Goal: Task Accomplishment & Management: Complete application form

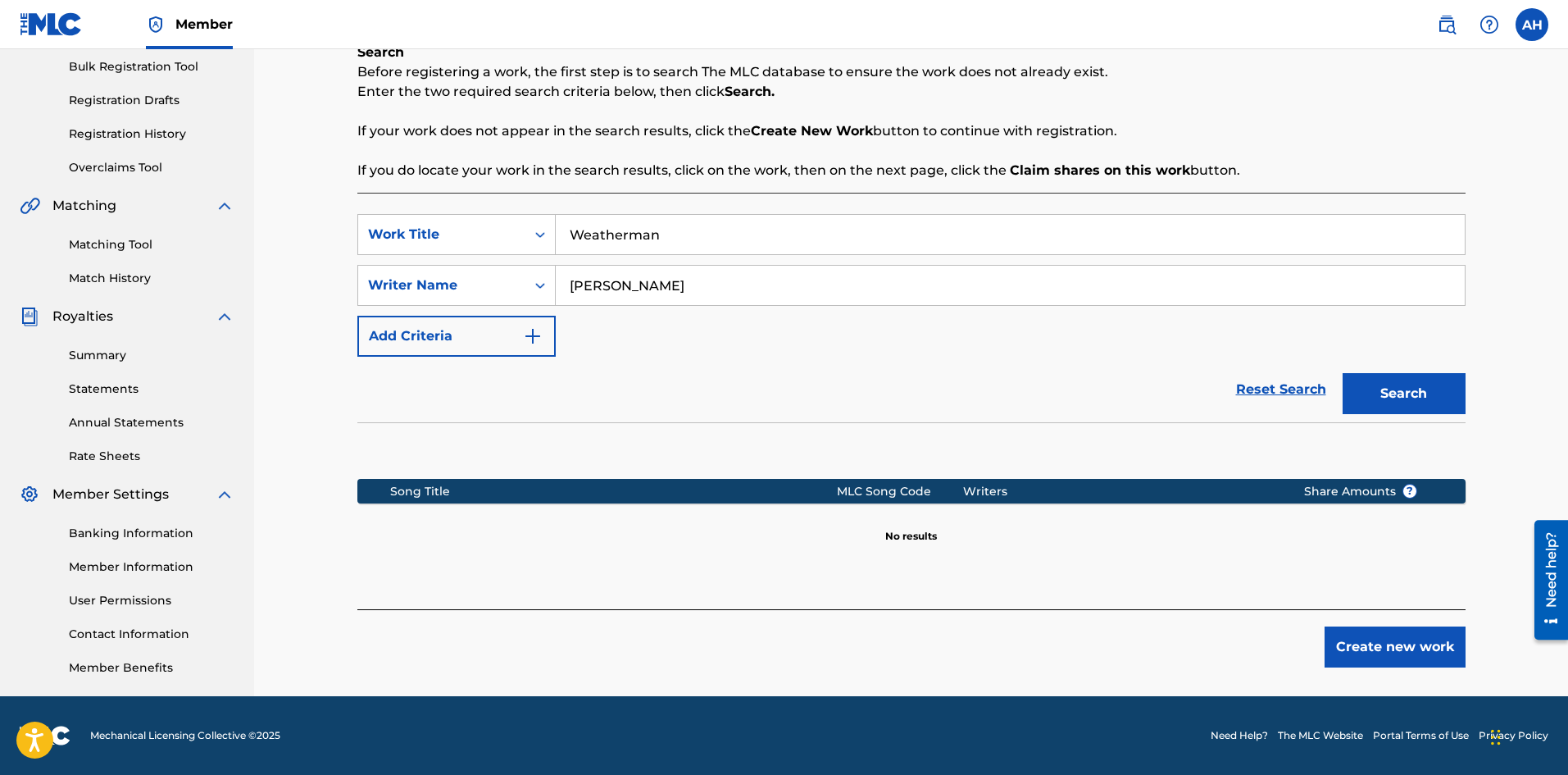
click at [535, 332] on img "Search Form" at bounding box center [533, 336] width 19 height 19
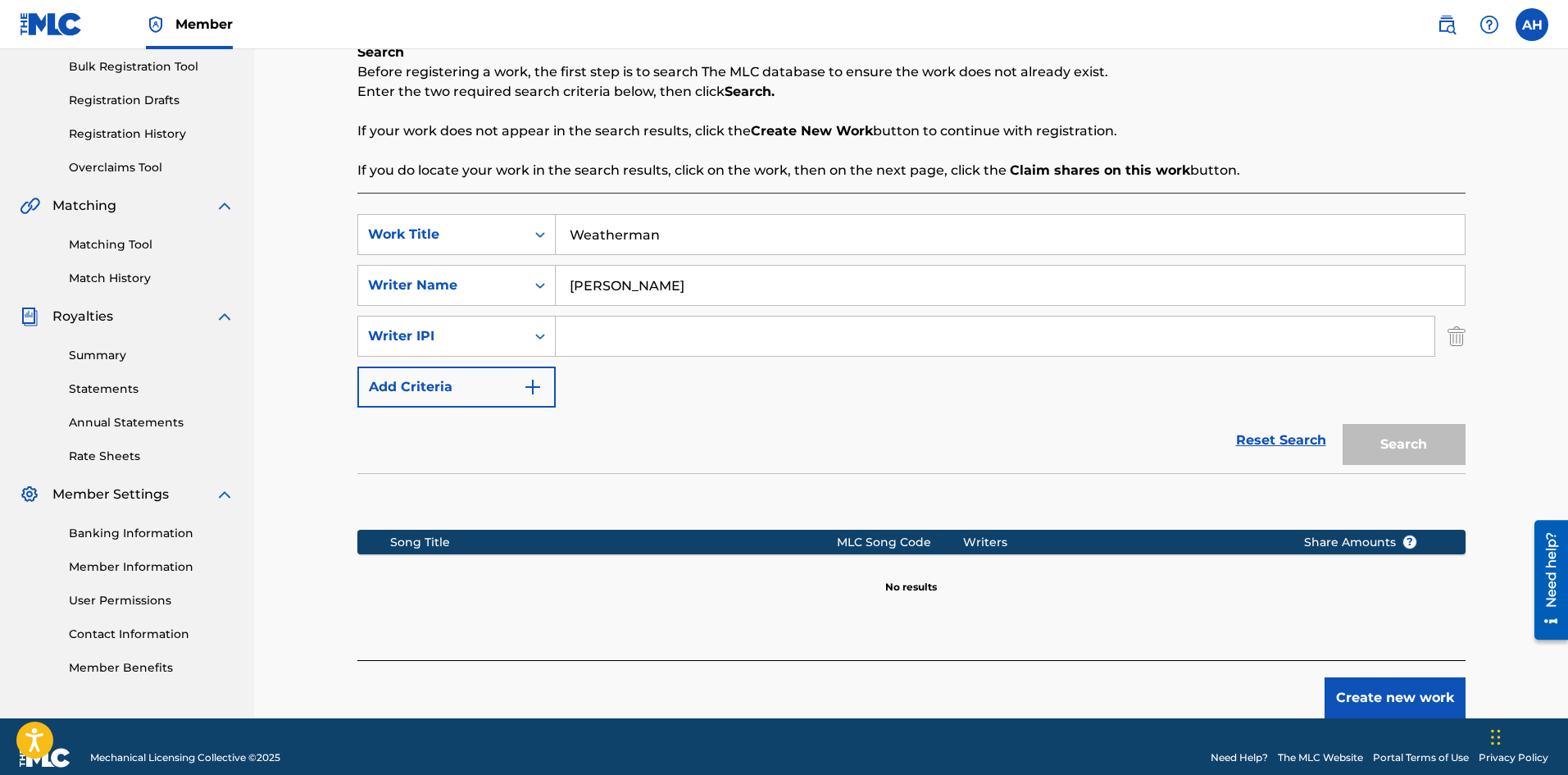
click at [607, 338] on input "Search Form" at bounding box center [995, 336] width 879 height 39
paste input "01208132201"
type input "01208132201"
click at [1398, 460] on button "Search" at bounding box center [1404, 445] width 123 height 41
drag, startPoint x: 623, startPoint y: 235, endPoint x: 533, endPoint y: 235, distance: 90.0
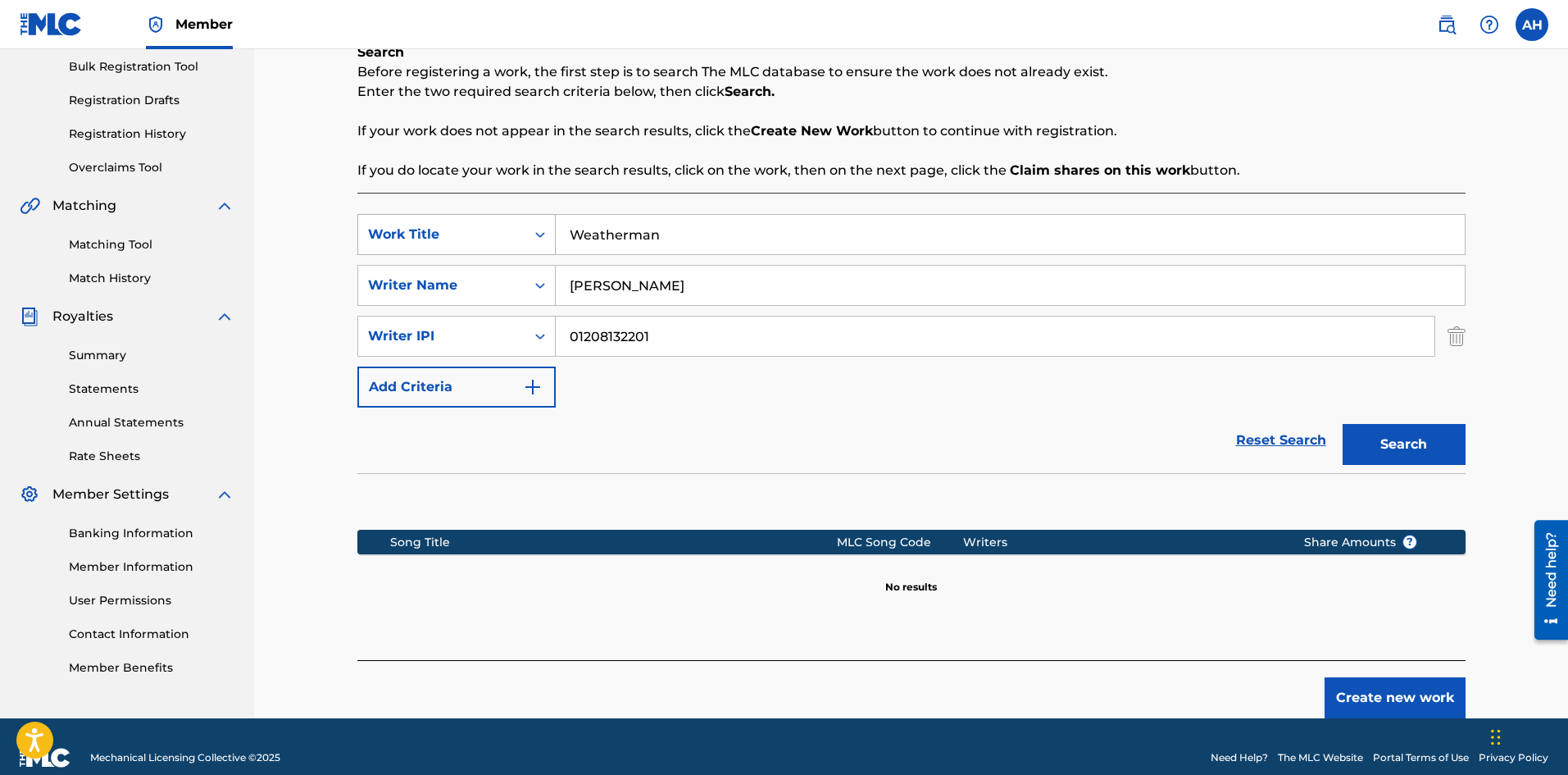
click at [538, 235] on div "SearchWithCriteria5db926c0-195d-44be-bb89-11d5dfc79337 Work Title Weatherman" at bounding box center [911, 235] width 1108 height 41
click at [530, 235] on div "Search Form" at bounding box center [540, 235] width 30 height 30
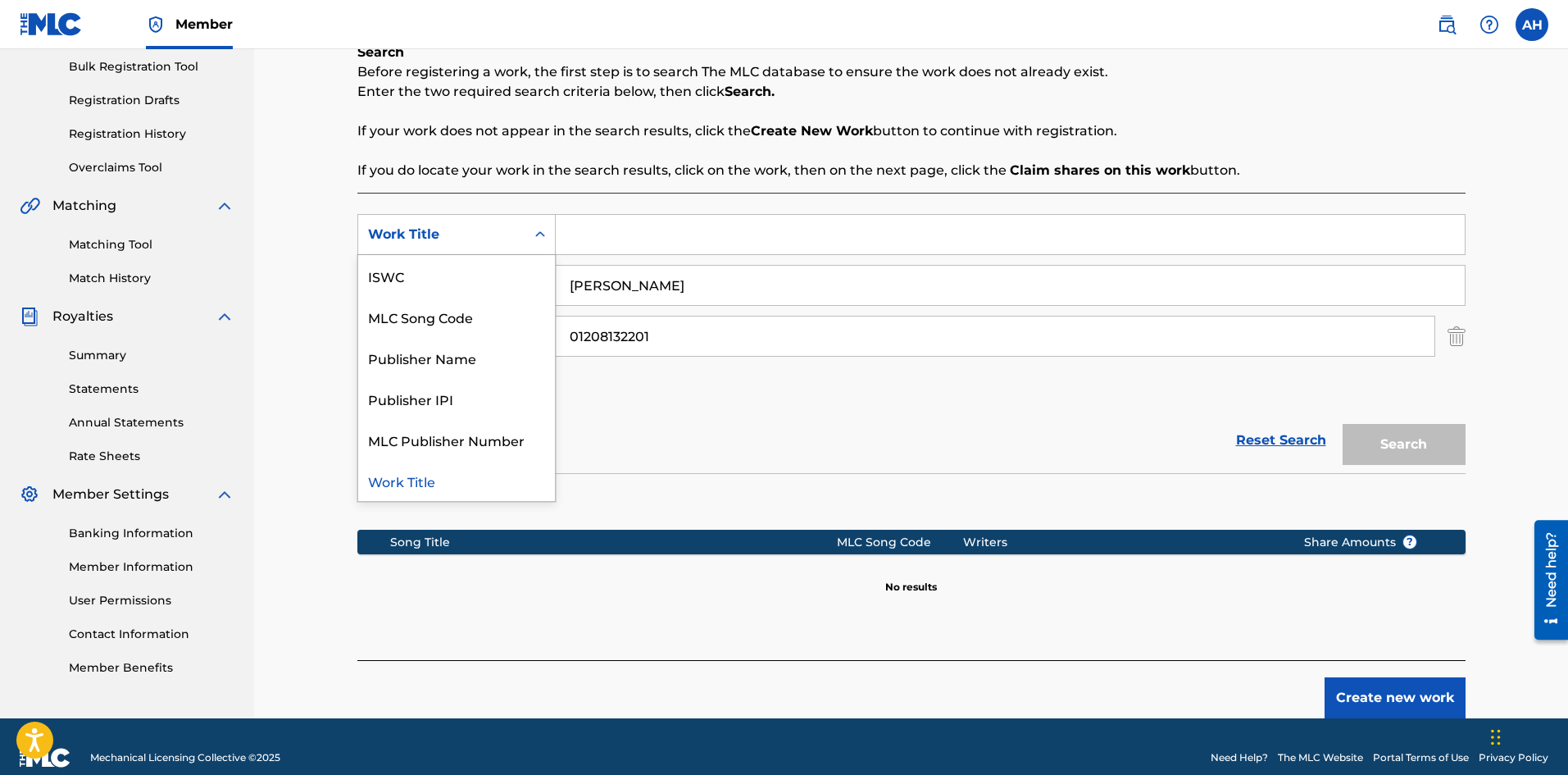
click at [530, 233] on div "Search Form" at bounding box center [540, 235] width 30 height 30
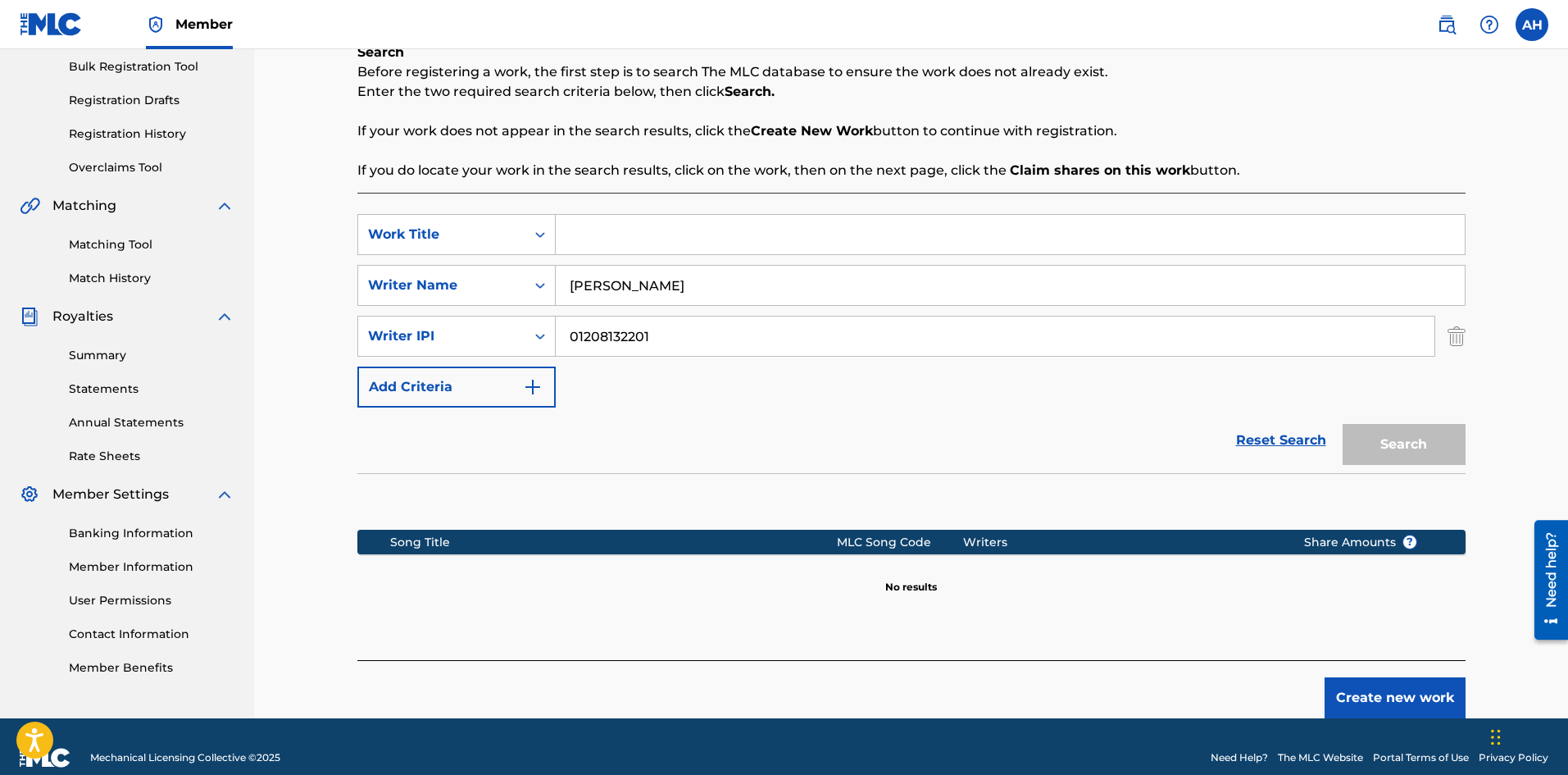
click at [1258, 275] on input "[PERSON_NAME]" at bounding box center [1010, 285] width 909 height 39
drag, startPoint x: 686, startPoint y: 290, endPoint x: 510, endPoint y: 285, distance: 176.1
click at [518, 286] on div "SearchWithCriteria33b86ecb-3dc1-4ff0-8b22-1a66a9d8973c Writer Name [PERSON_NAME]" at bounding box center [911, 285] width 1108 height 41
click at [1422, 456] on div "Search" at bounding box center [1399, 440] width 131 height 66
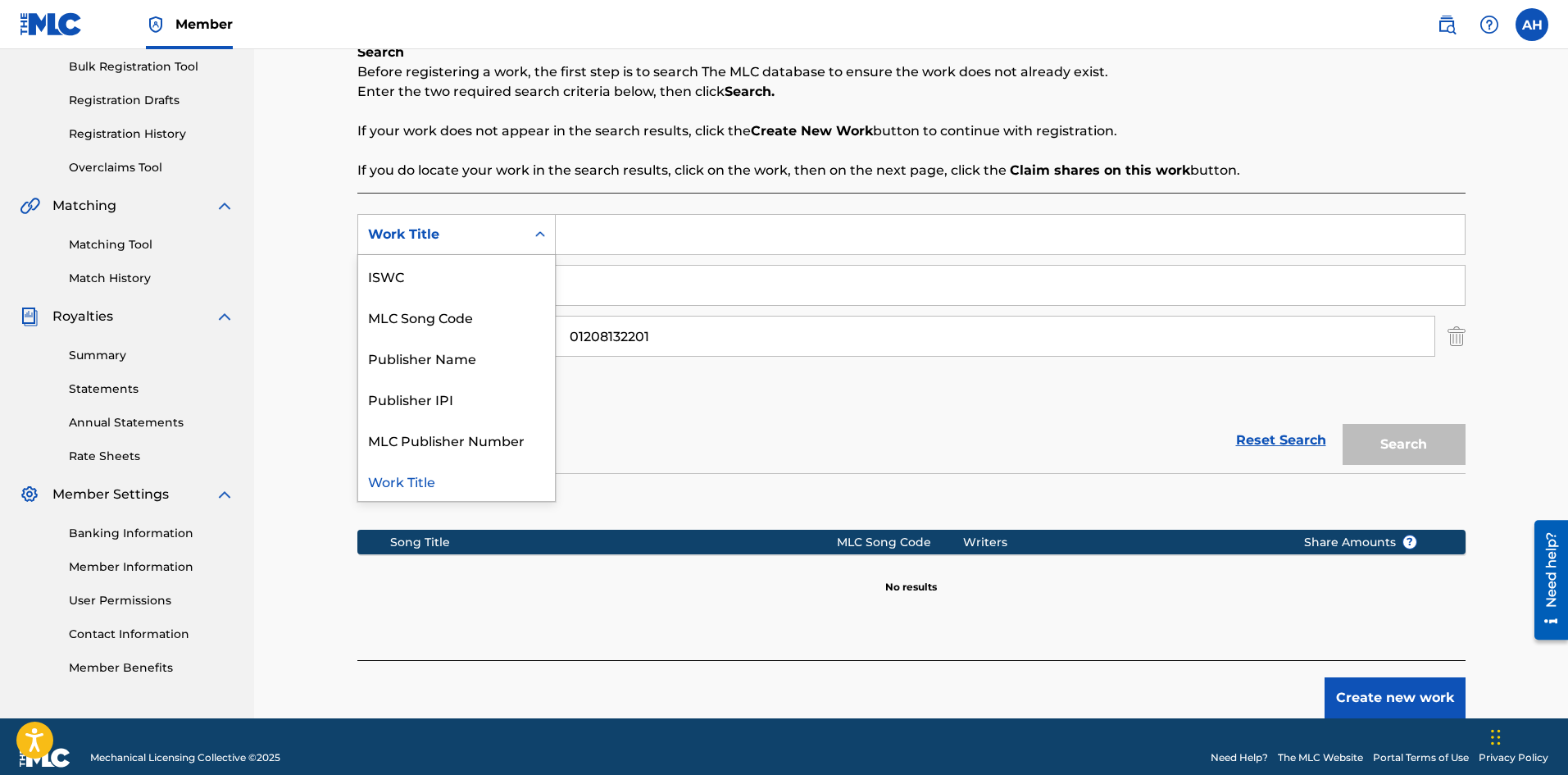
click at [490, 242] on div "Work Title" at bounding box center [442, 234] width 148 height 19
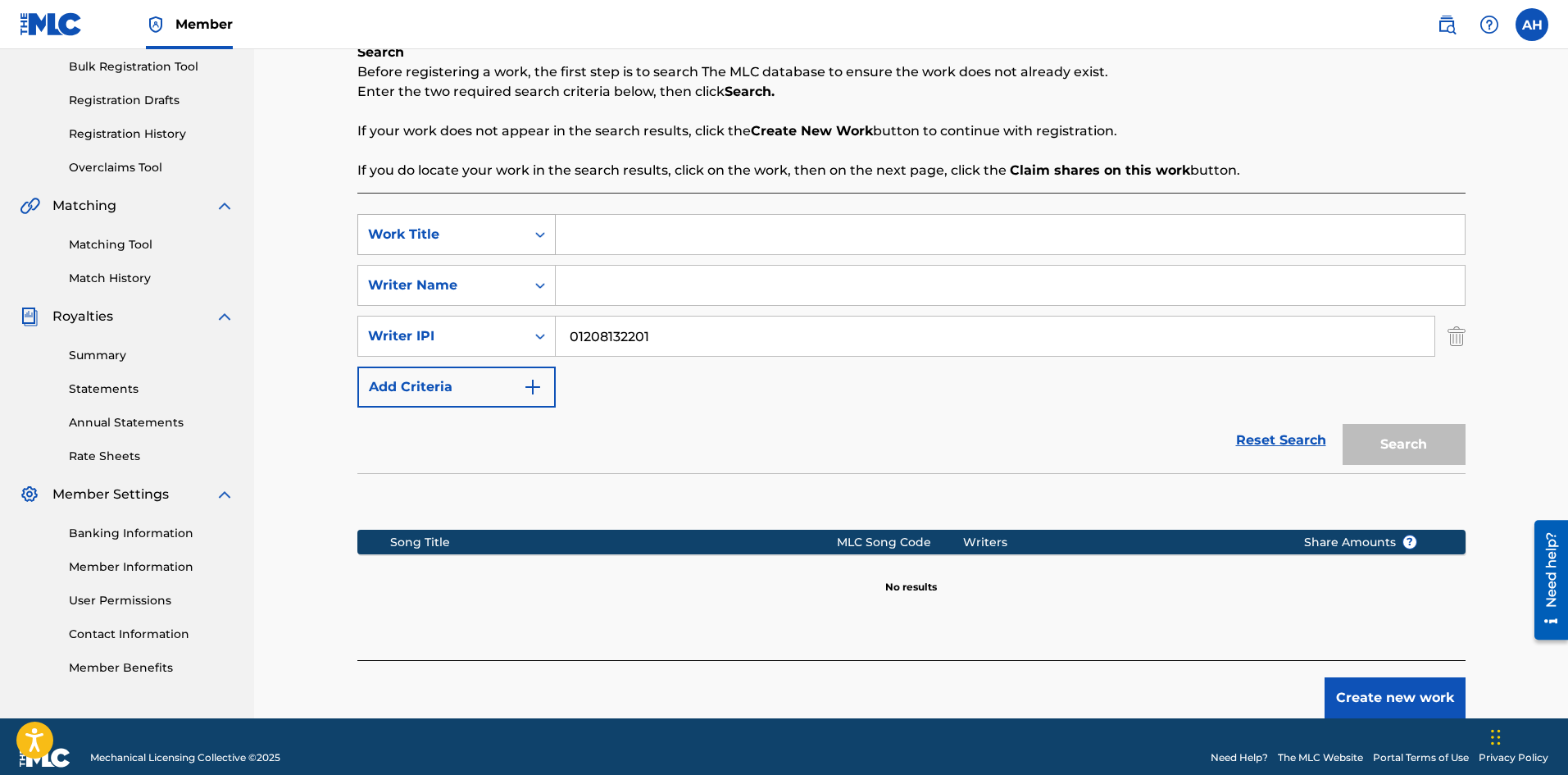
click at [410, 241] on div "Work Title" at bounding box center [442, 234] width 148 height 19
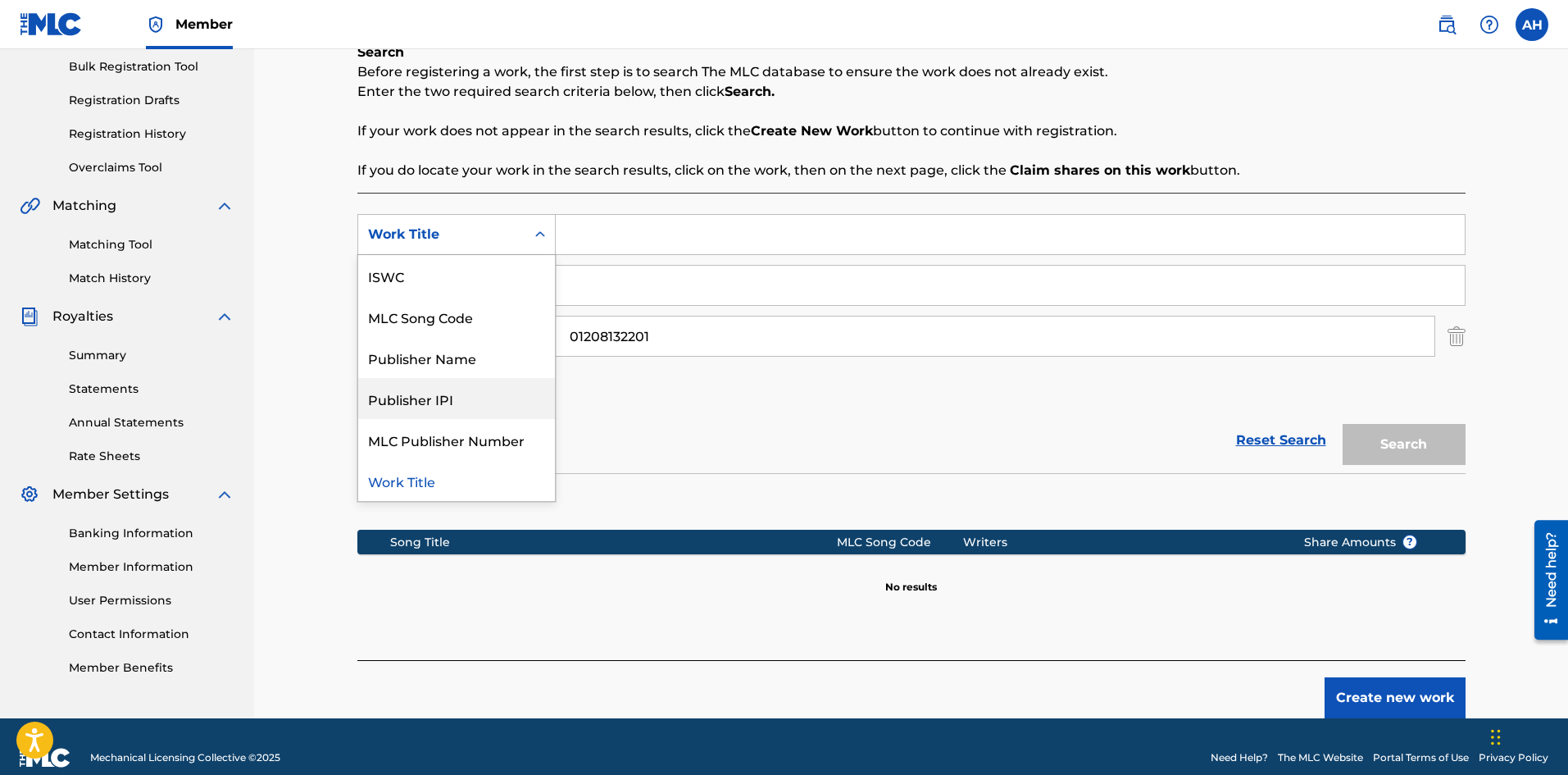
click at [488, 397] on div "Publisher IPI" at bounding box center [456, 398] width 197 height 41
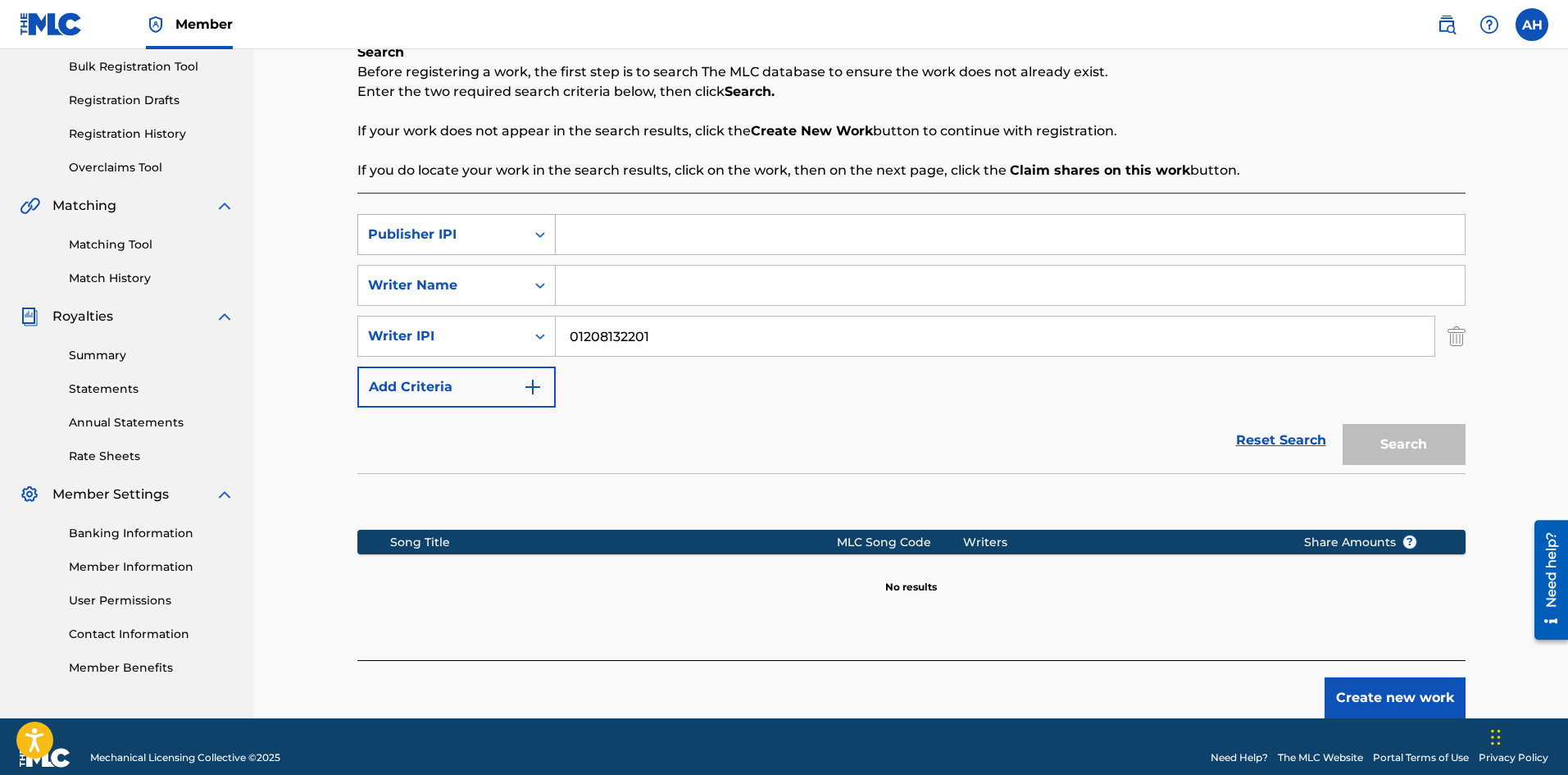
click at [453, 234] on div "Publisher IPI" at bounding box center [442, 234] width 148 height 19
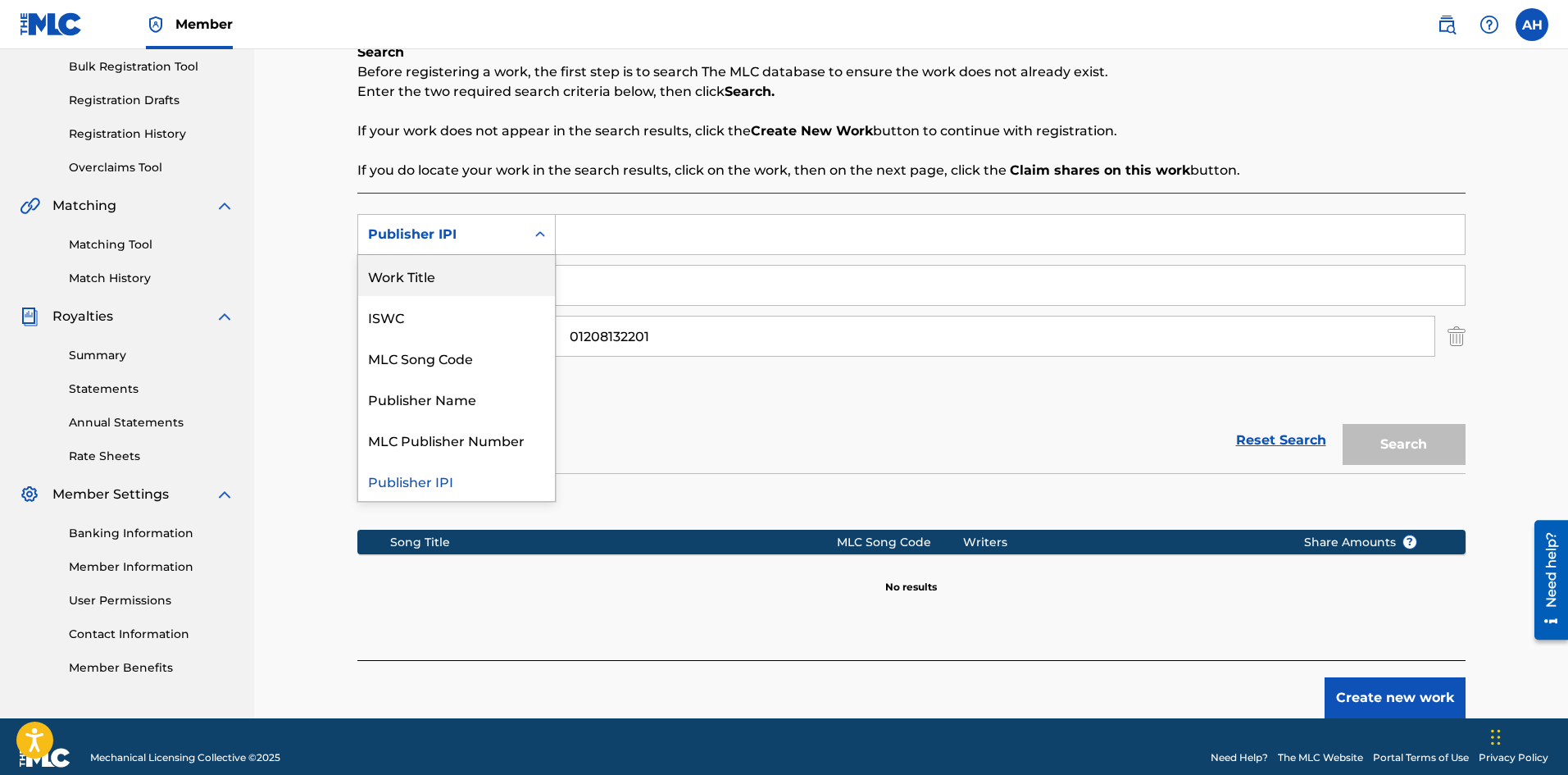
click at [454, 287] on div "Work Title" at bounding box center [456, 276] width 197 height 41
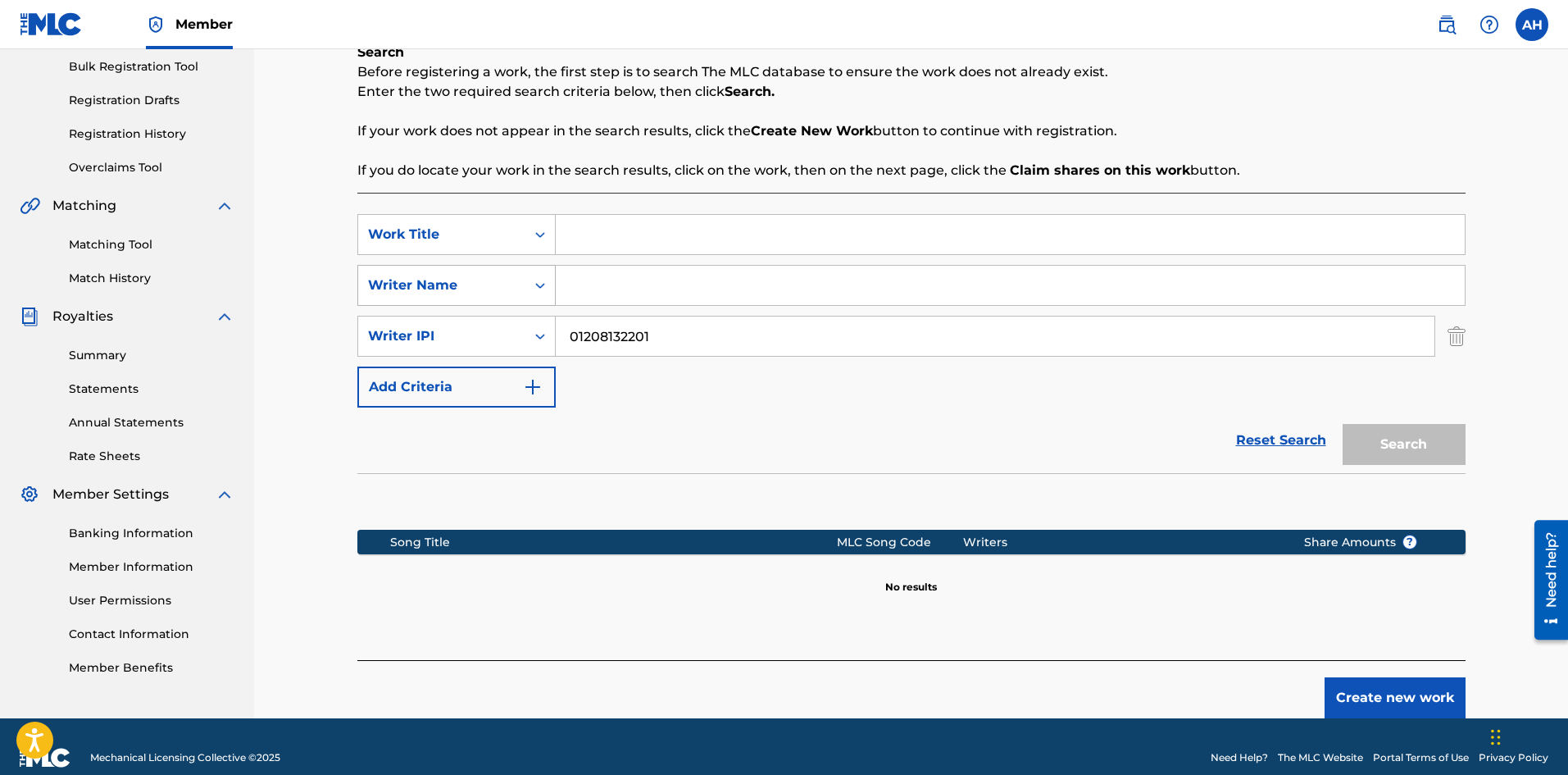
click at [459, 282] on div "Writer Name" at bounding box center [442, 285] width 148 height 19
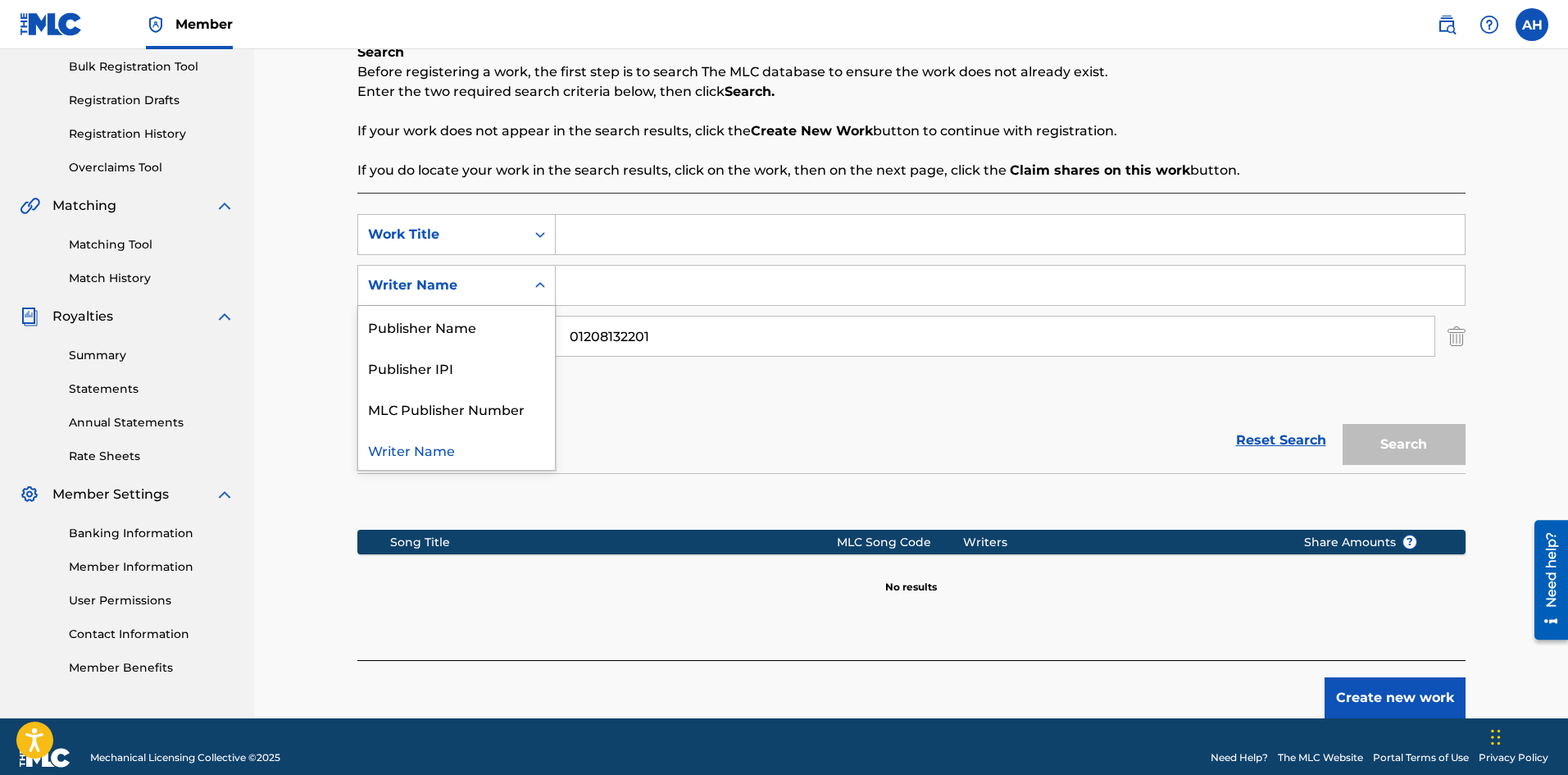
click at [459, 283] on div "Writer Name" at bounding box center [442, 285] width 148 height 19
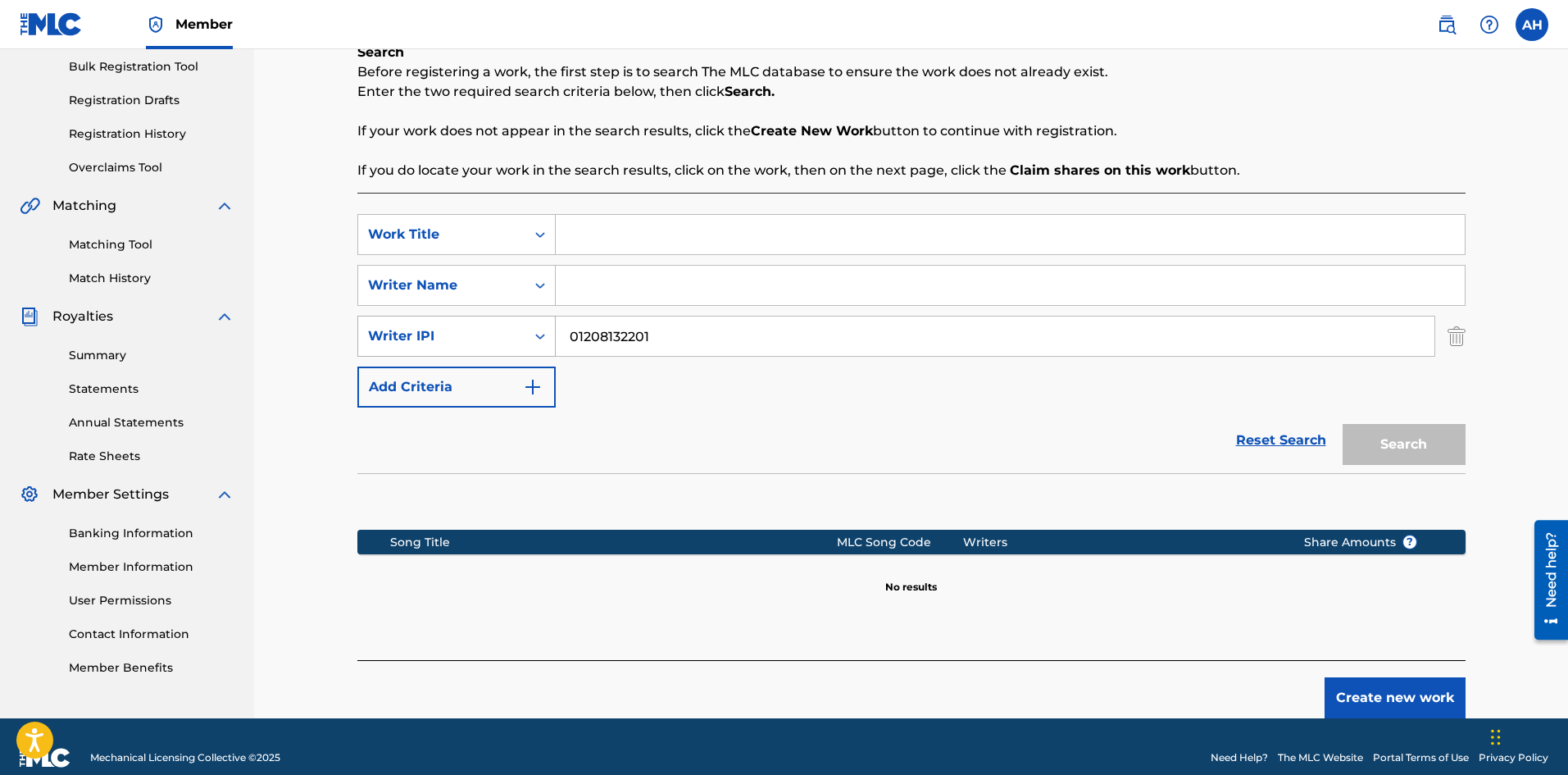
click at [458, 331] on div "Writer IPI" at bounding box center [442, 336] width 148 height 19
click at [1294, 439] on link "Reset Search" at bounding box center [1280, 440] width 107 height 36
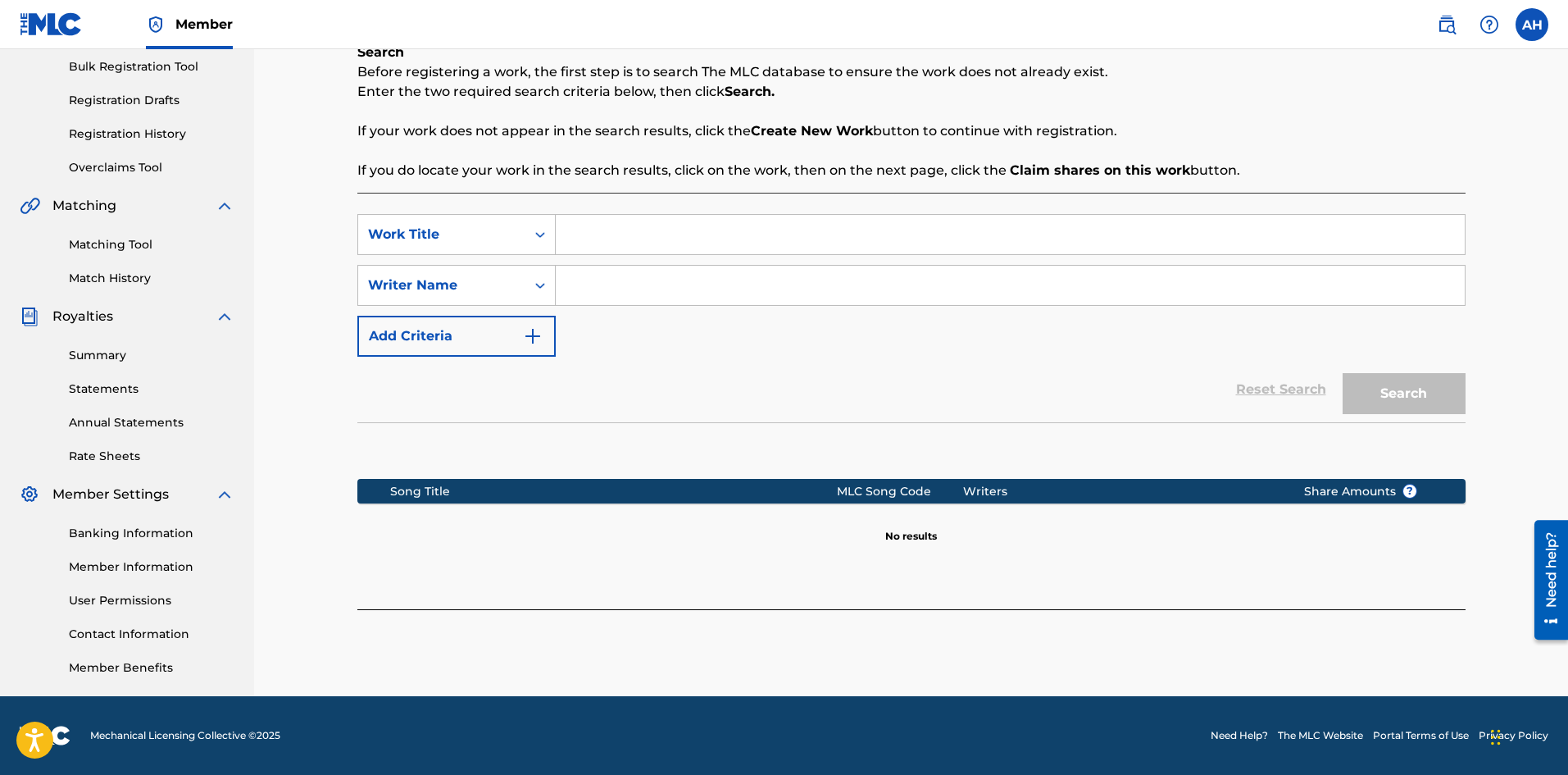
click at [748, 239] on input "Search Form" at bounding box center [1010, 234] width 909 height 39
paste input "Country Girl Dream"
type input "Country Girl Dream"
click at [748, 278] on input "Search Form" at bounding box center [1010, 285] width 909 height 39
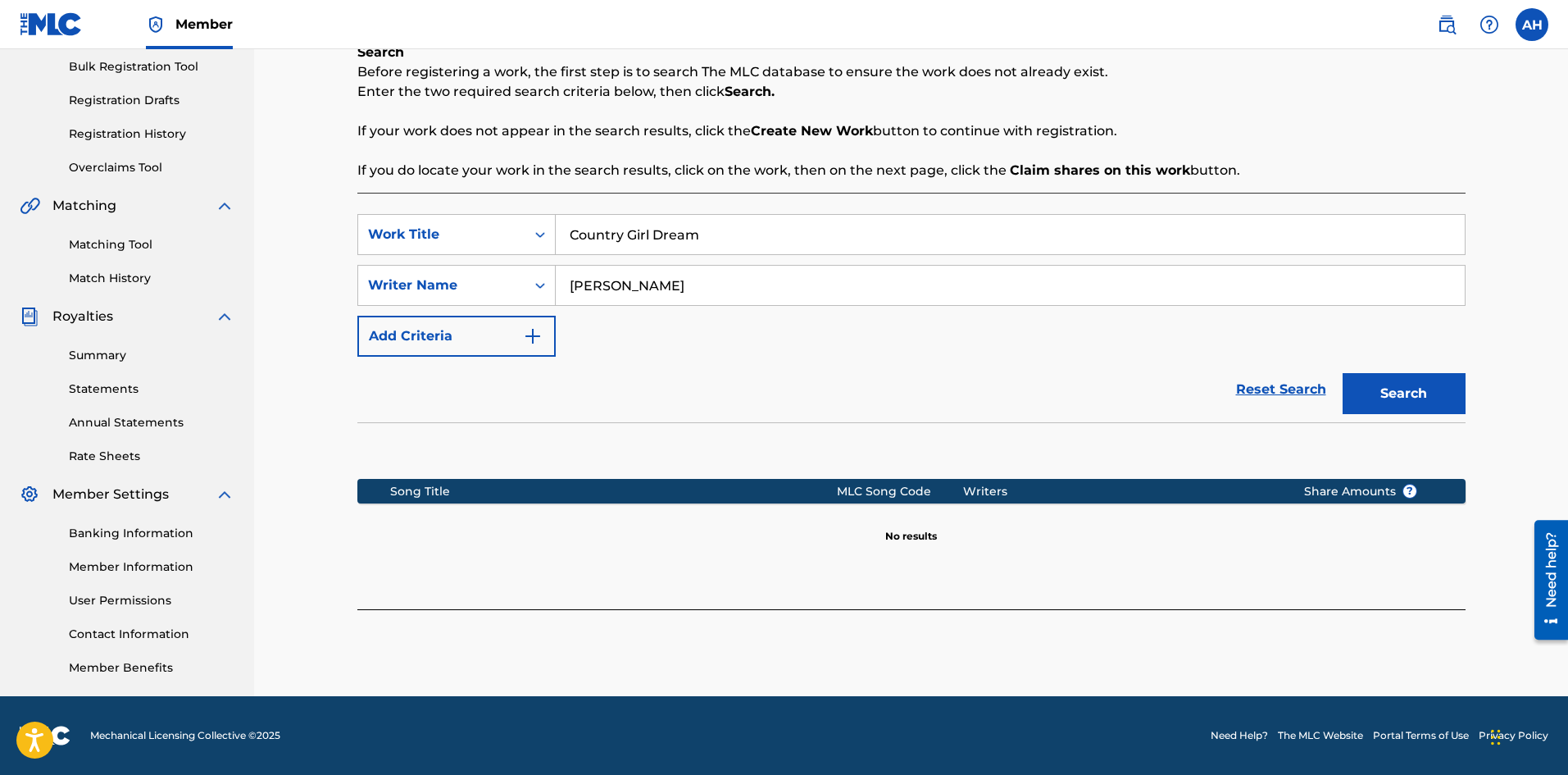
click at [1453, 385] on button "Search" at bounding box center [1404, 394] width 123 height 41
click at [611, 287] on input "[PERSON_NAME]" at bounding box center [1010, 285] width 909 height 39
click at [1401, 397] on button "Search" at bounding box center [1404, 394] width 123 height 41
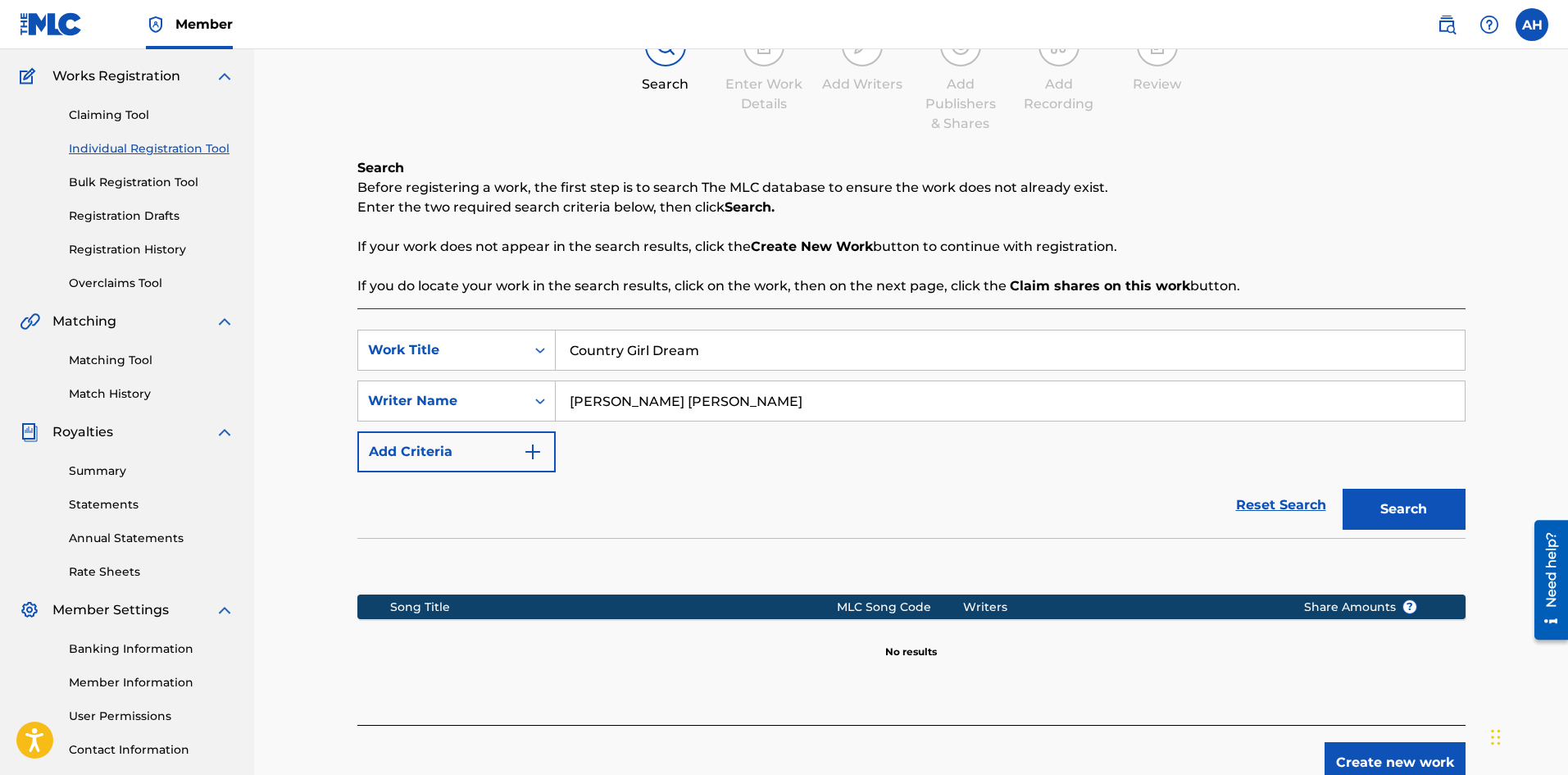
scroll to position [164, 0]
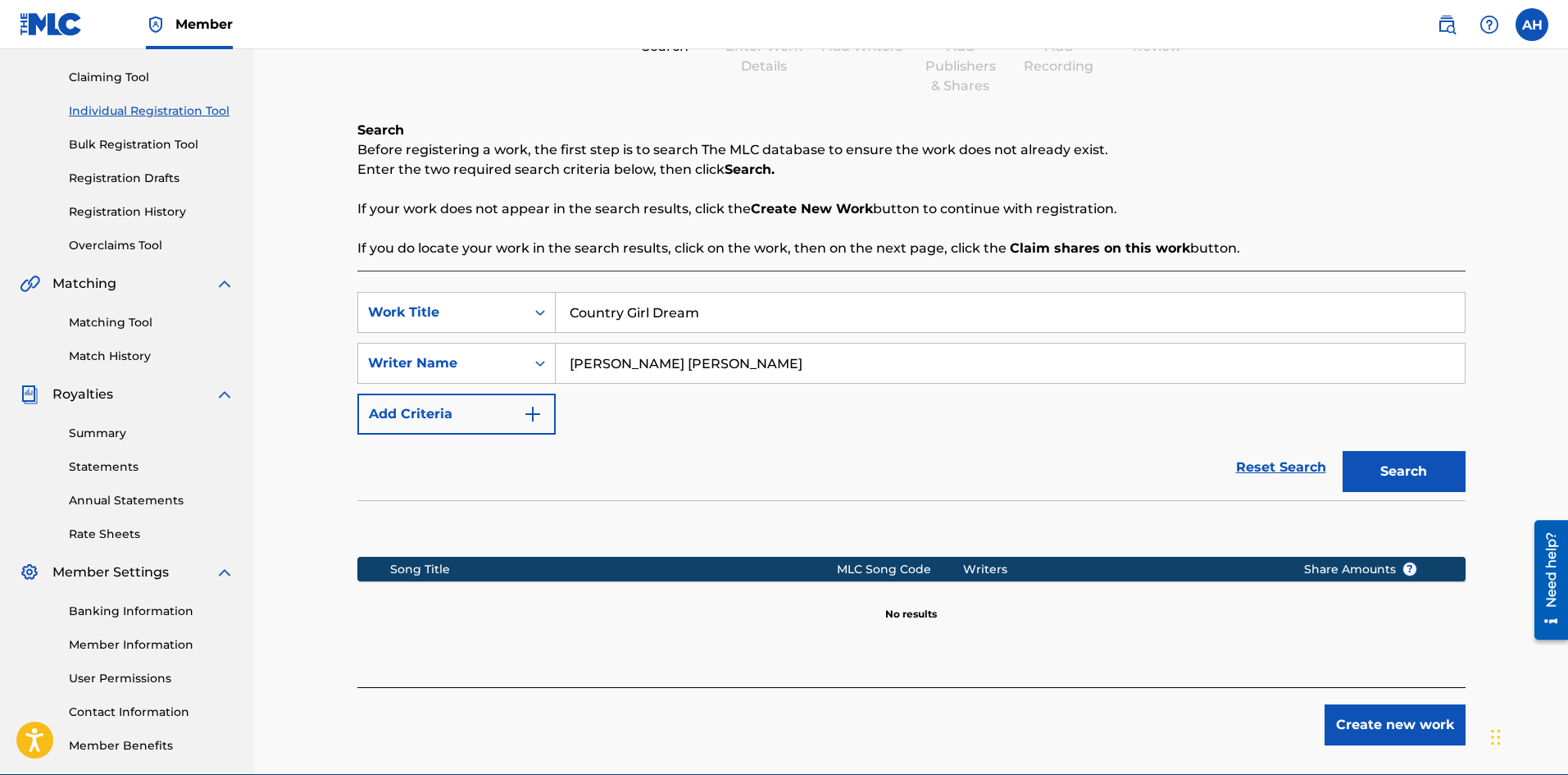
click at [662, 368] on input "[PERSON_NAME] [PERSON_NAME]" at bounding box center [1010, 363] width 909 height 39
drag, startPoint x: 662, startPoint y: 368, endPoint x: 616, endPoint y: 368, distance: 46.0
click at [616, 368] on input "[PERSON_NAME] [PERSON_NAME]" at bounding box center [1010, 363] width 909 height 39
type input "[PERSON_NAME]"
click at [1373, 463] on button "Search" at bounding box center [1404, 471] width 123 height 41
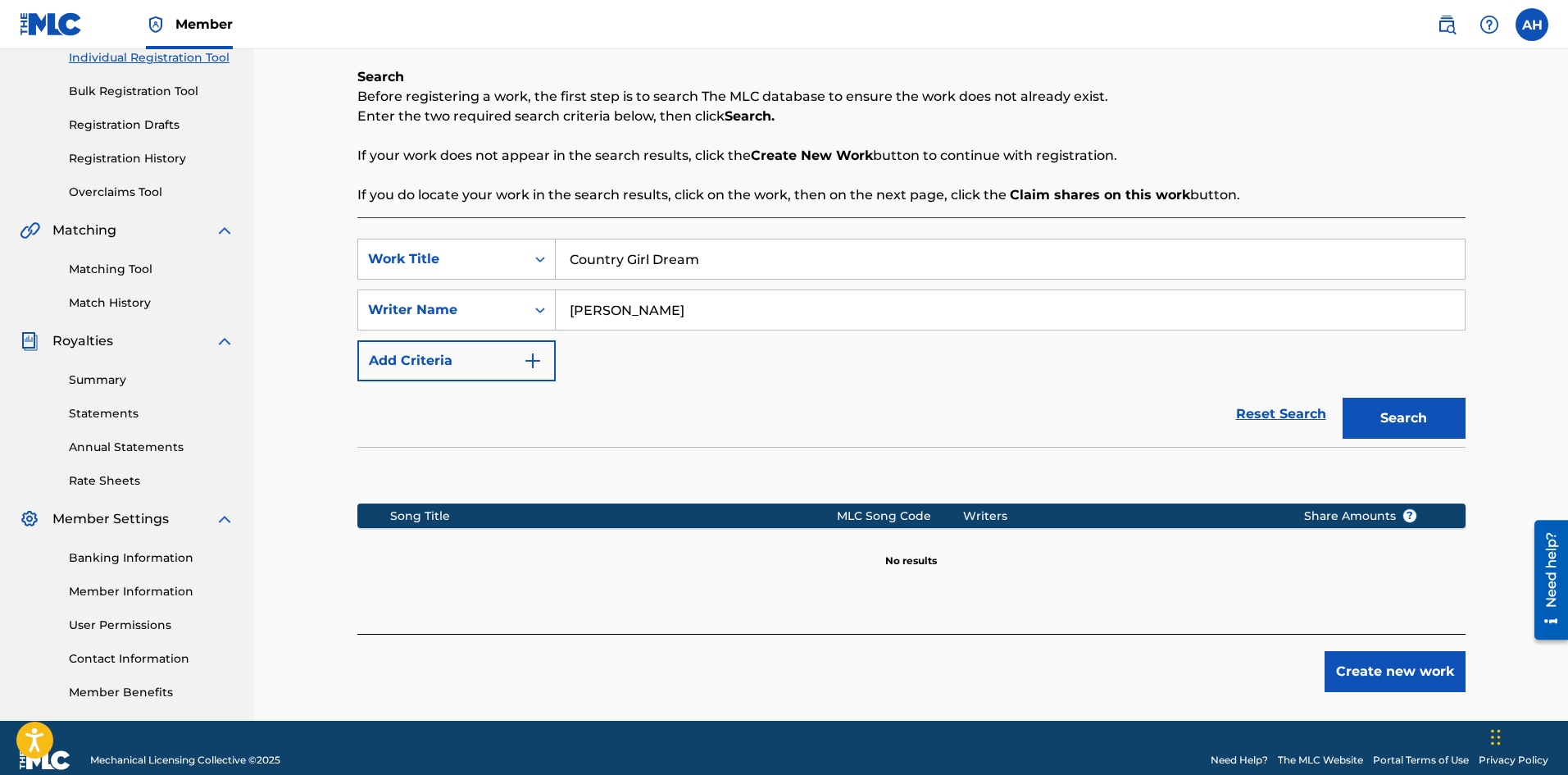
scroll to position [242, 0]
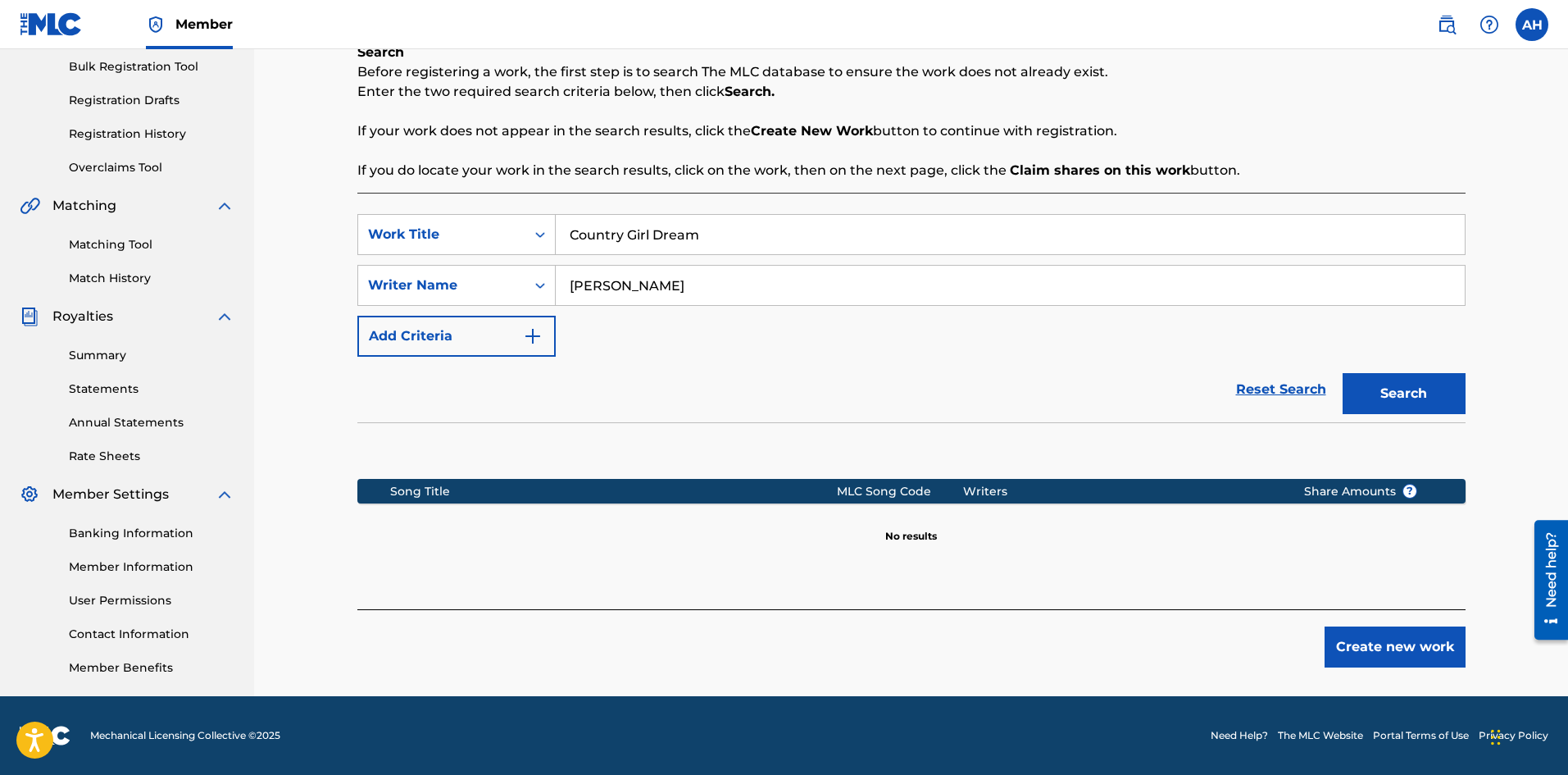
click at [1373, 644] on button "Create new work" at bounding box center [1395, 647] width 141 height 41
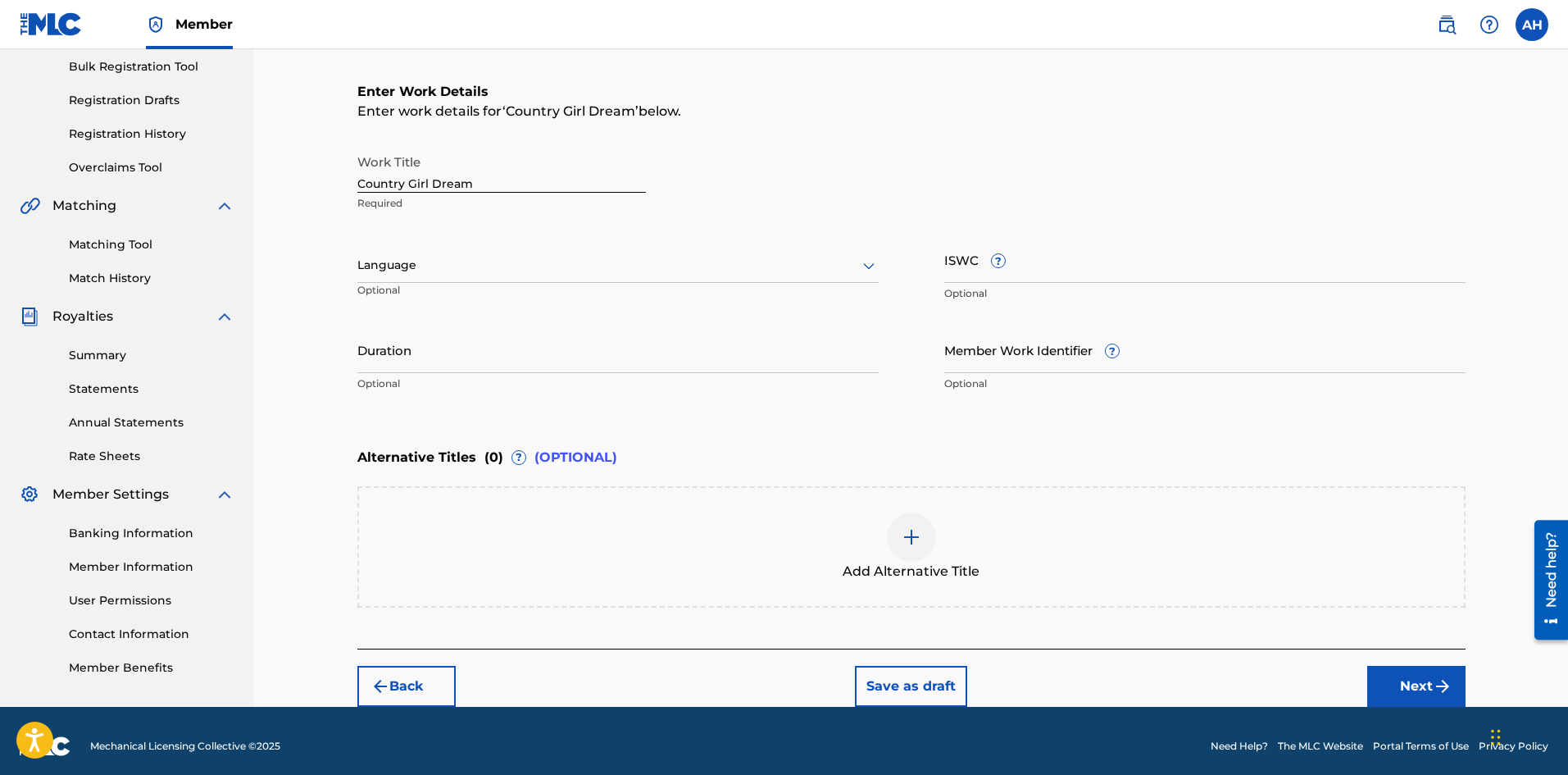
click at [428, 261] on div at bounding box center [618, 265] width 521 height 20
click at [428, 289] on div "English" at bounding box center [618, 302] width 520 height 37
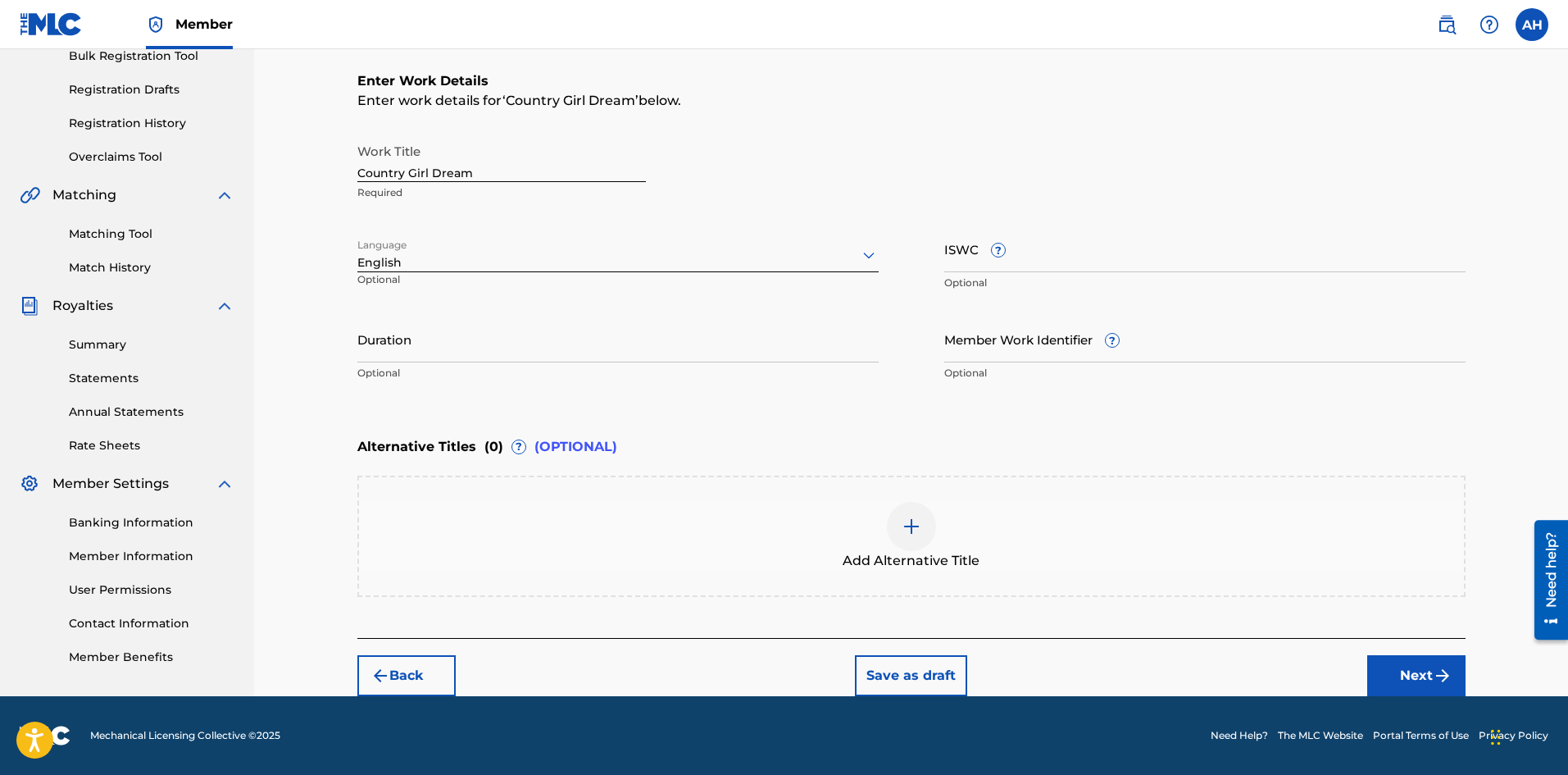
click at [1397, 669] on button "Next" at bounding box center [1417, 676] width 98 height 41
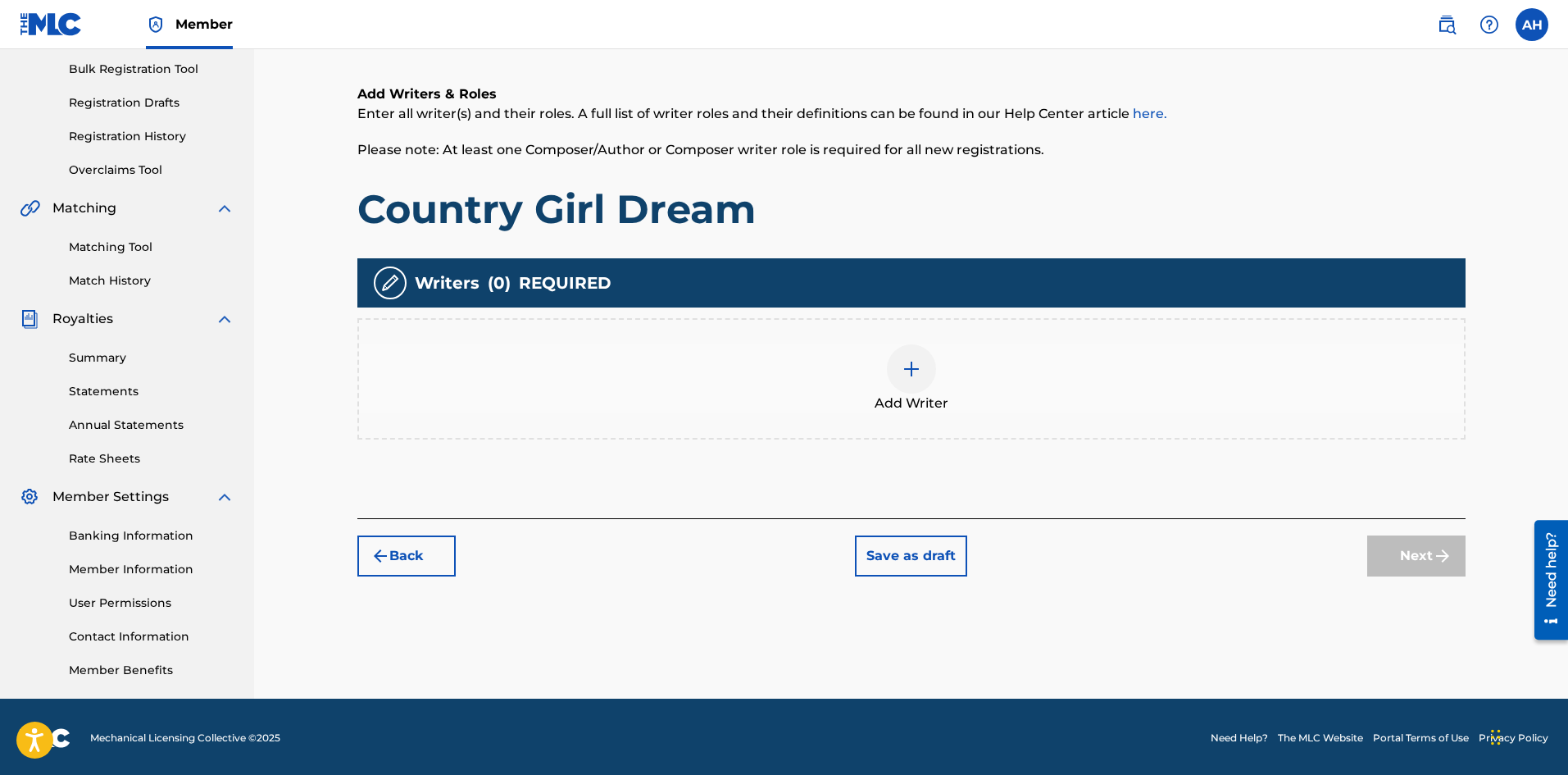
scroll to position [242, 0]
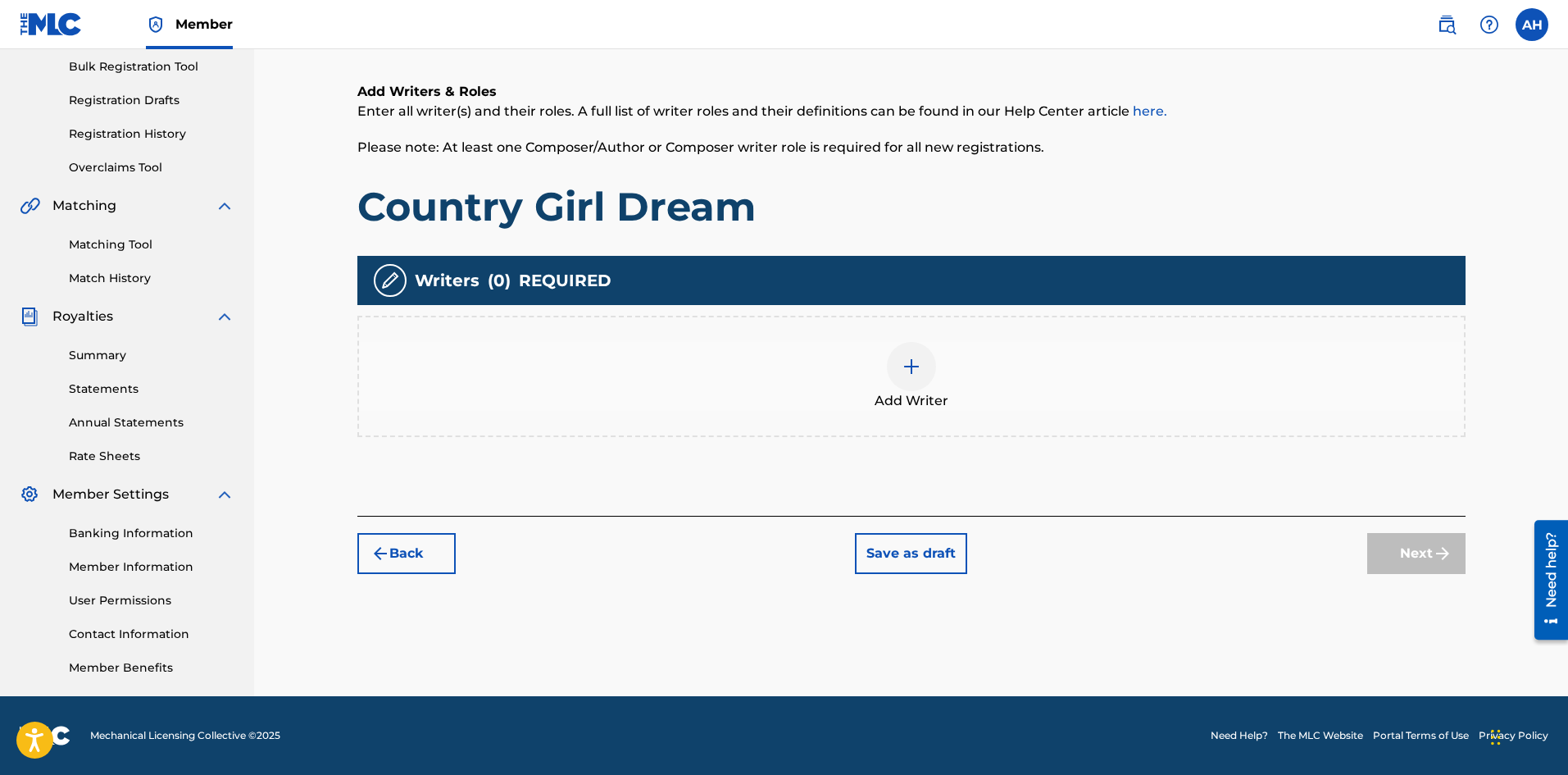
click at [891, 389] on div "Add Writer" at bounding box center [911, 376] width 1105 height 69
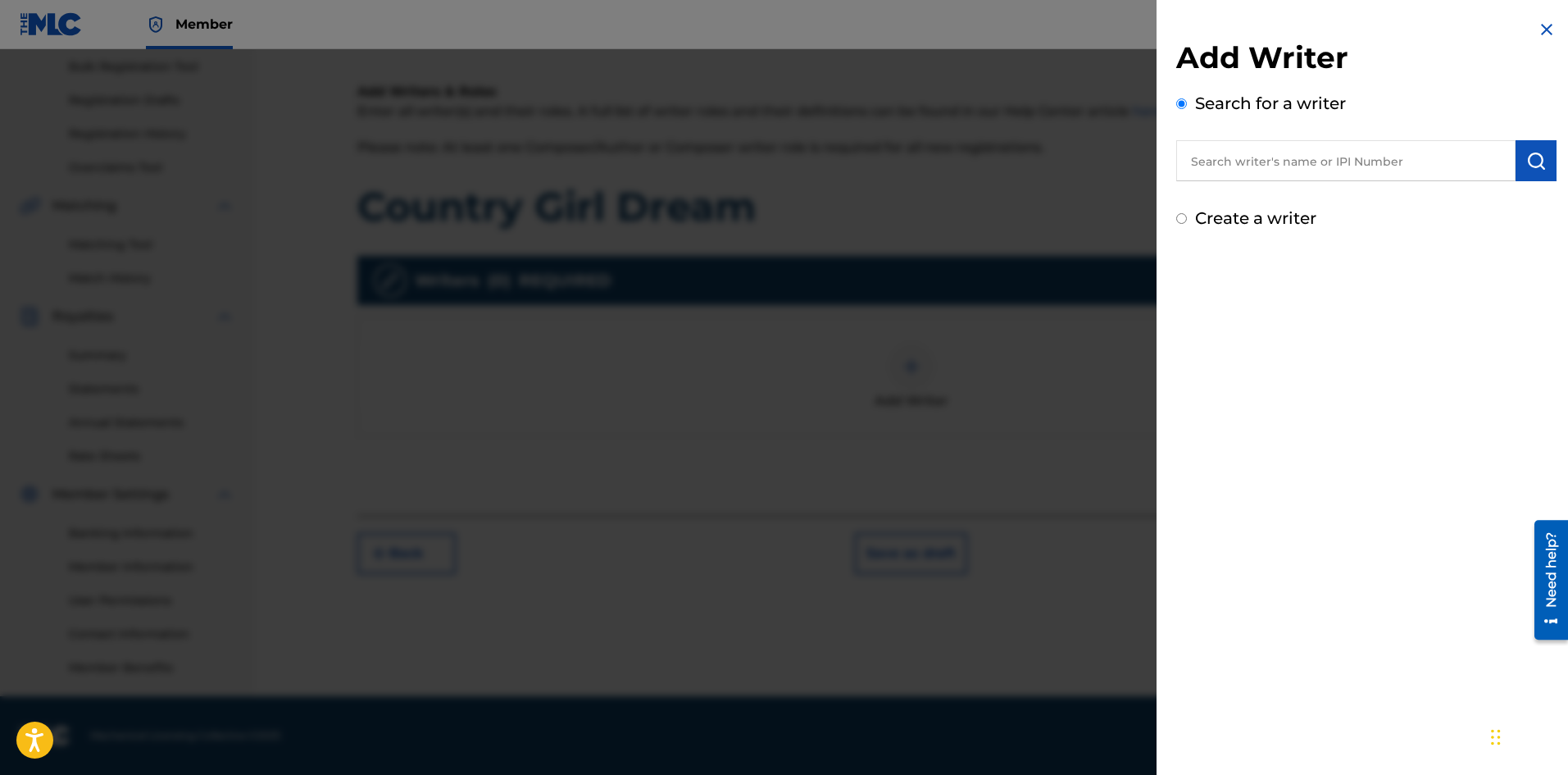
click at [891, 389] on div at bounding box center [784, 436] width 1568 height 775
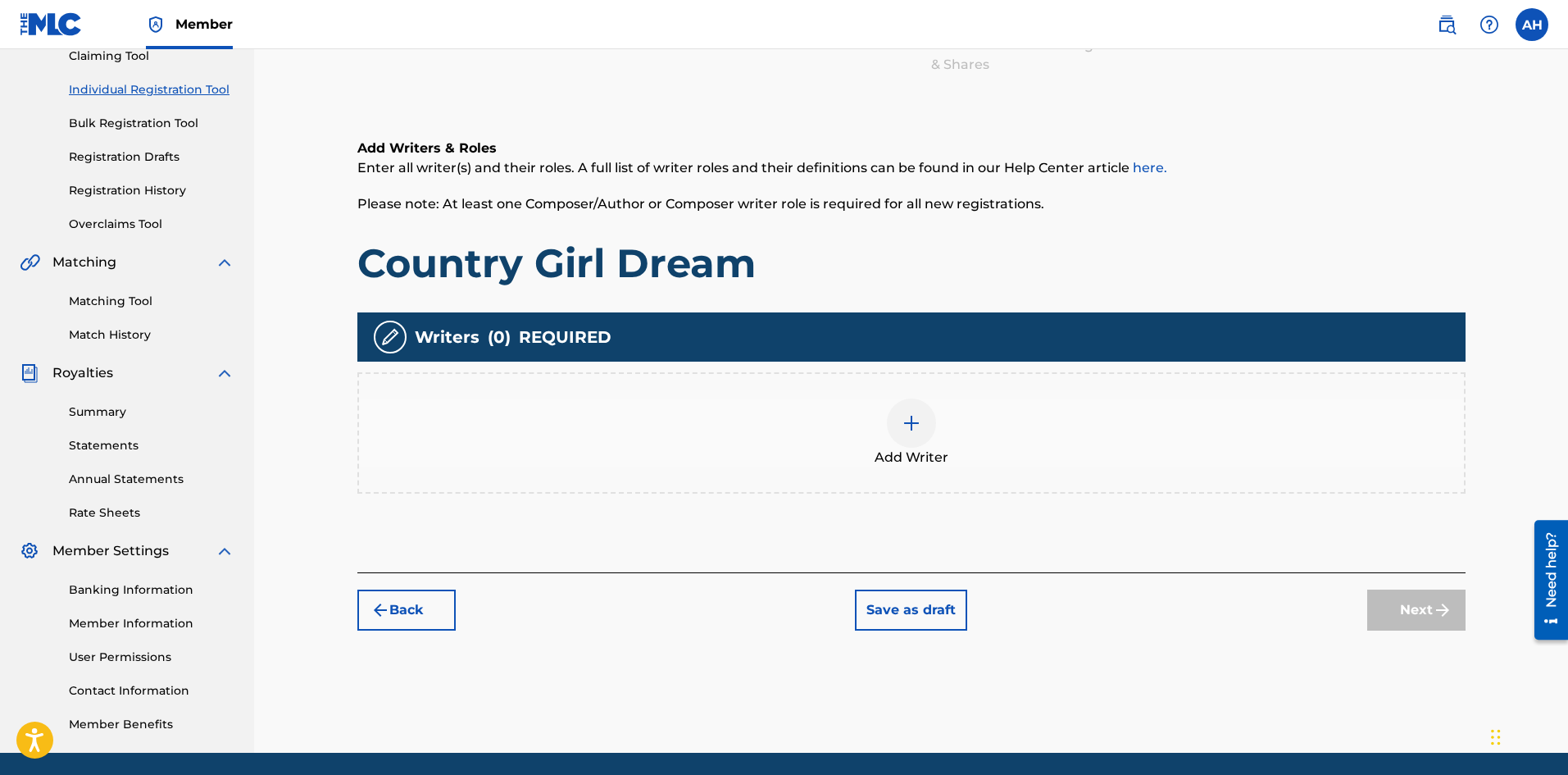
scroll to position [160, 0]
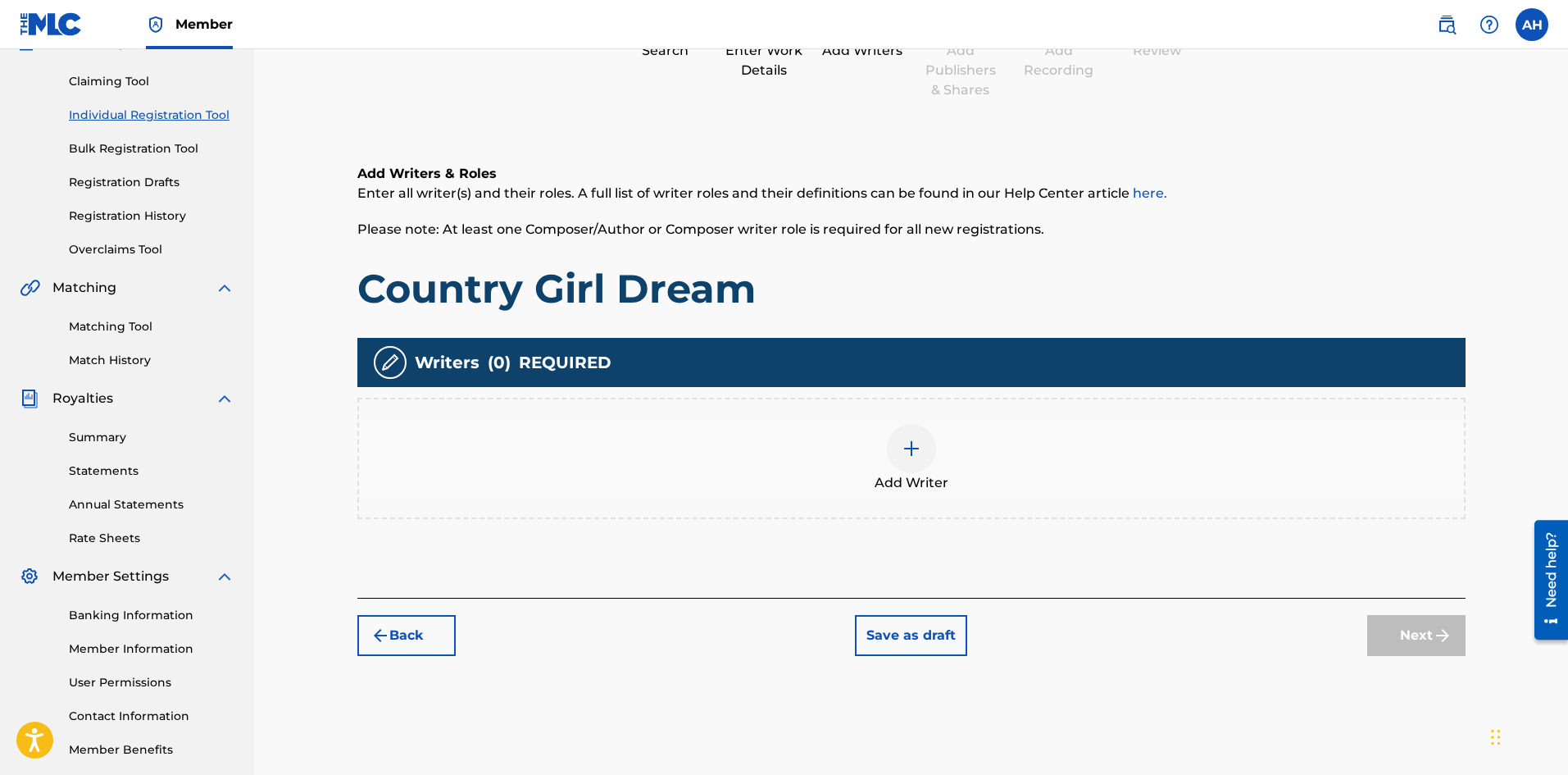
click at [905, 459] on div at bounding box center [911, 448] width 49 height 49
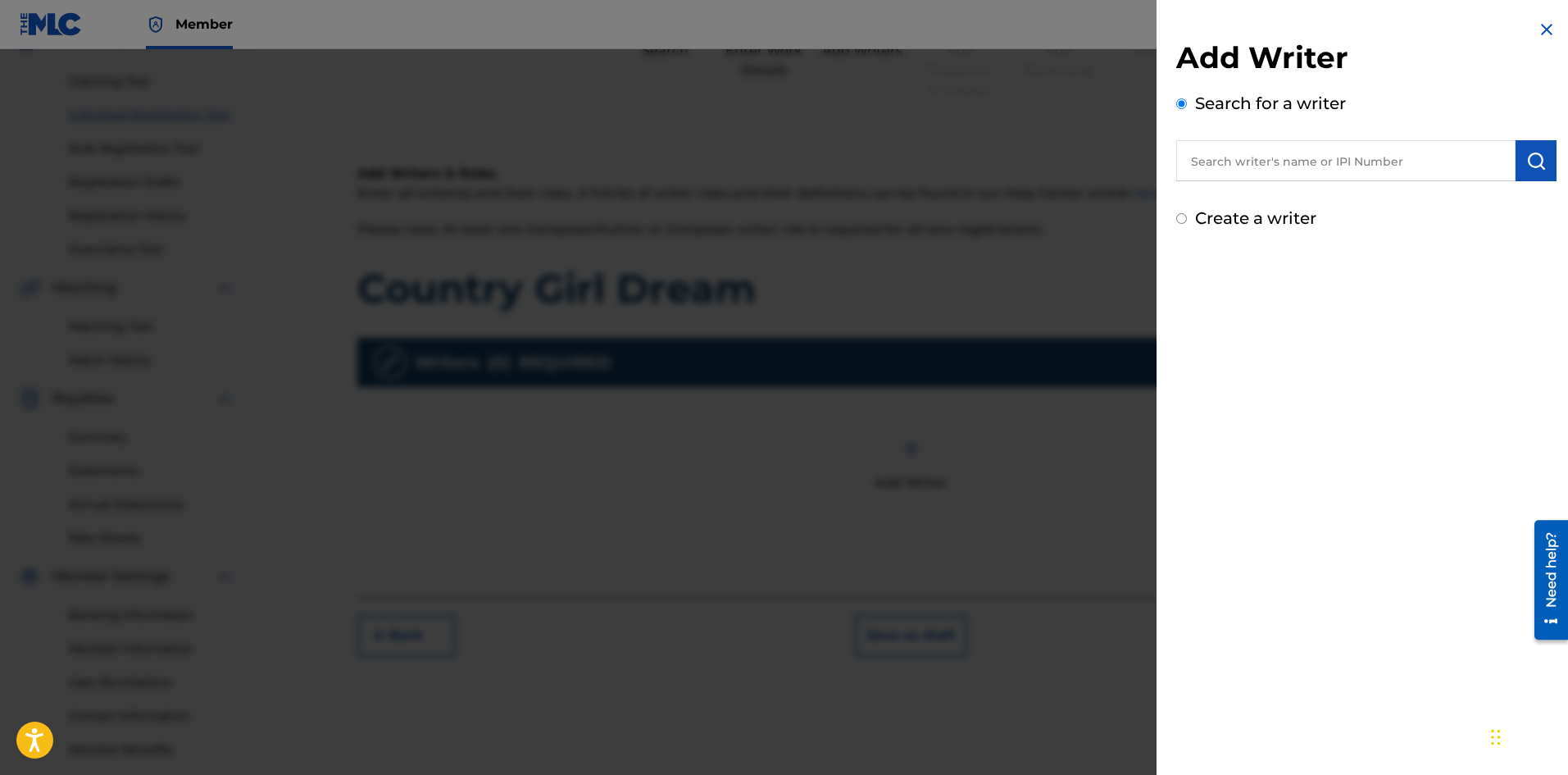
click at [1292, 215] on label "Create a writer" at bounding box center [1255, 217] width 122 height 19
radio input "true"
click at [1187, 215] on input "Create a writer" at bounding box center [1181, 218] width 10 height 10
radio input "false"
radio input "true"
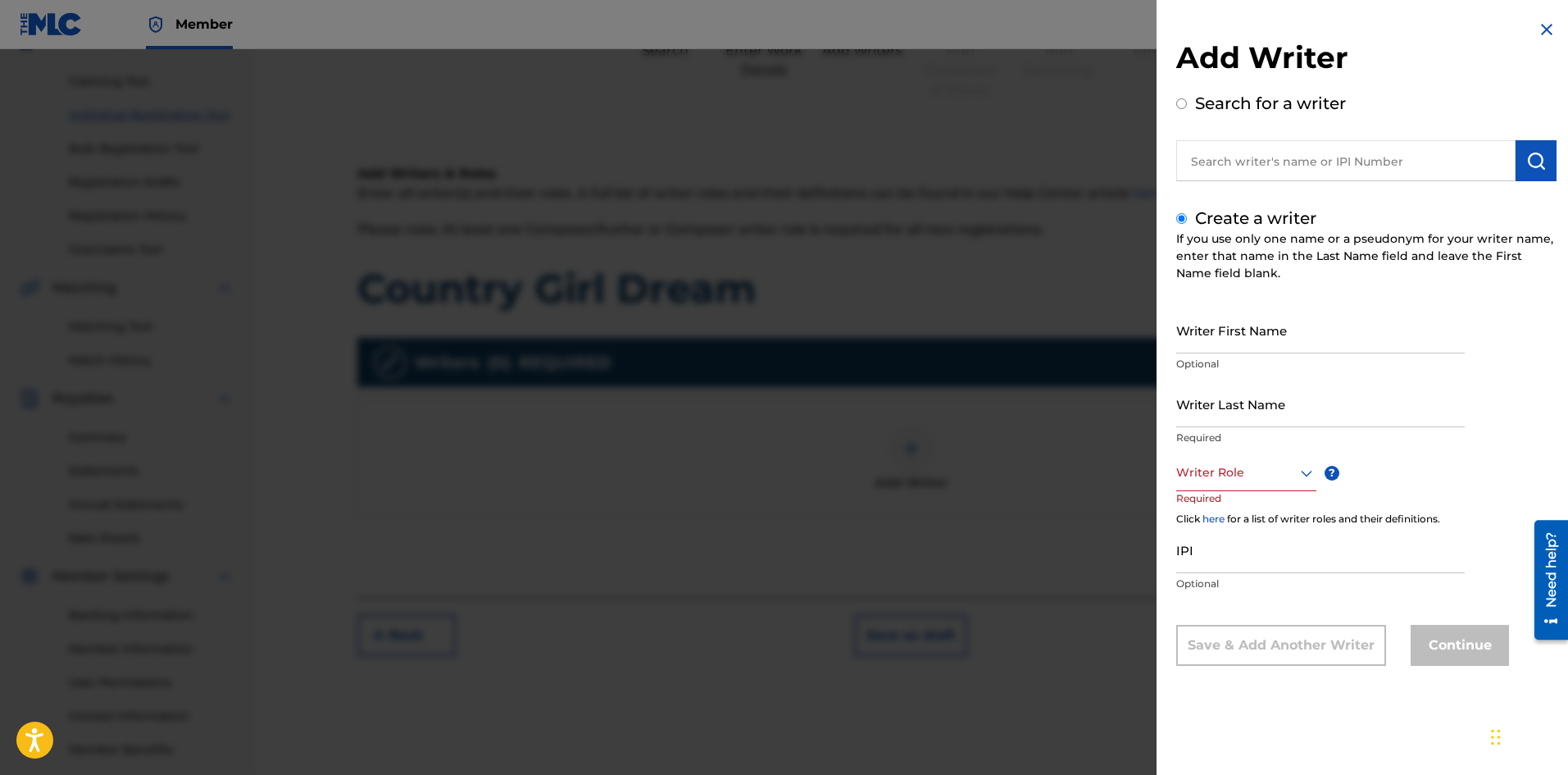
click at [1249, 347] on input "Writer First Name" at bounding box center [1320, 329] width 289 height 46
type input "Austin"
type input "[PERSON_NAME]"
click at [1215, 472] on div at bounding box center [1246, 472] width 140 height 20
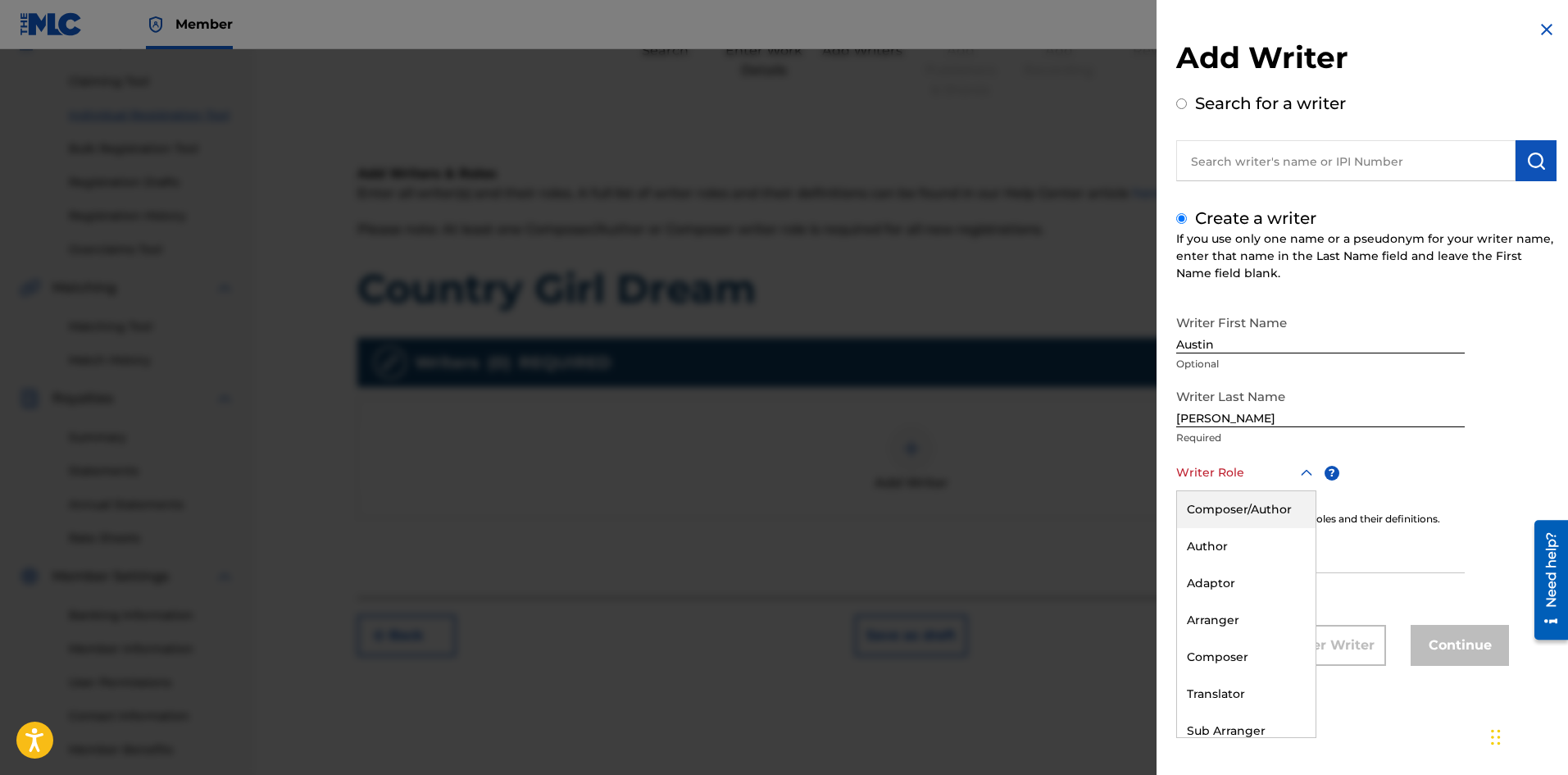
click at [1243, 510] on div "Composer/Author" at bounding box center [1246, 510] width 138 height 37
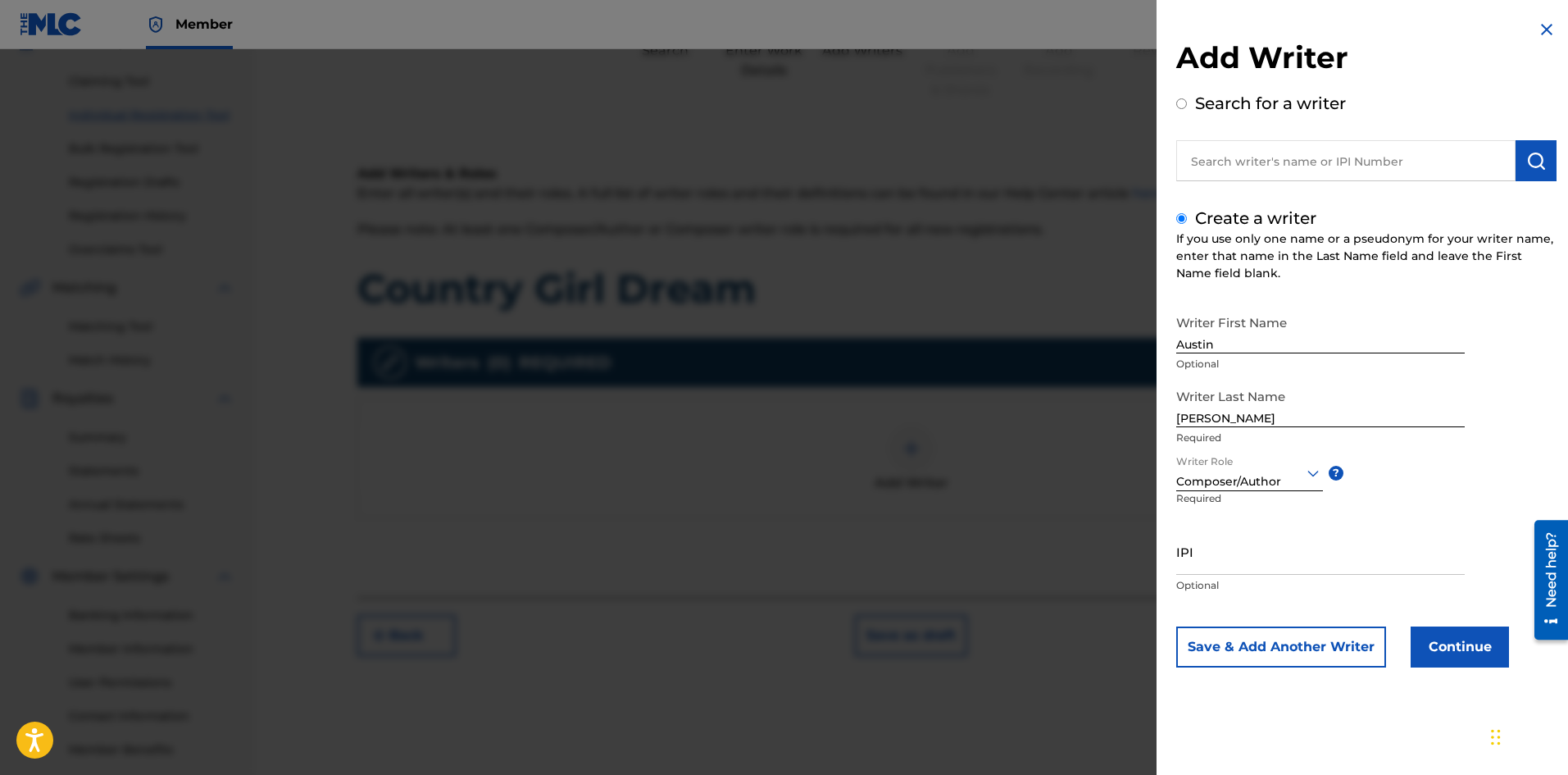
click at [1259, 565] on input "IPI" at bounding box center [1320, 551] width 289 height 46
paste input "00811179457"
type input "00811179457"
click at [1457, 644] on button "Continue" at bounding box center [1459, 647] width 98 height 41
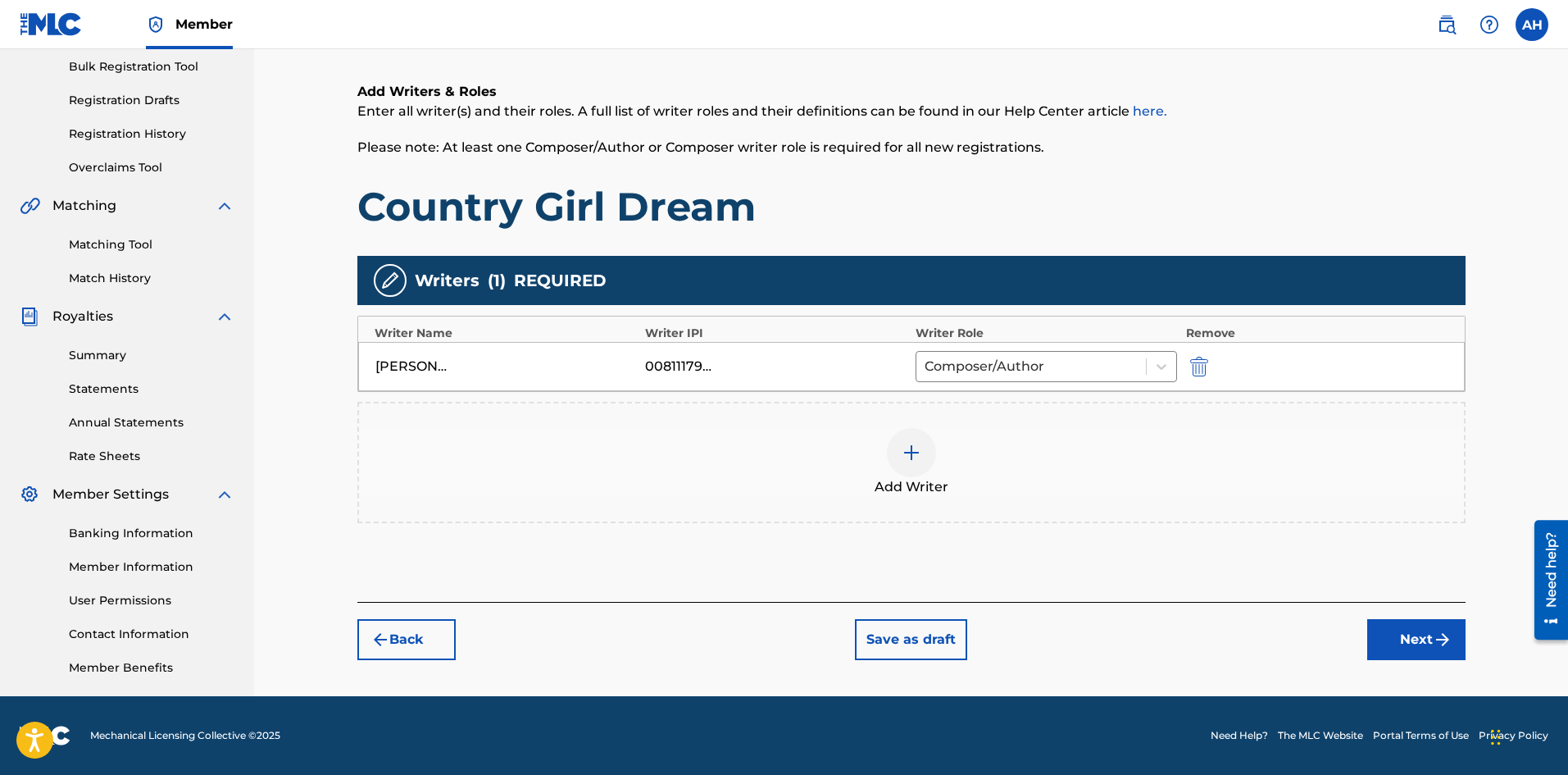
click at [1374, 623] on button "Next" at bounding box center [1417, 639] width 98 height 41
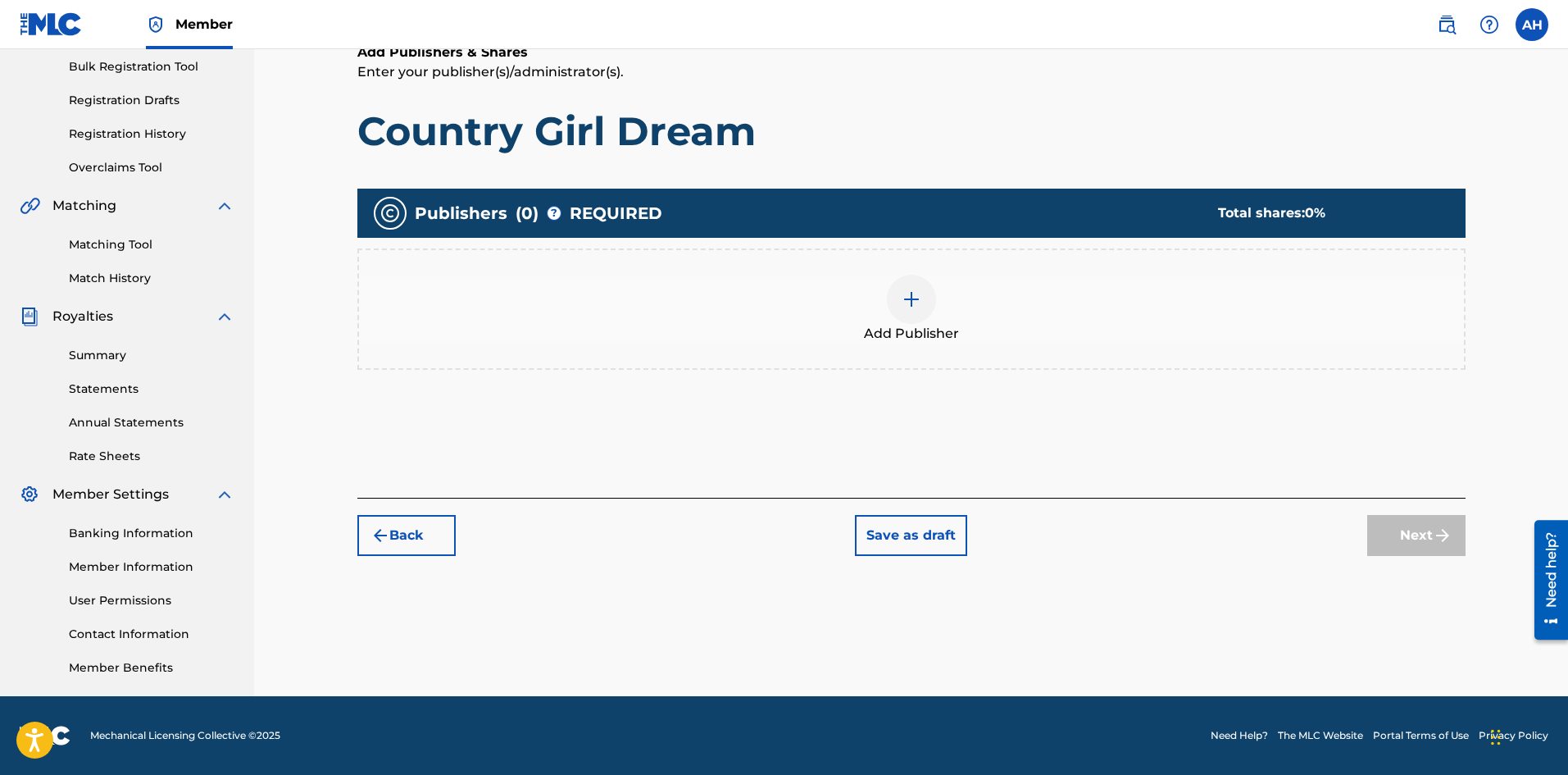
scroll to position [74, 0]
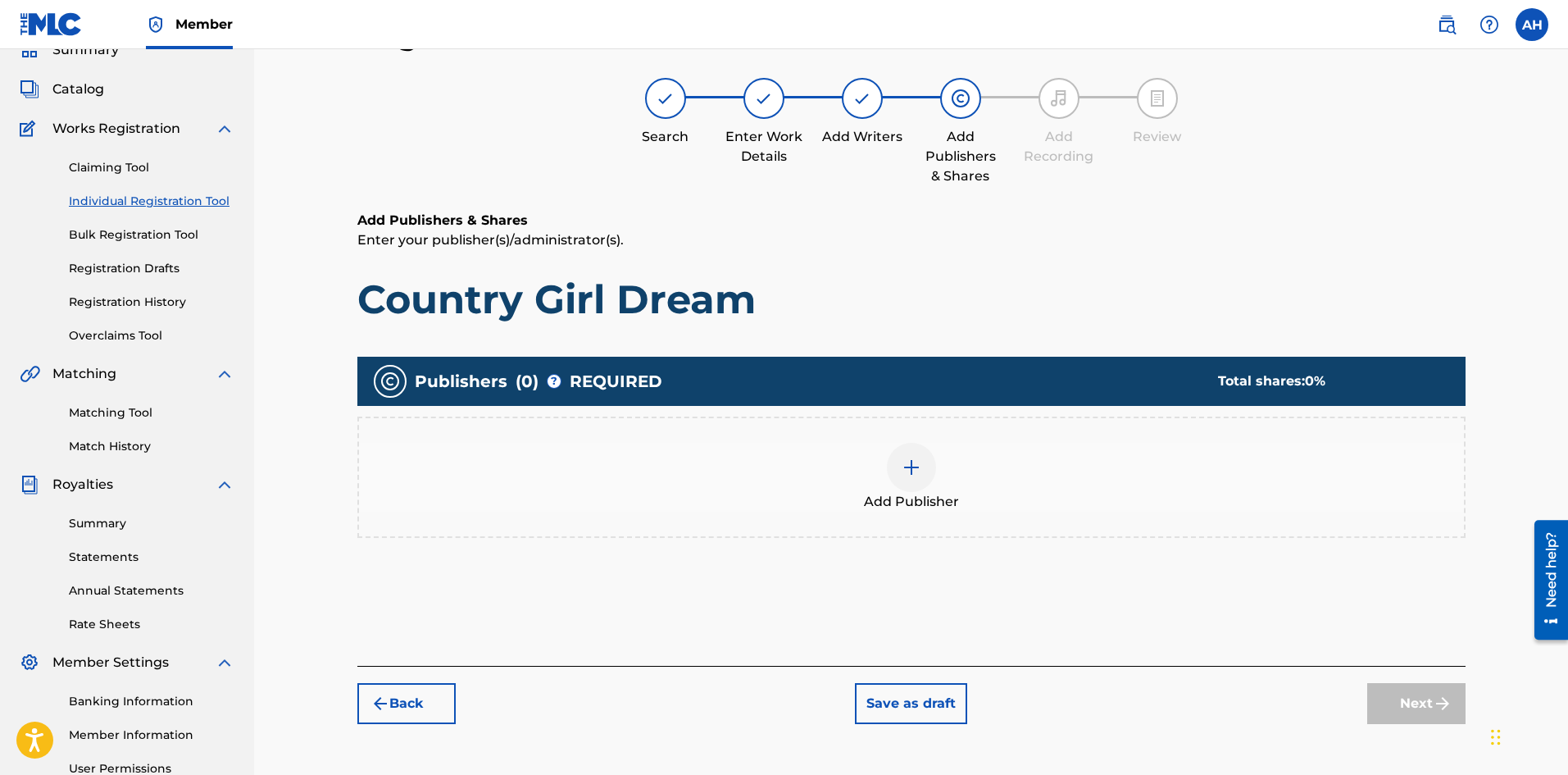
click at [1014, 305] on h1 "Country Girl Dream" at bounding box center [911, 299] width 1108 height 49
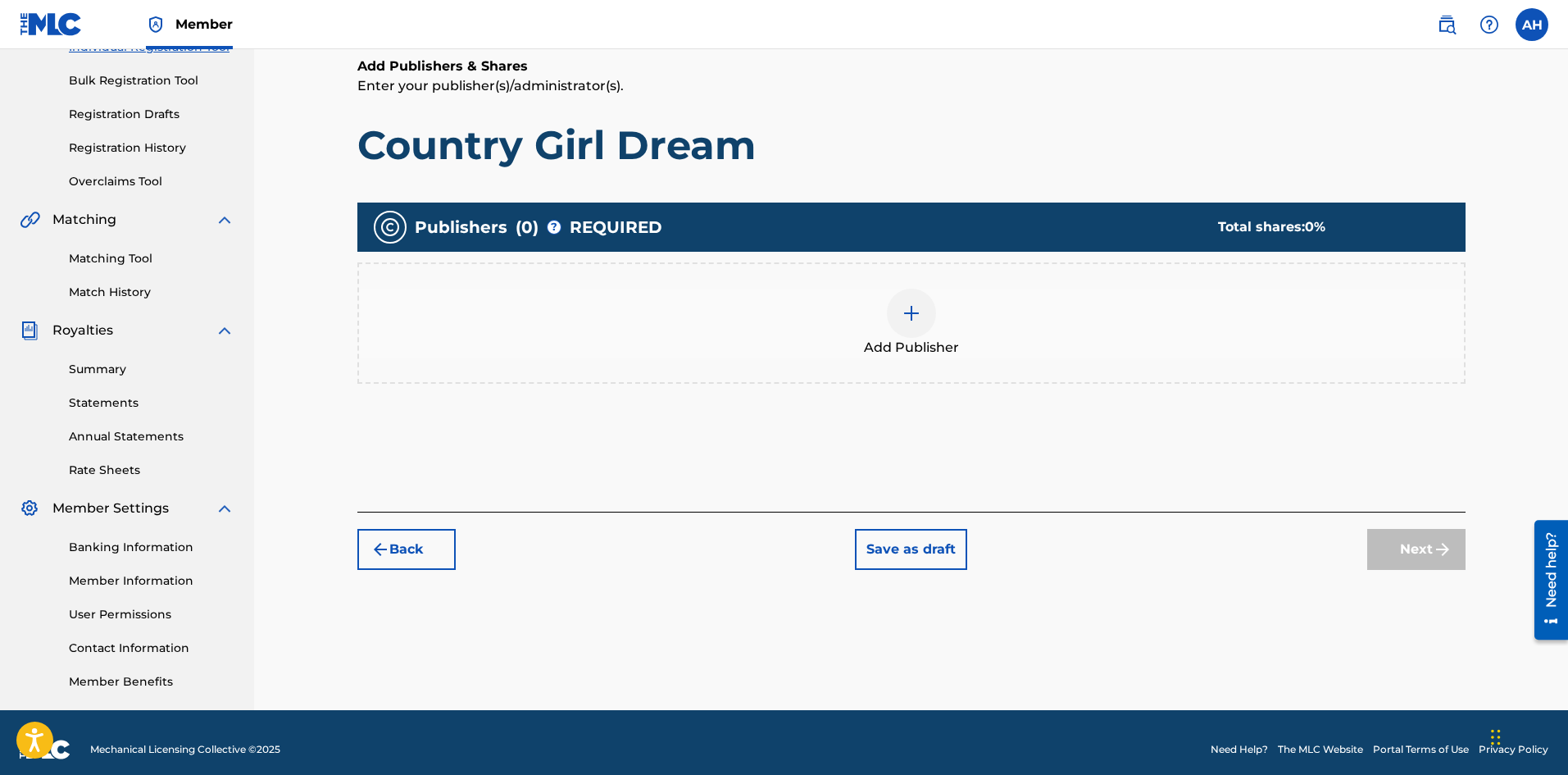
scroll to position [242, 0]
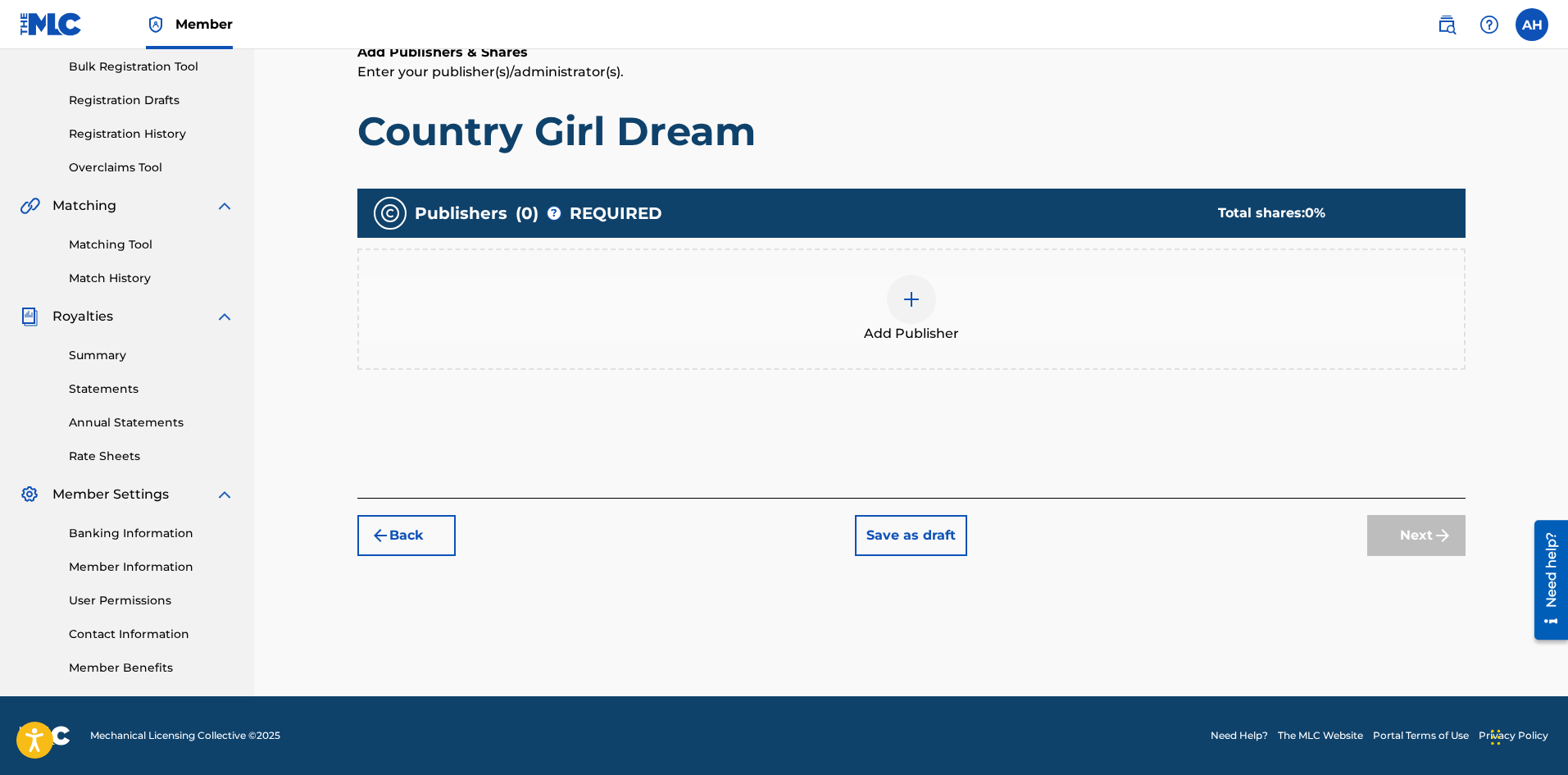
click at [889, 318] on div "Add Publisher" at bounding box center [911, 309] width 1105 height 69
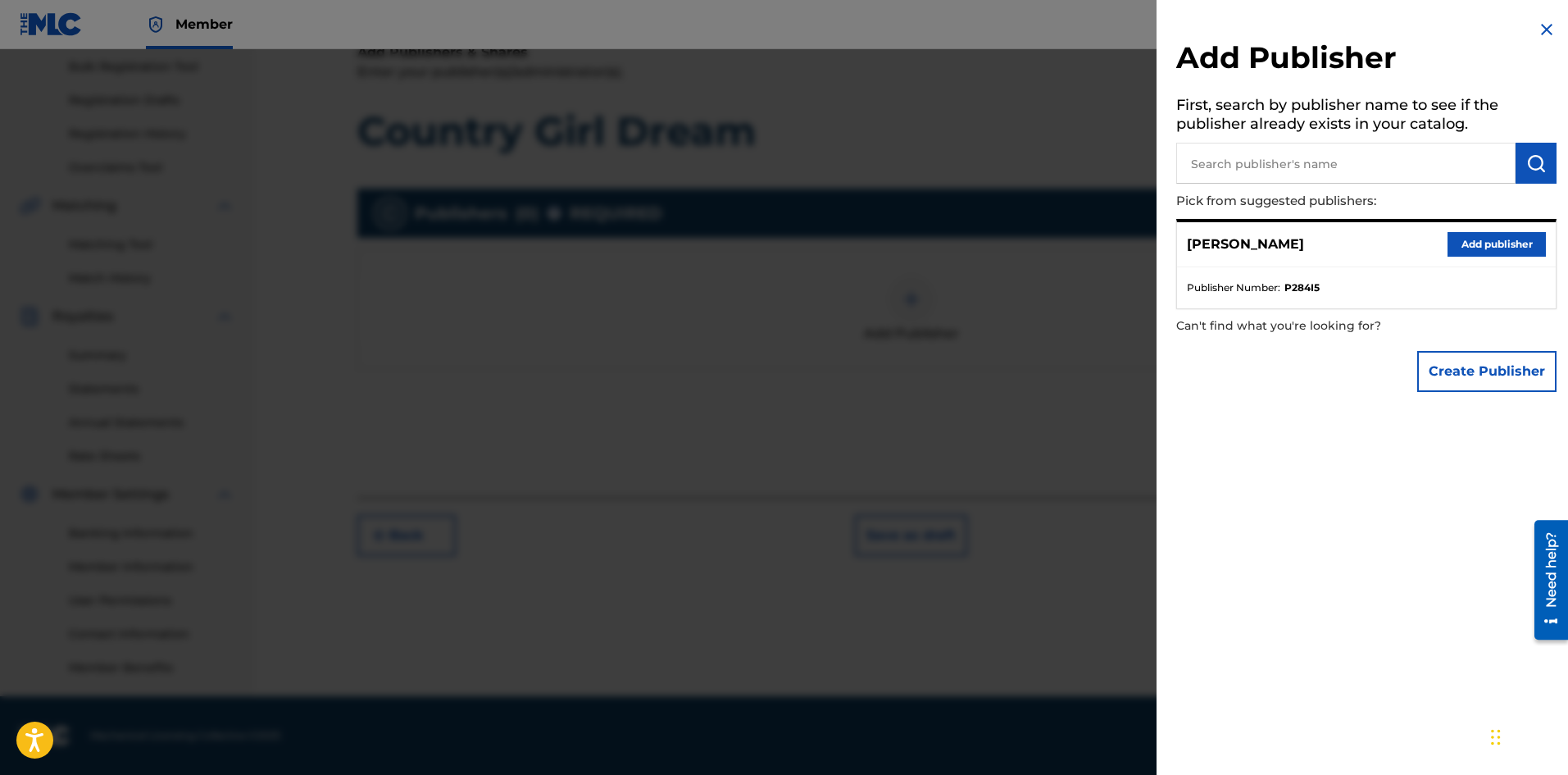
click at [1453, 236] on button "Add publisher" at bounding box center [1497, 244] width 98 height 25
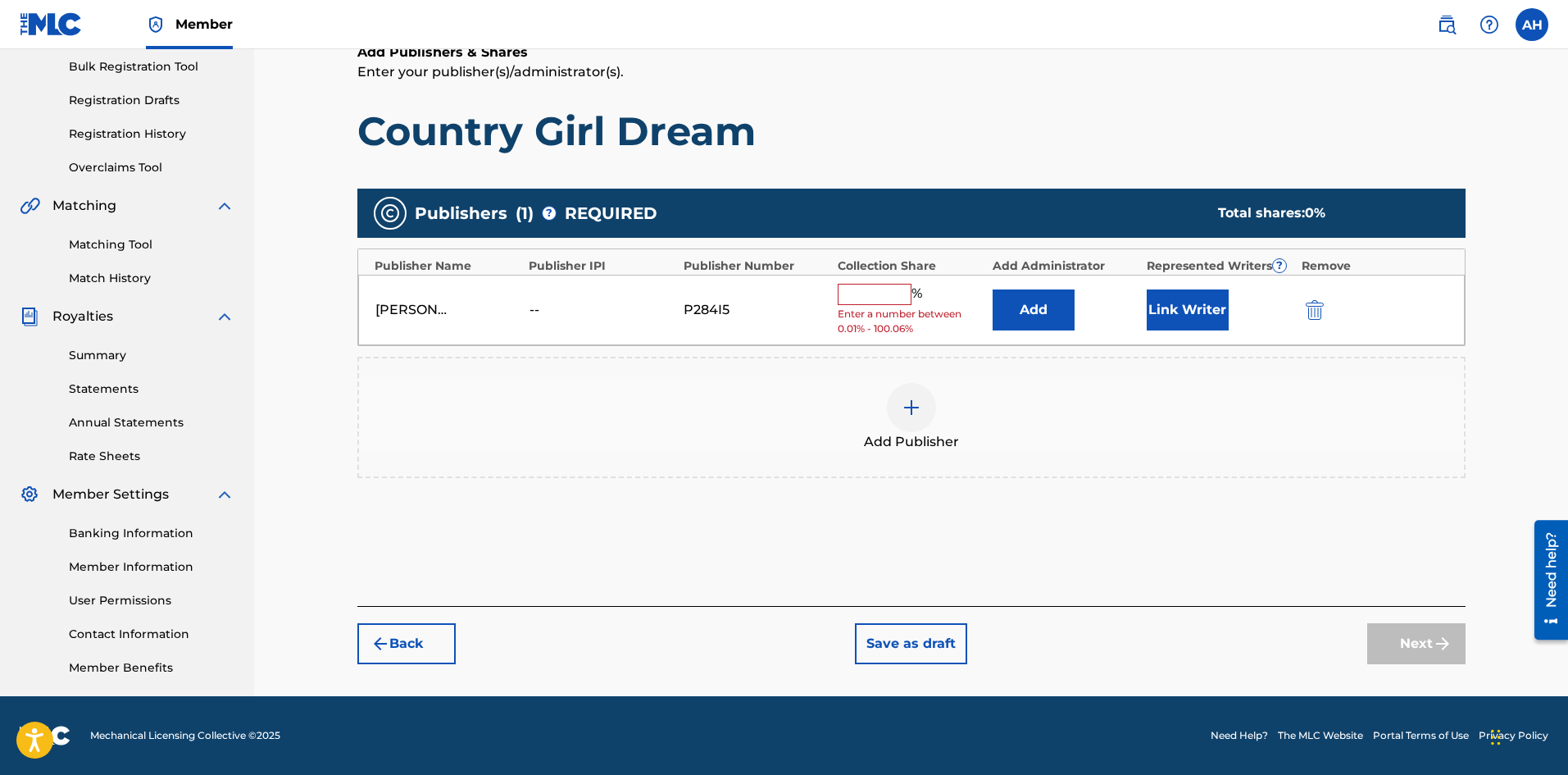
click at [877, 290] on input "text" at bounding box center [875, 294] width 74 height 21
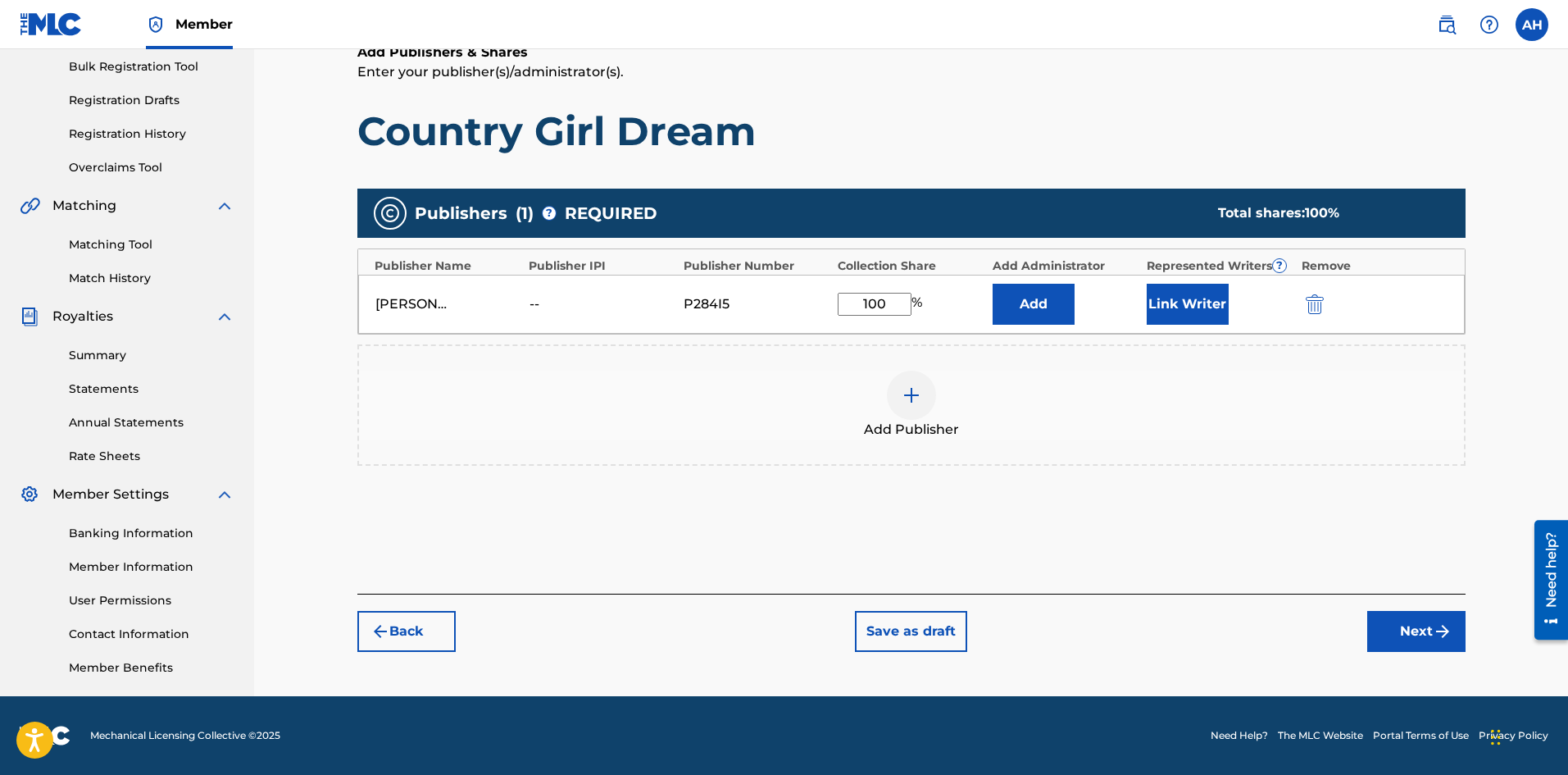
type input "100"
click at [1339, 394] on div "Add Publisher" at bounding box center [911, 405] width 1105 height 69
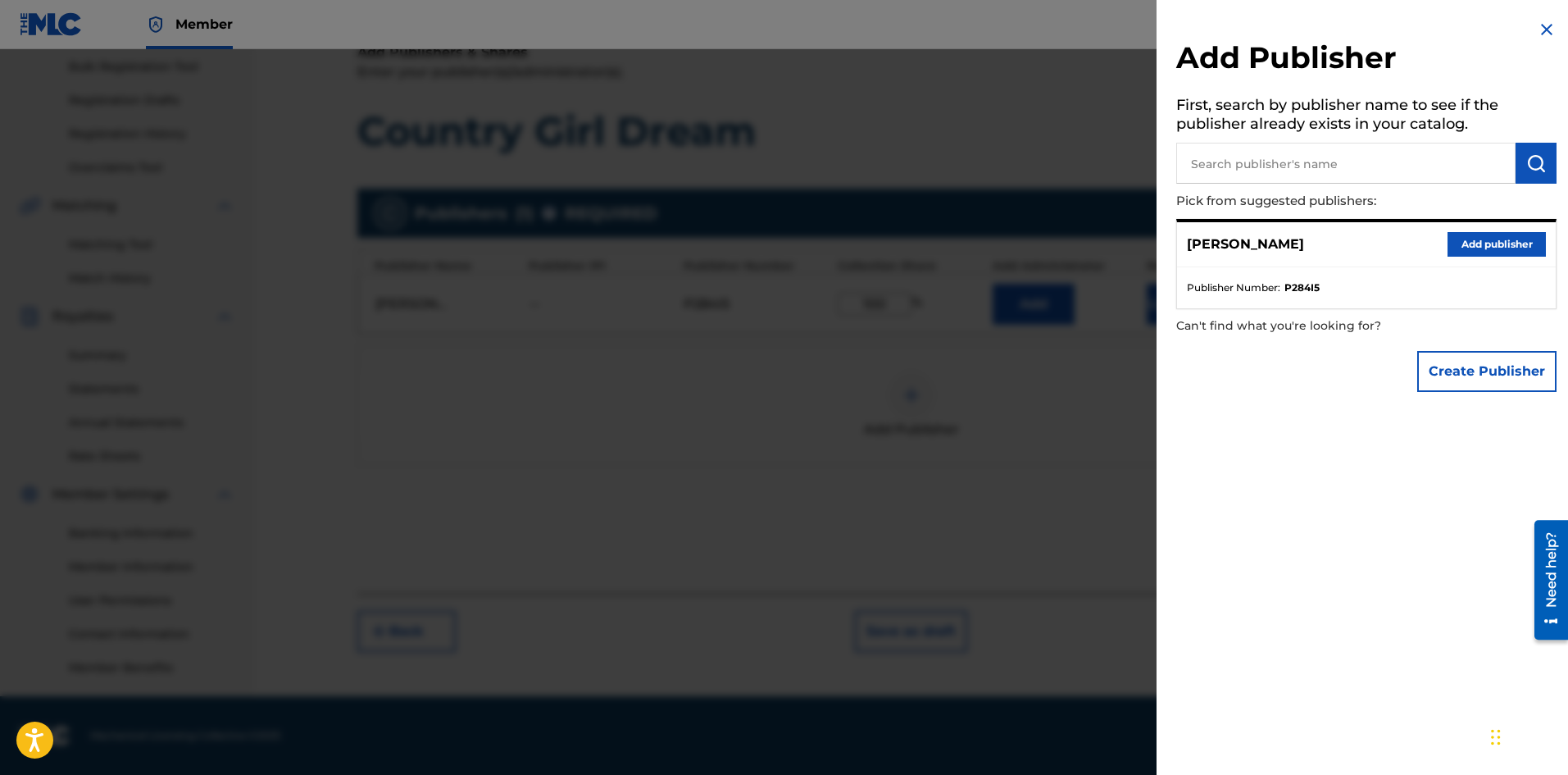
click at [1455, 387] on button "Create Publisher" at bounding box center [1487, 371] width 139 height 41
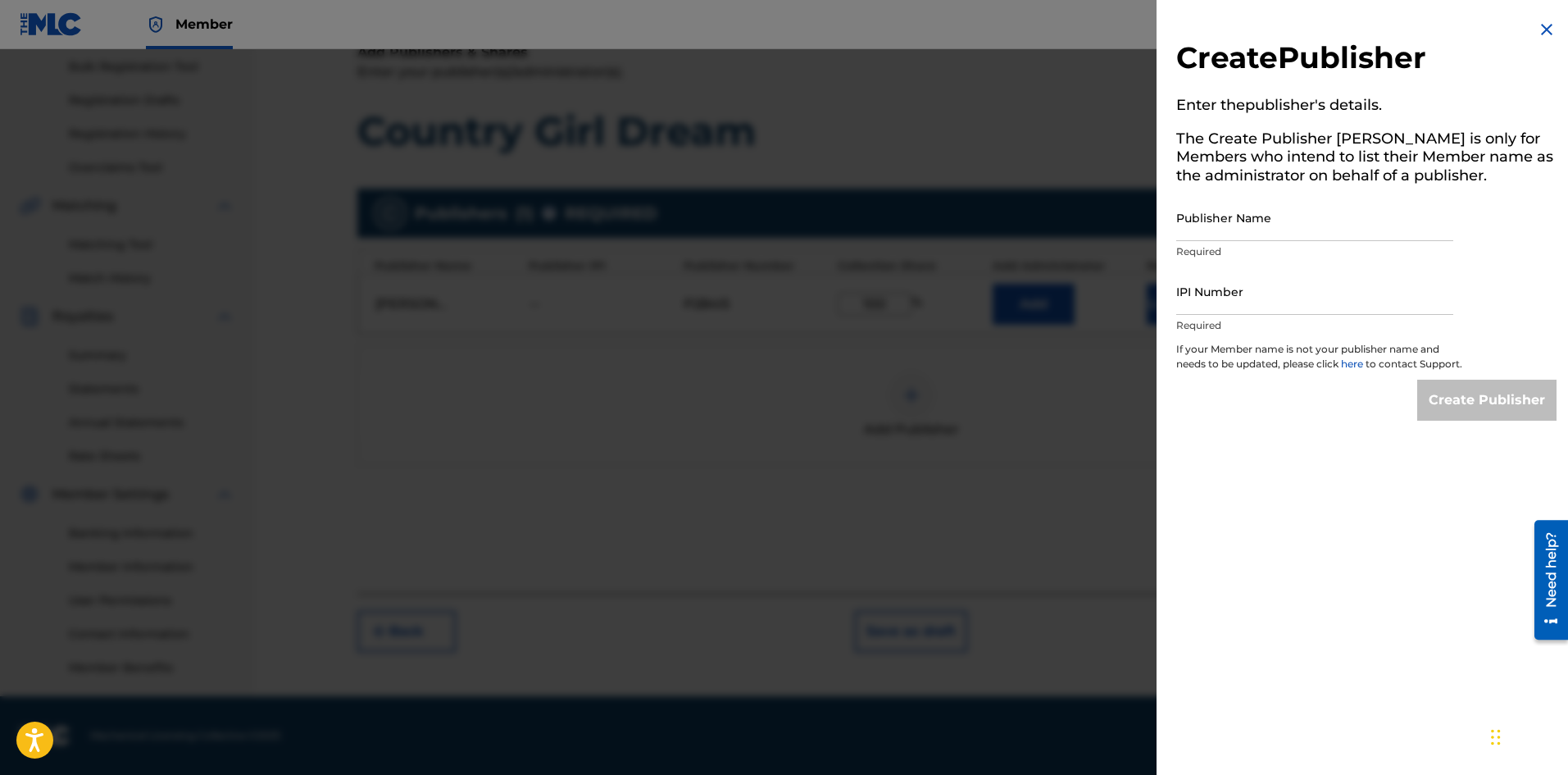
click at [1537, 25] on img at bounding box center [1547, 29] width 19 height 19
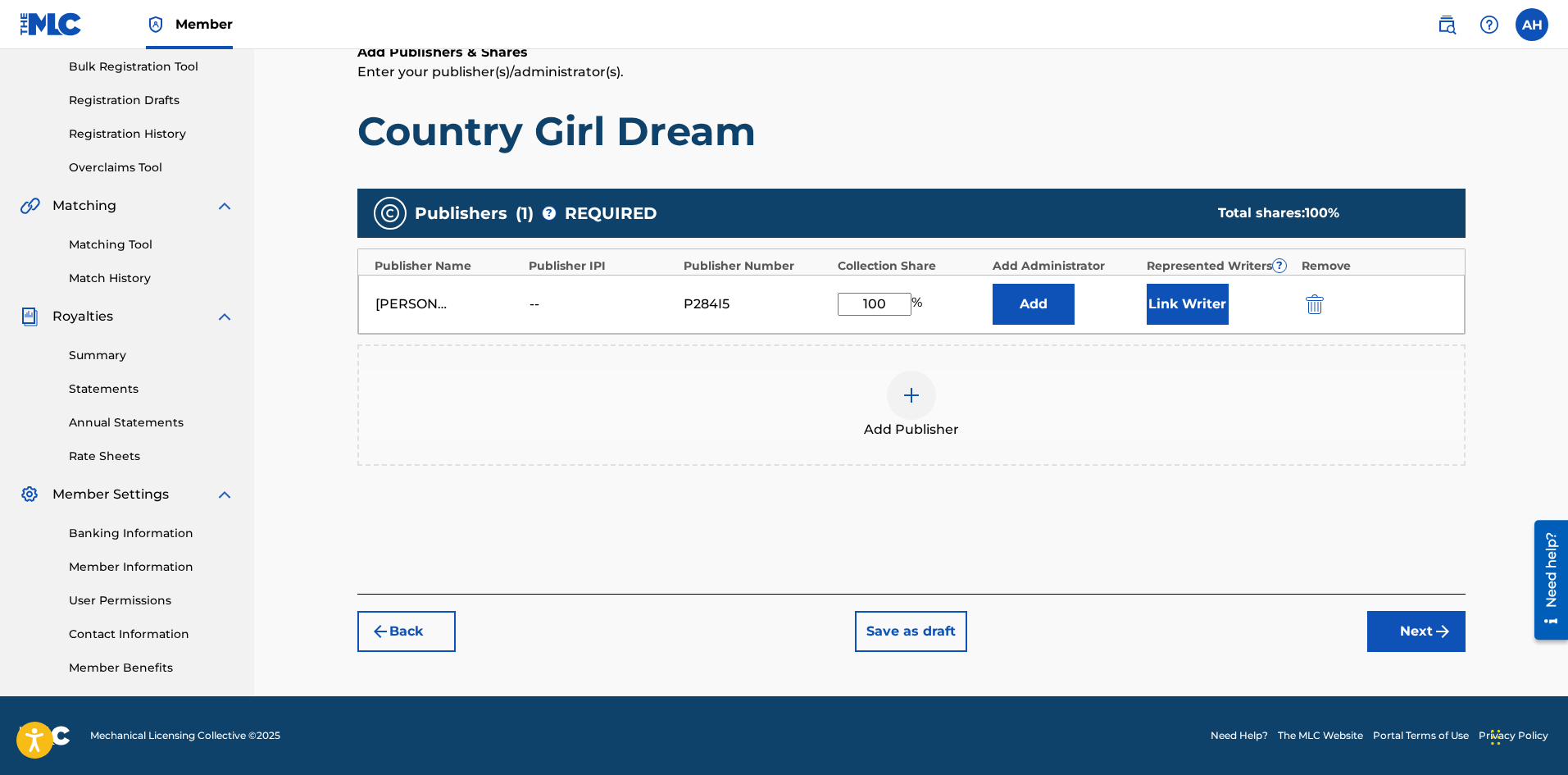
click at [1190, 321] on button "Link Writer" at bounding box center [1188, 304] width 82 height 41
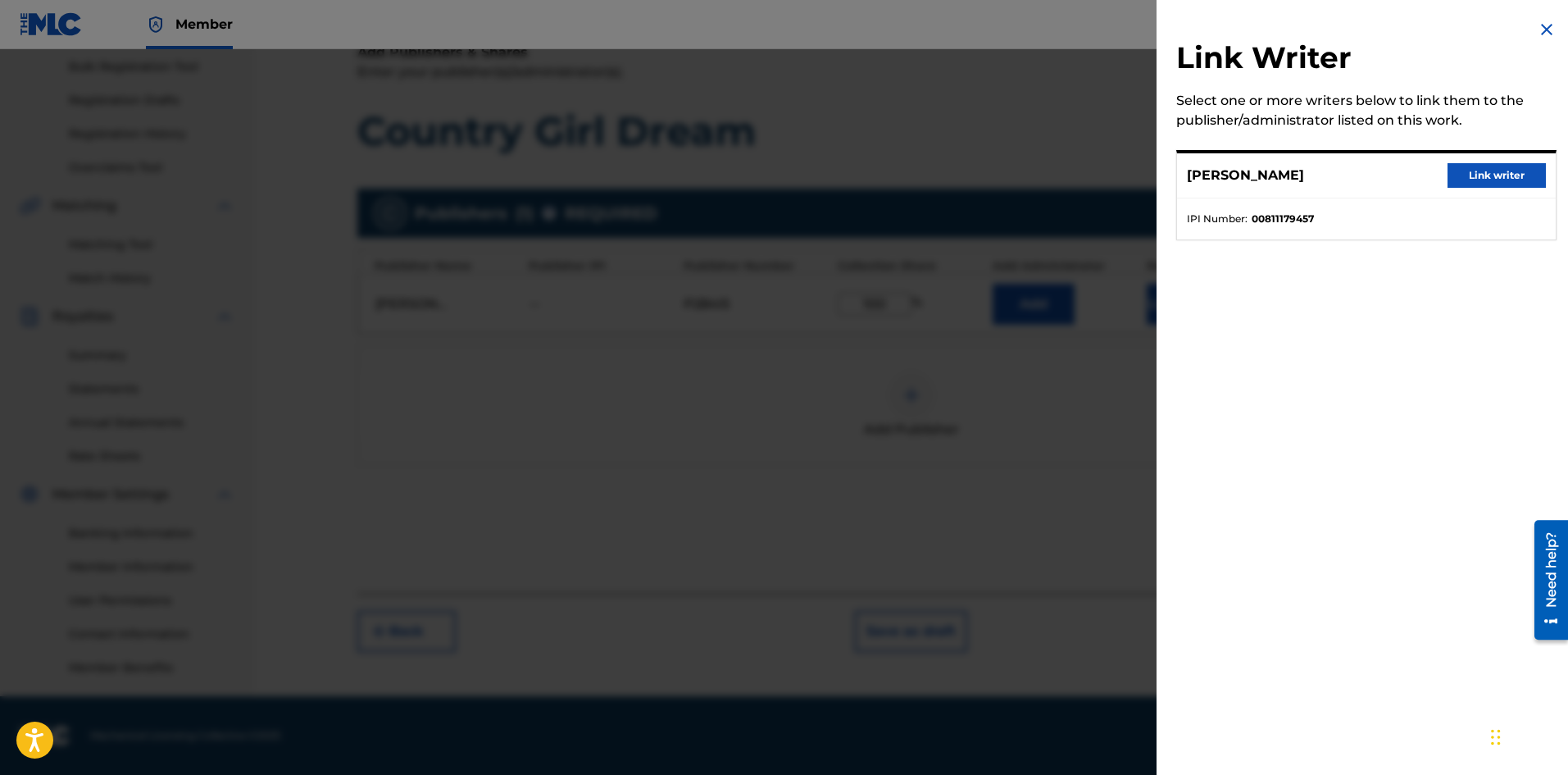
click at [1470, 183] on button "Link writer" at bounding box center [1497, 175] width 98 height 25
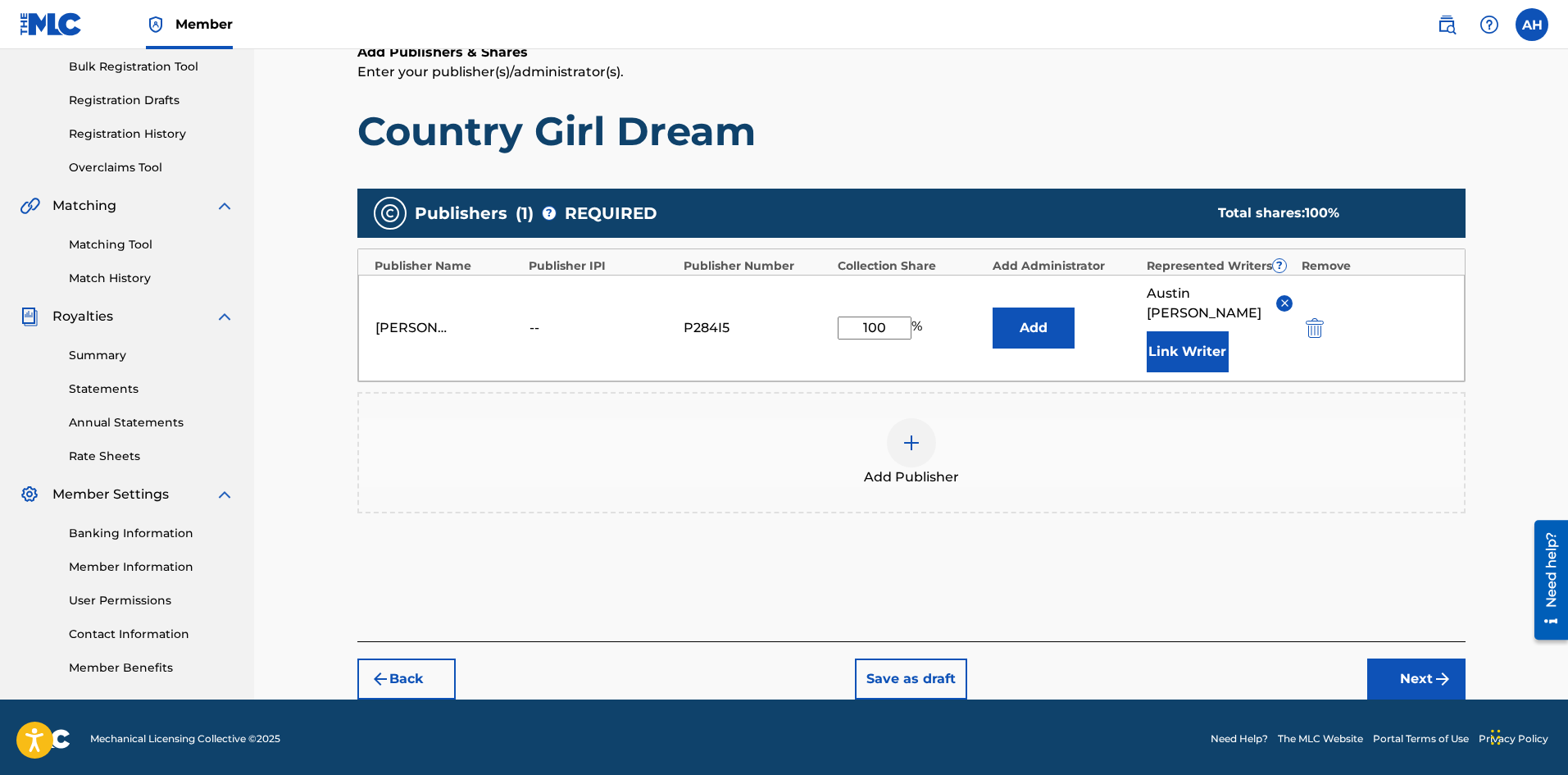
click at [1396, 658] on button "Next" at bounding box center [1417, 678] width 98 height 41
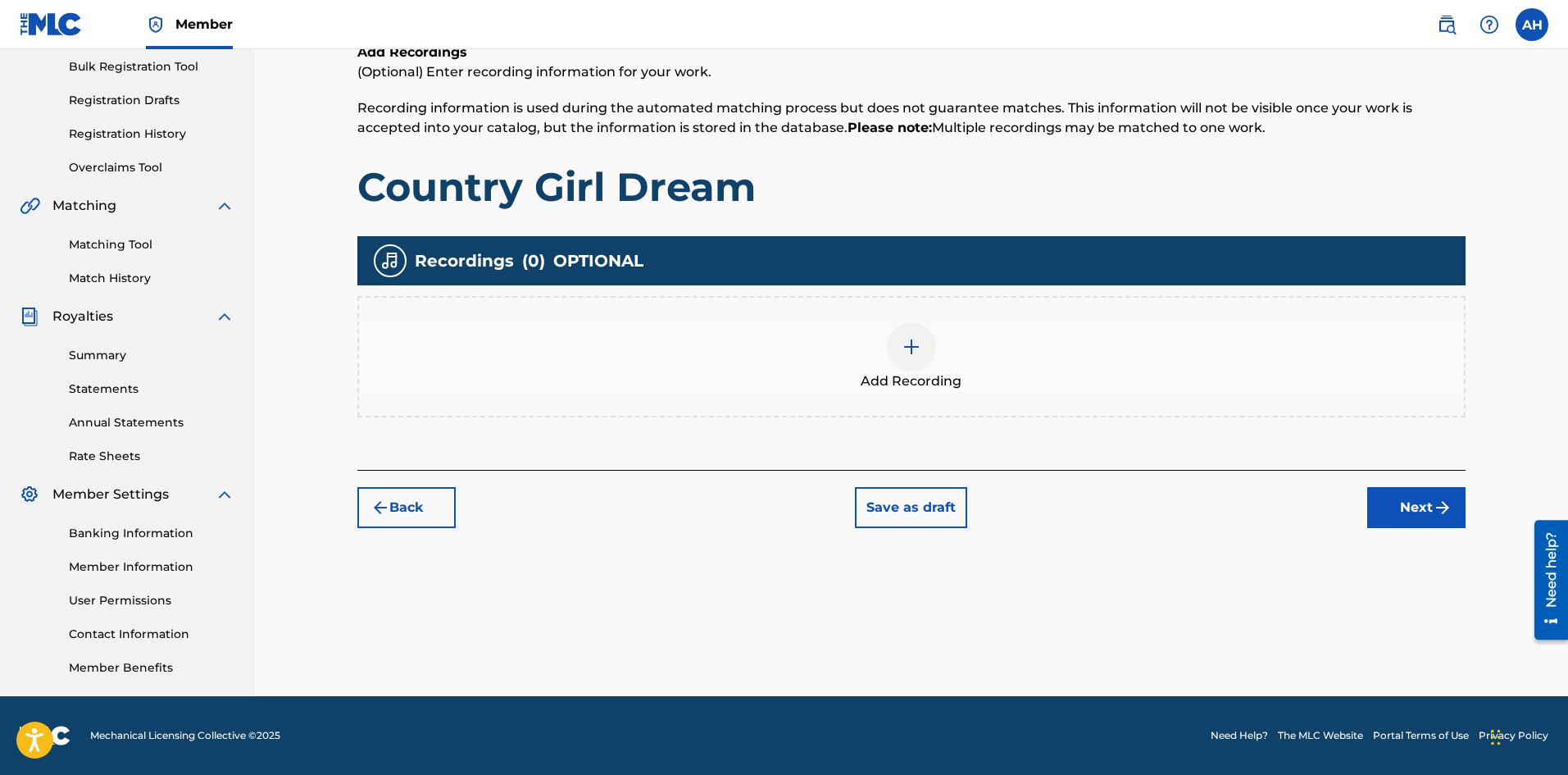
scroll to position [74, 0]
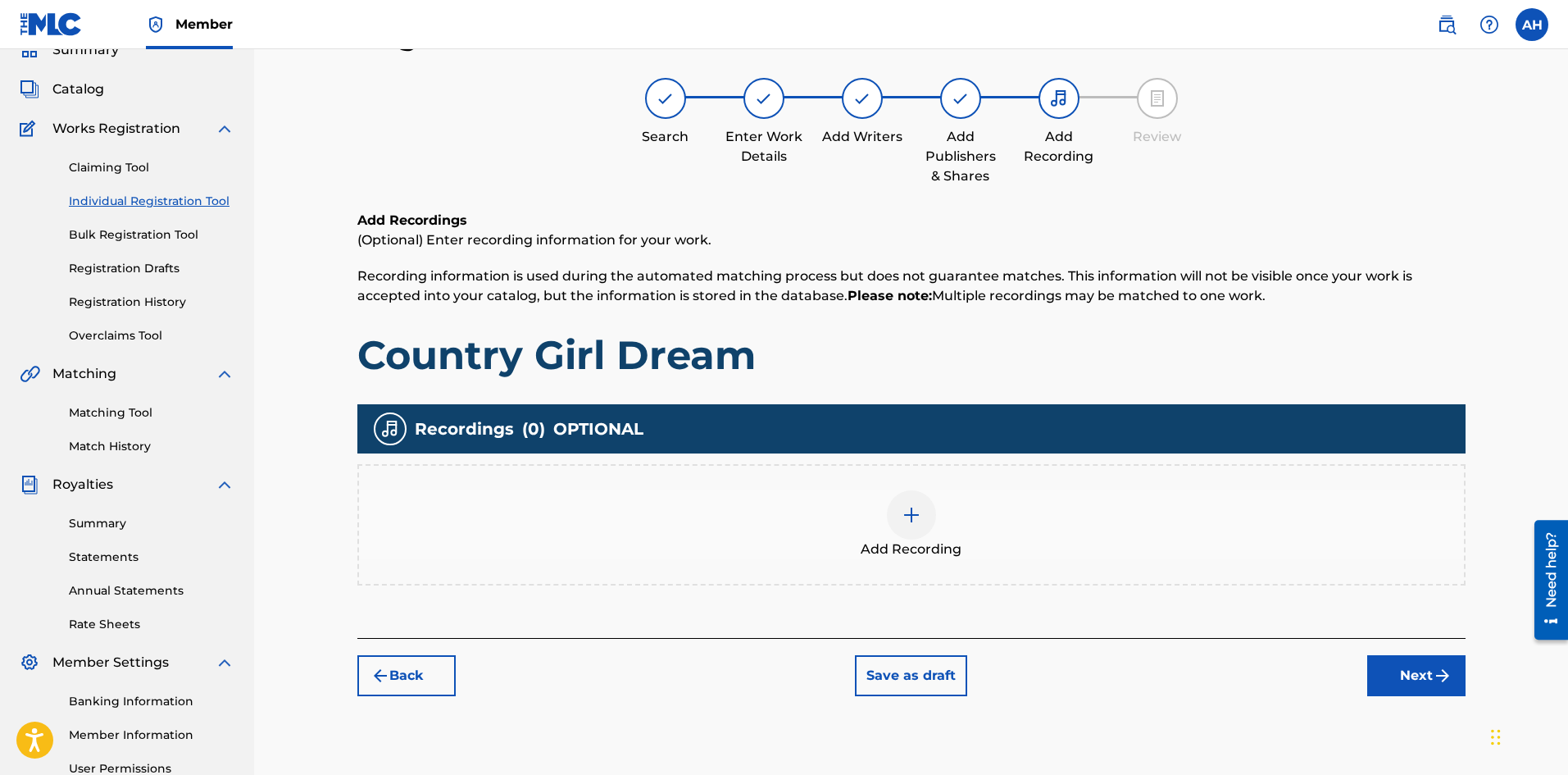
click at [821, 521] on div "Add Recording" at bounding box center [911, 524] width 1105 height 69
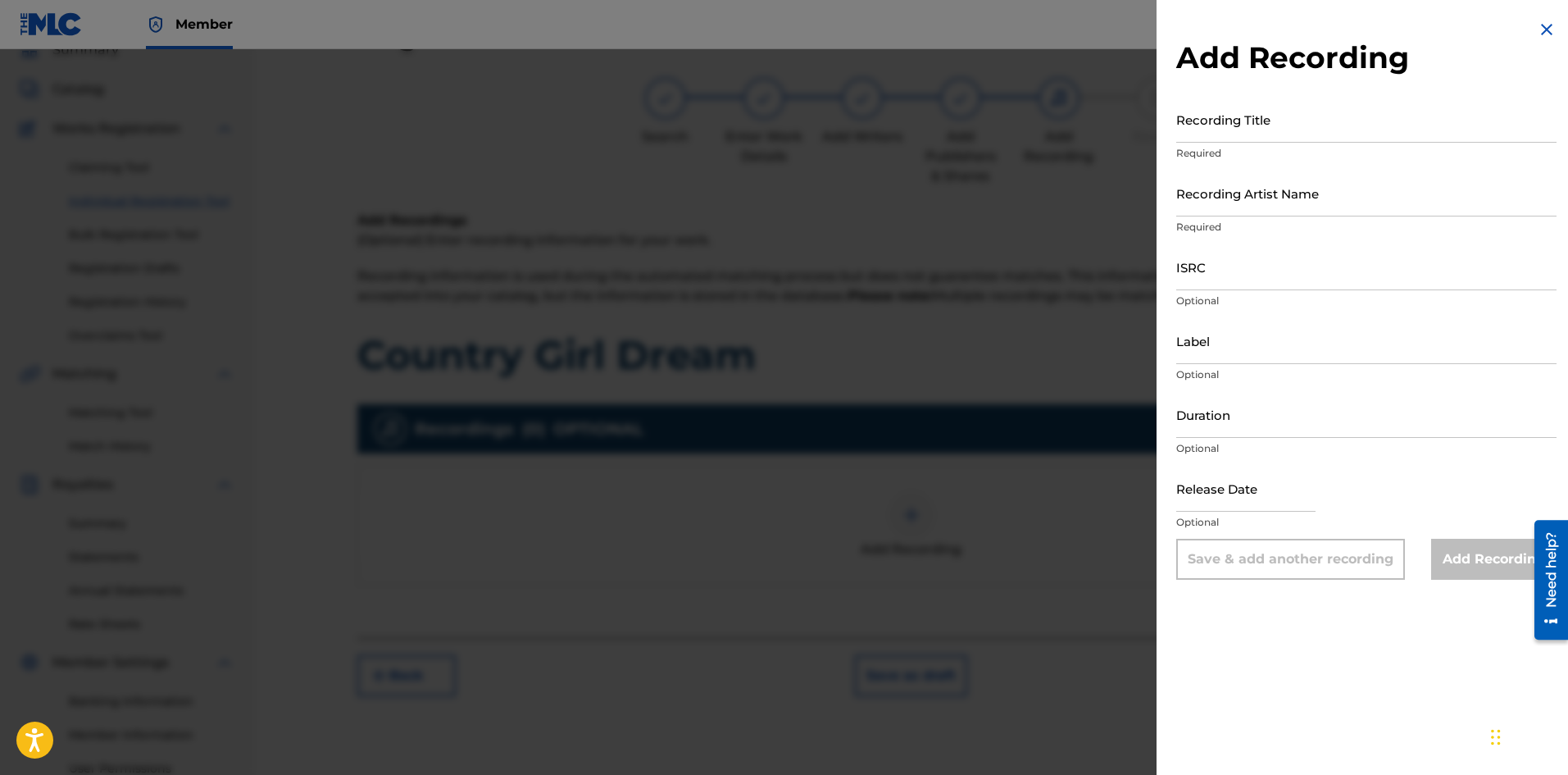
click at [1230, 130] on input "Recording Title" at bounding box center [1367, 119] width 380 height 46
paste input "00811179457"
type input "00811179457"
drag, startPoint x: 1273, startPoint y: 128, endPoint x: 1021, endPoint y: 123, distance: 252.0
click at [1021, 123] on div "Add Recording Recording Title 00811179457 Required Recording Artist Name Requir…" at bounding box center [784, 412] width 1568 height 726
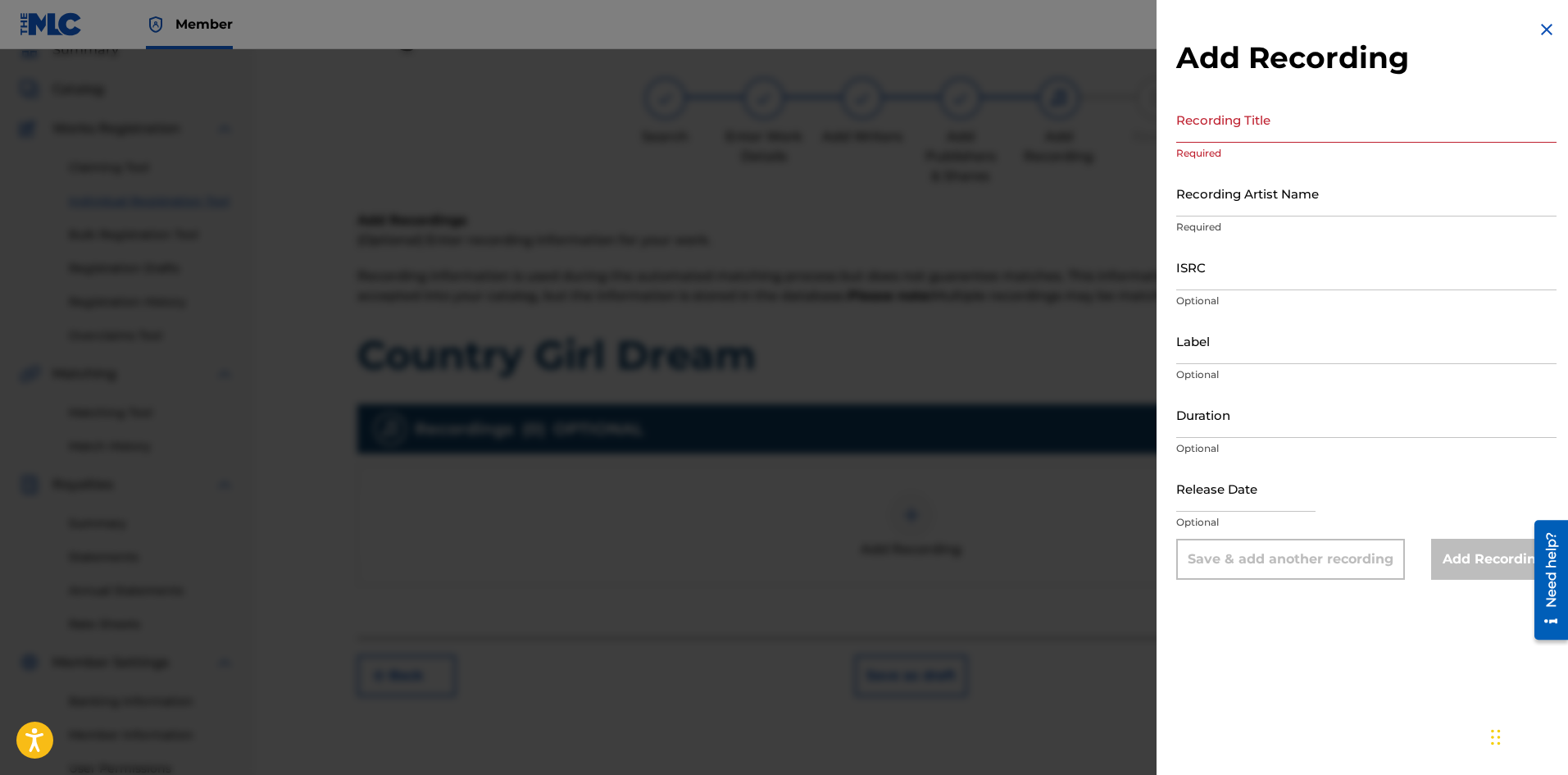
click at [1265, 127] on input "Recording Title" at bounding box center [1367, 119] width 380 height 46
paste input "Country Girl Dream"
type input "Country Girl Dream"
click at [1263, 194] on input "Recording Artist Name" at bounding box center [1367, 193] width 380 height 46
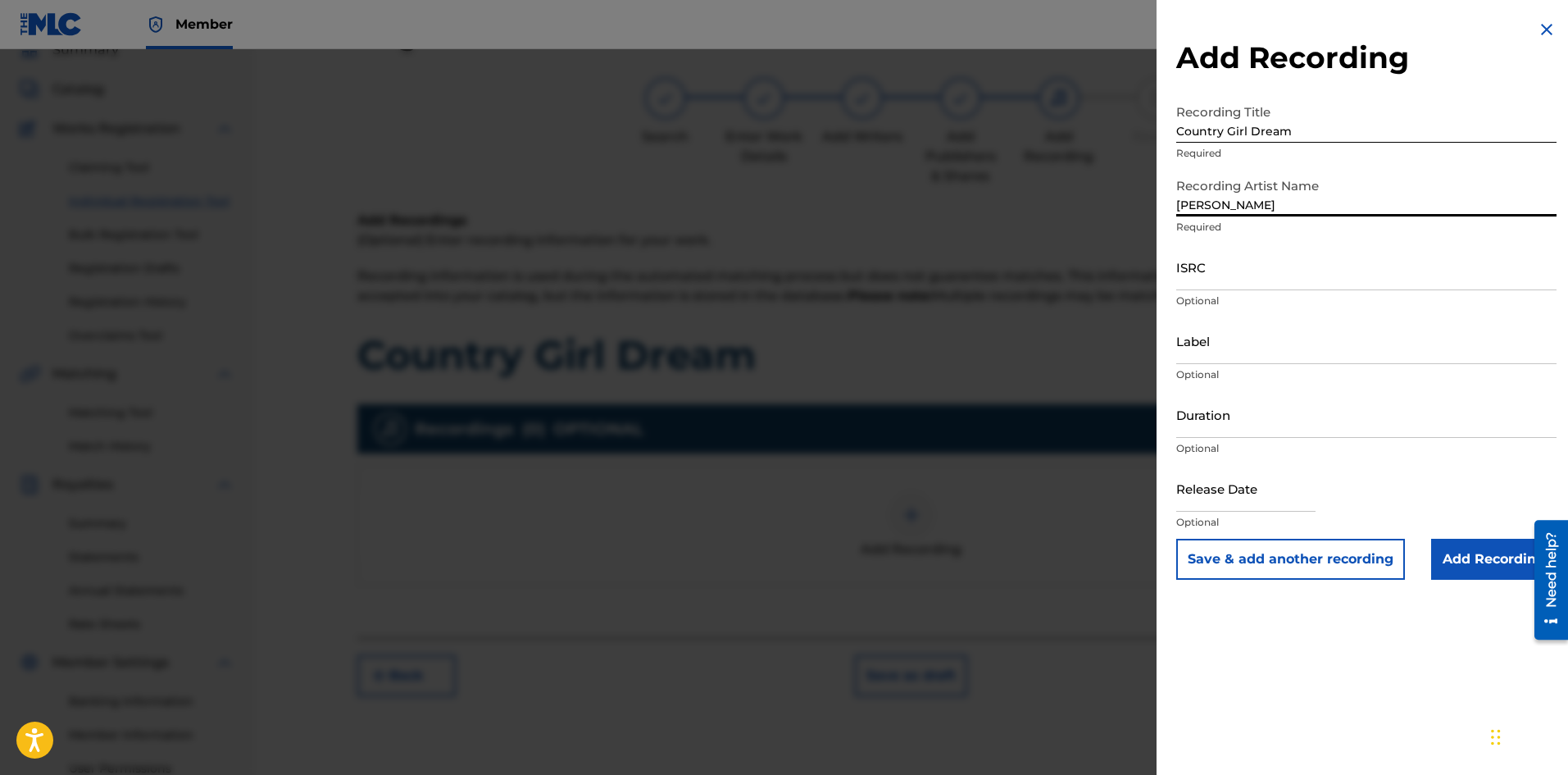
type input "[PERSON_NAME]"
click at [1273, 278] on input "ISRC" at bounding box center [1367, 266] width 380 height 46
paste input "usl4q2086349"
type input "usl4q2086349"
select select "8"
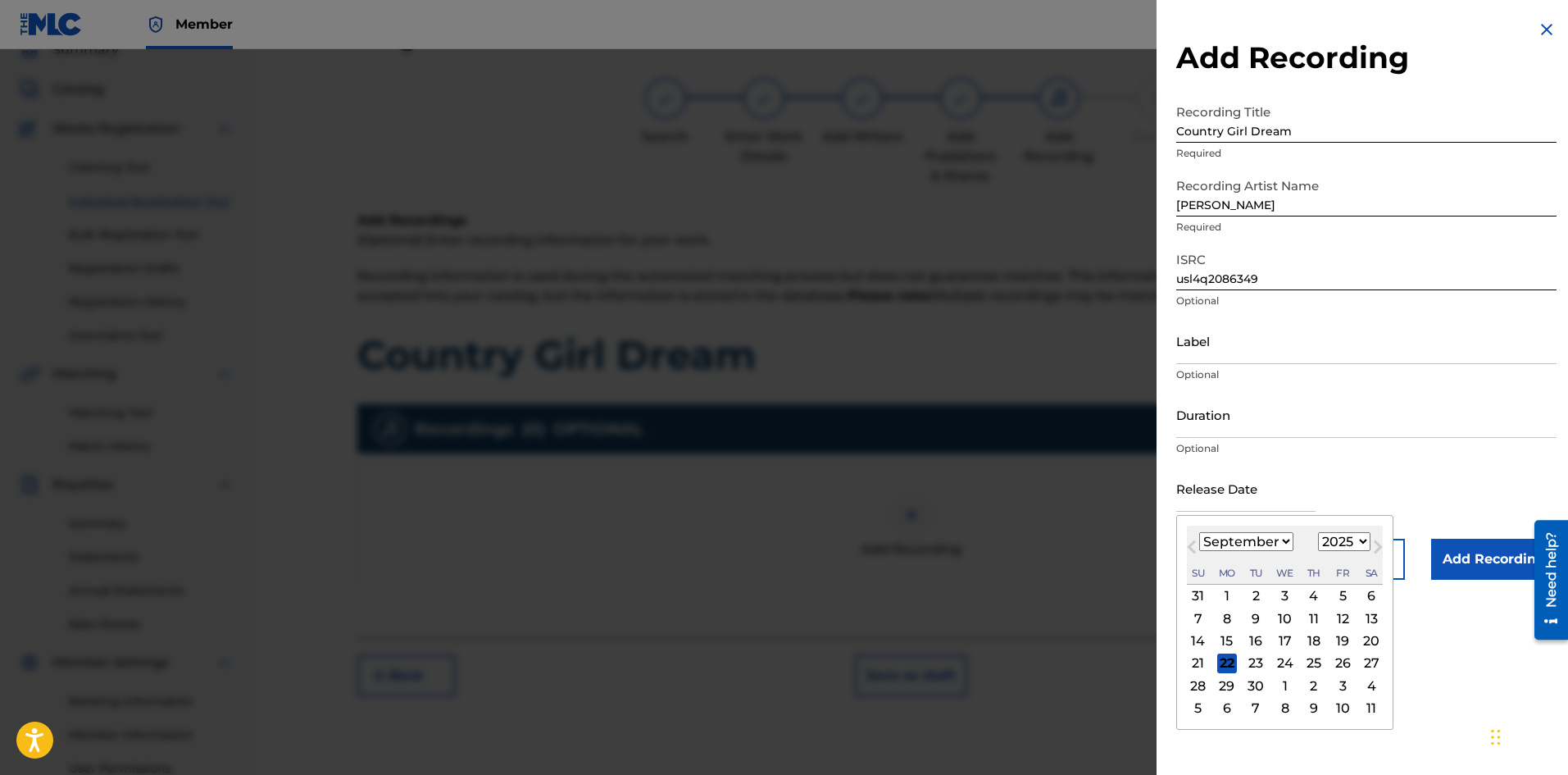
click at [1212, 497] on input "text" at bounding box center [1246, 488] width 139 height 46
click at [1341, 537] on select "1899 1900 1901 1902 1903 1904 1905 1906 1907 1908 1909 1910 1911 1912 1913 1914…" at bounding box center [1344, 541] width 53 height 19
select select "2020"
click at [1318, 532] on select "1899 1900 1901 1902 1903 1904 1905 1906 1907 1908 1909 1910 1911 1912 1913 1914…" at bounding box center [1344, 541] width 53 height 19
click at [1292, 541] on div "January February March April May June July August September October November [D…" at bounding box center [1284, 541] width 196 height 19
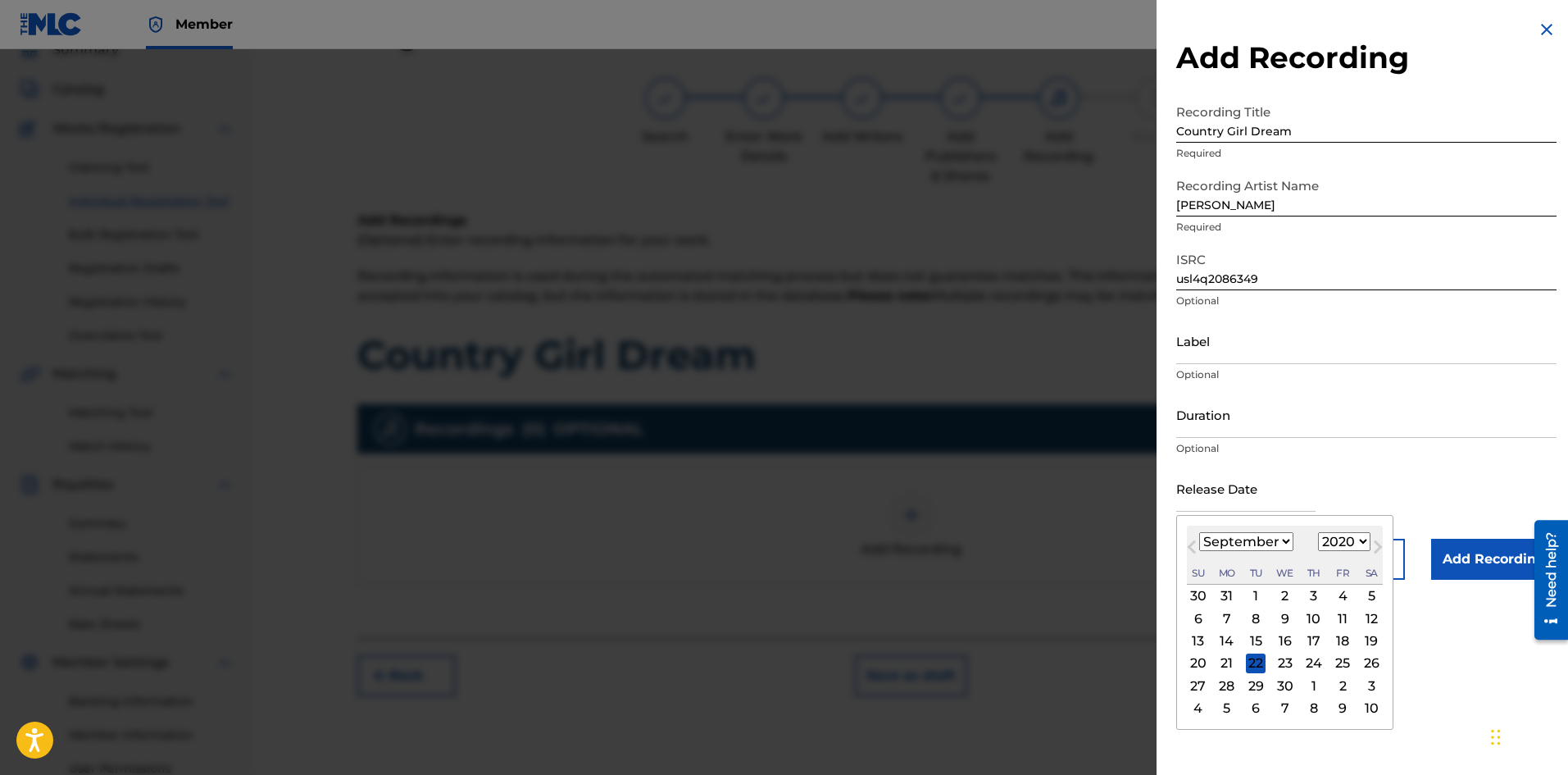
click at [1278, 538] on select "January February March April May June July August September October November De…" at bounding box center [1247, 541] width 95 height 19
select select "9"
click at [1200, 532] on select "January February March April May June July August September October November De…" at bounding box center [1247, 541] width 95 height 19
click at [1335, 639] on div "16" at bounding box center [1343, 640] width 19 height 19
type input "[DATE]"
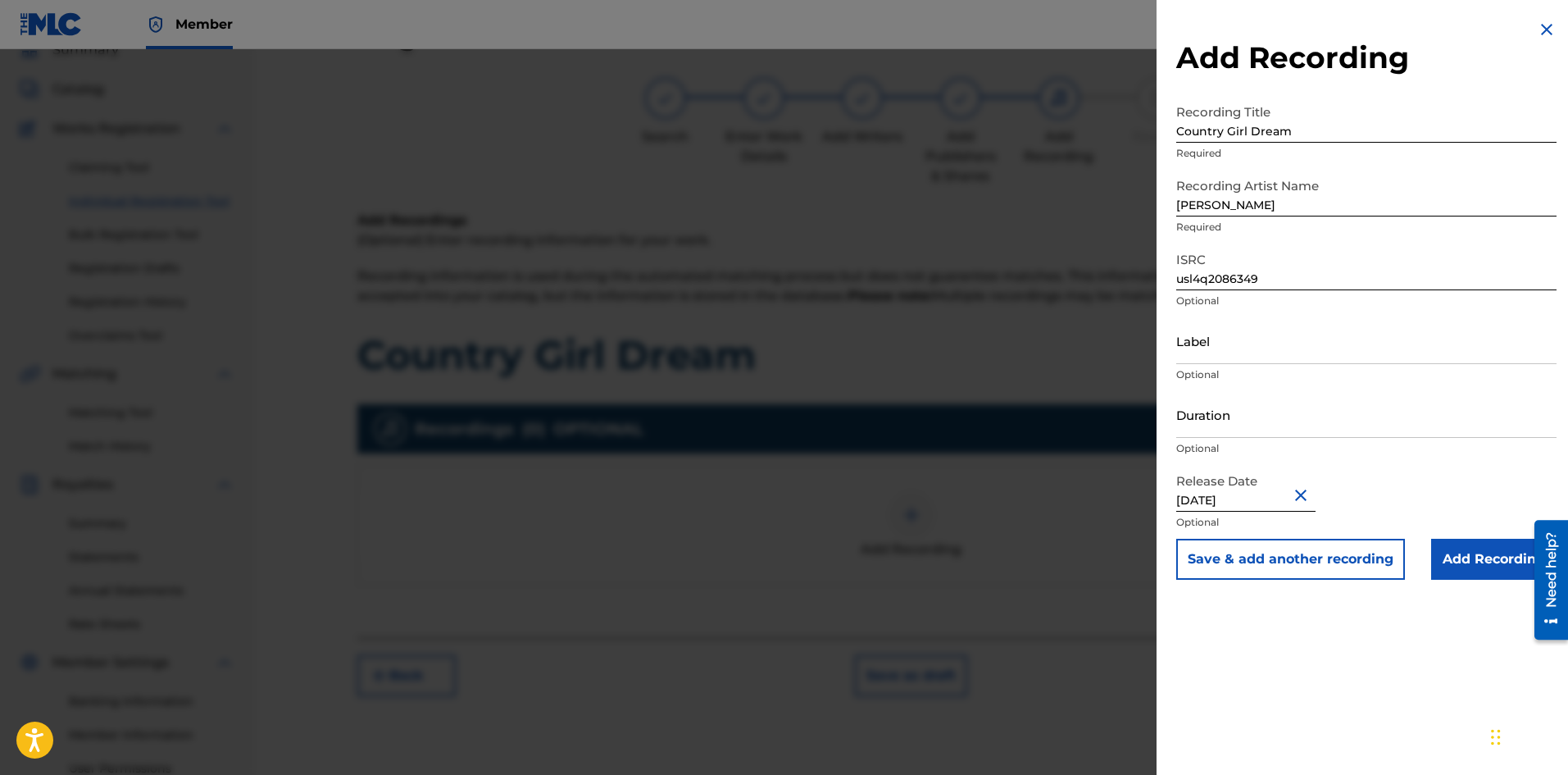
click at [1459, 554] on input "Add Recording" at bounding box center [1494, 559] width 125 height 41
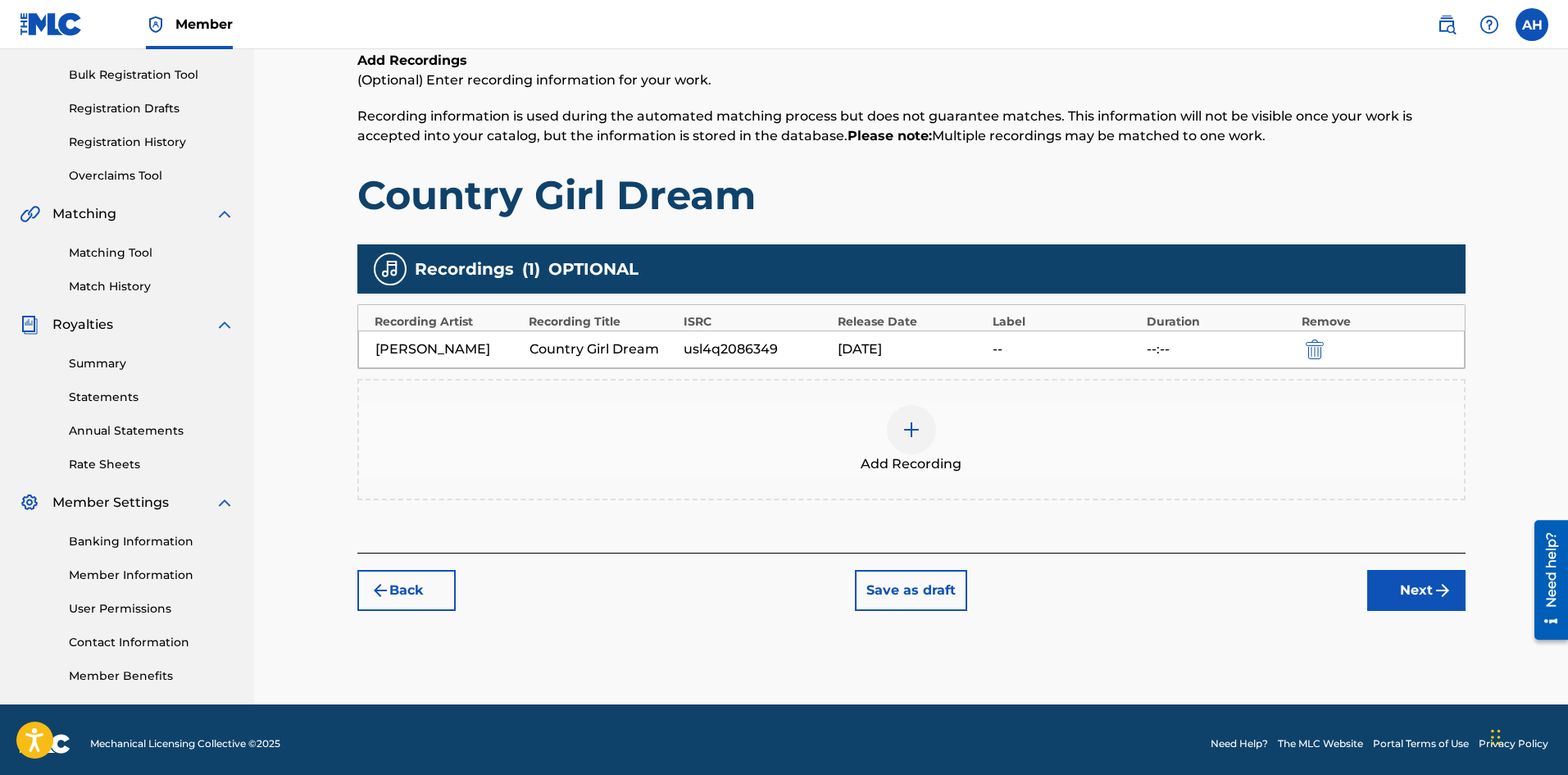
scroll to position [238, 0]
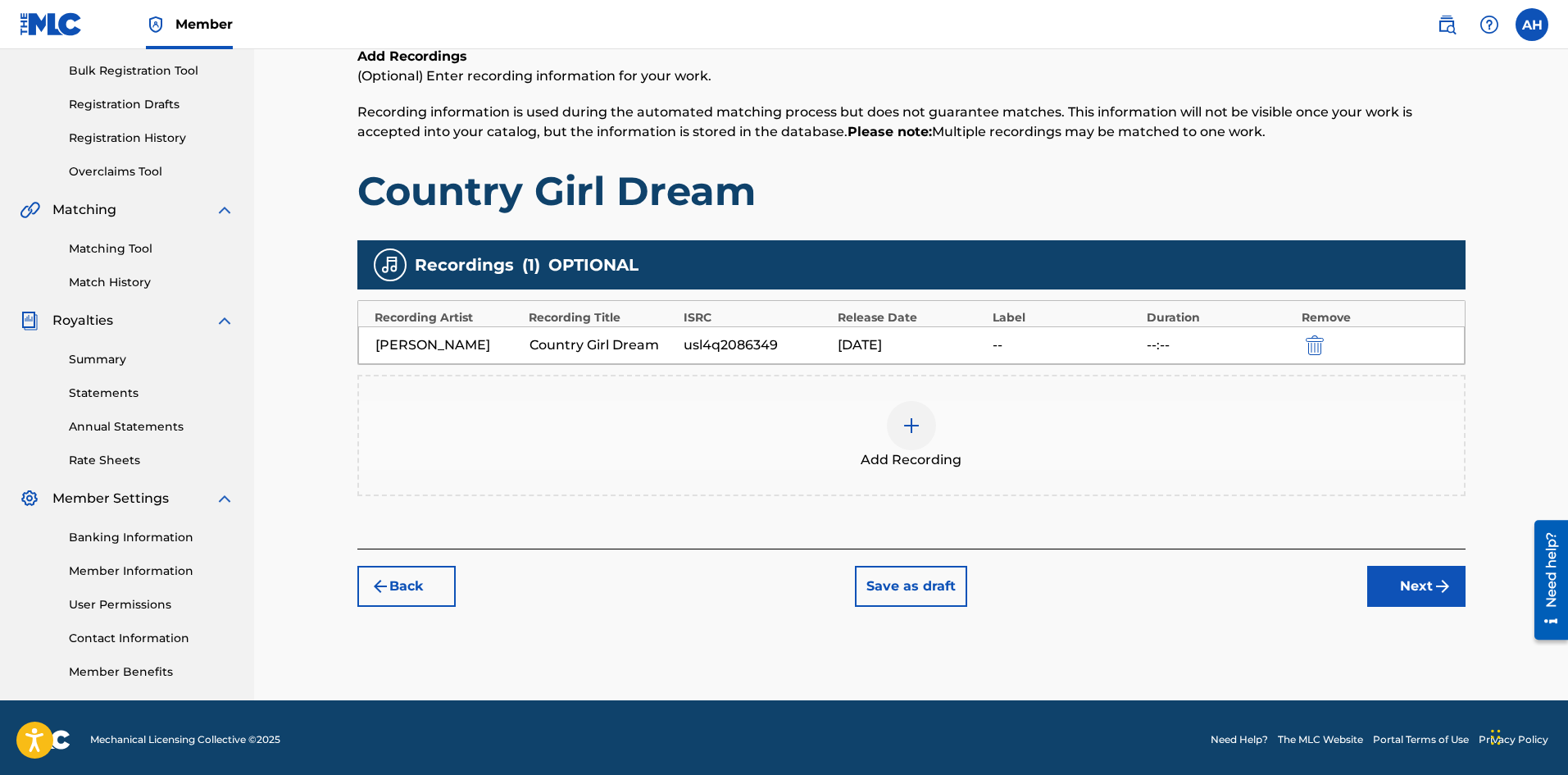
click at [1396, 583] on button "Next" at bounding box center [1417, 587] width 98 height 41
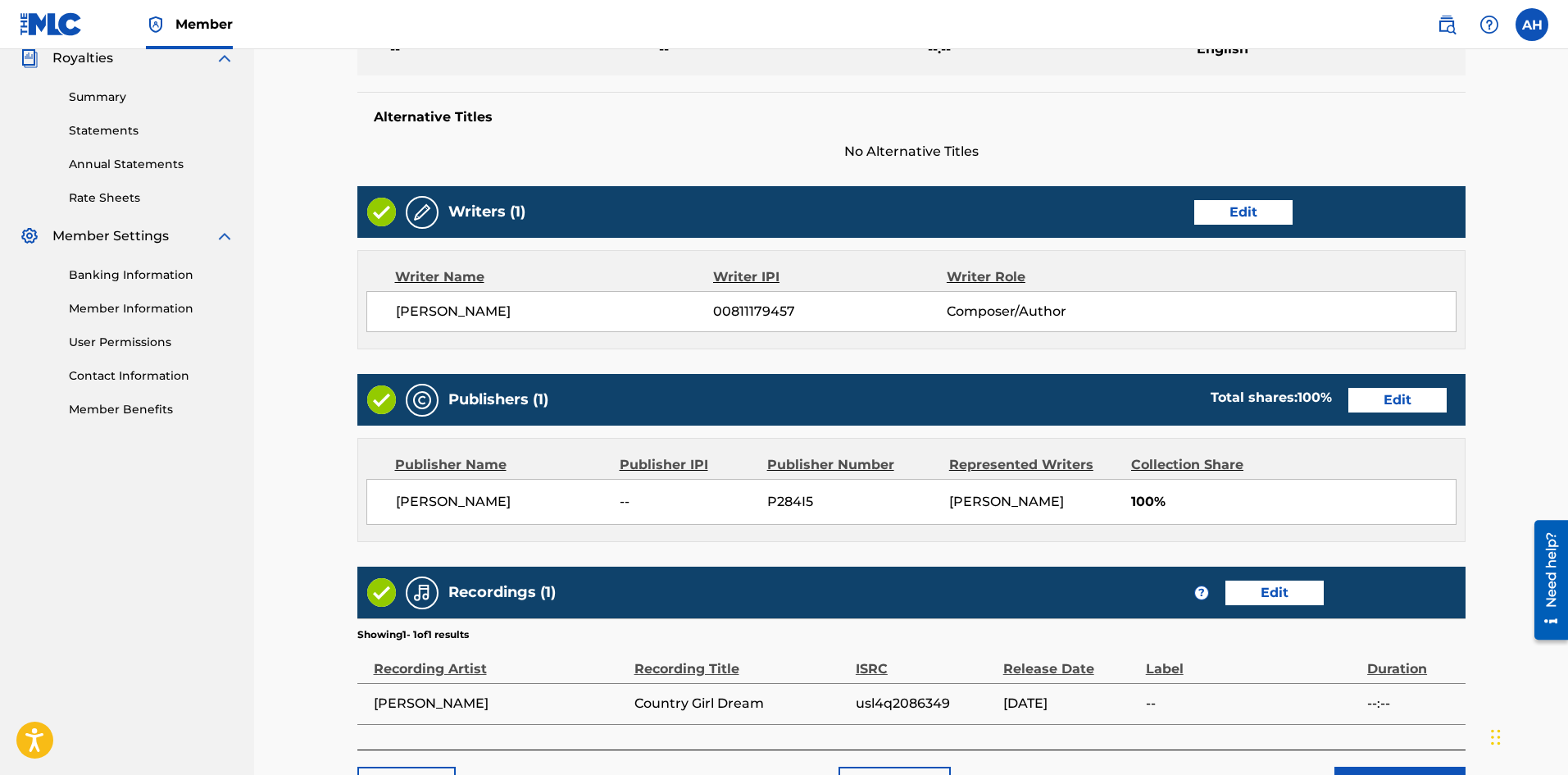
scroll to position [612, 0]
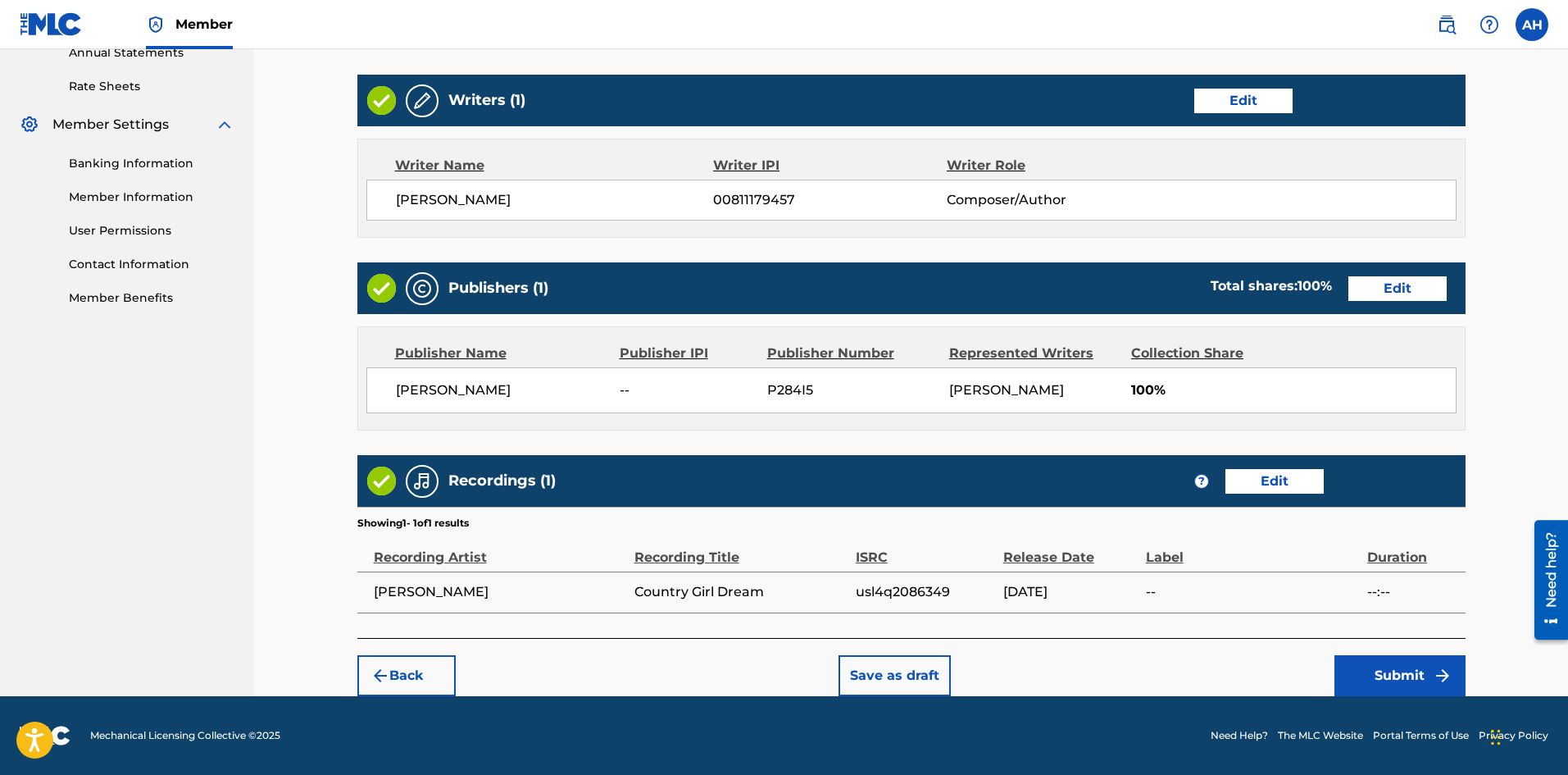
click at [1387, 668] on button "Submit" at bounding box center [1399, 676] width 131 height 41
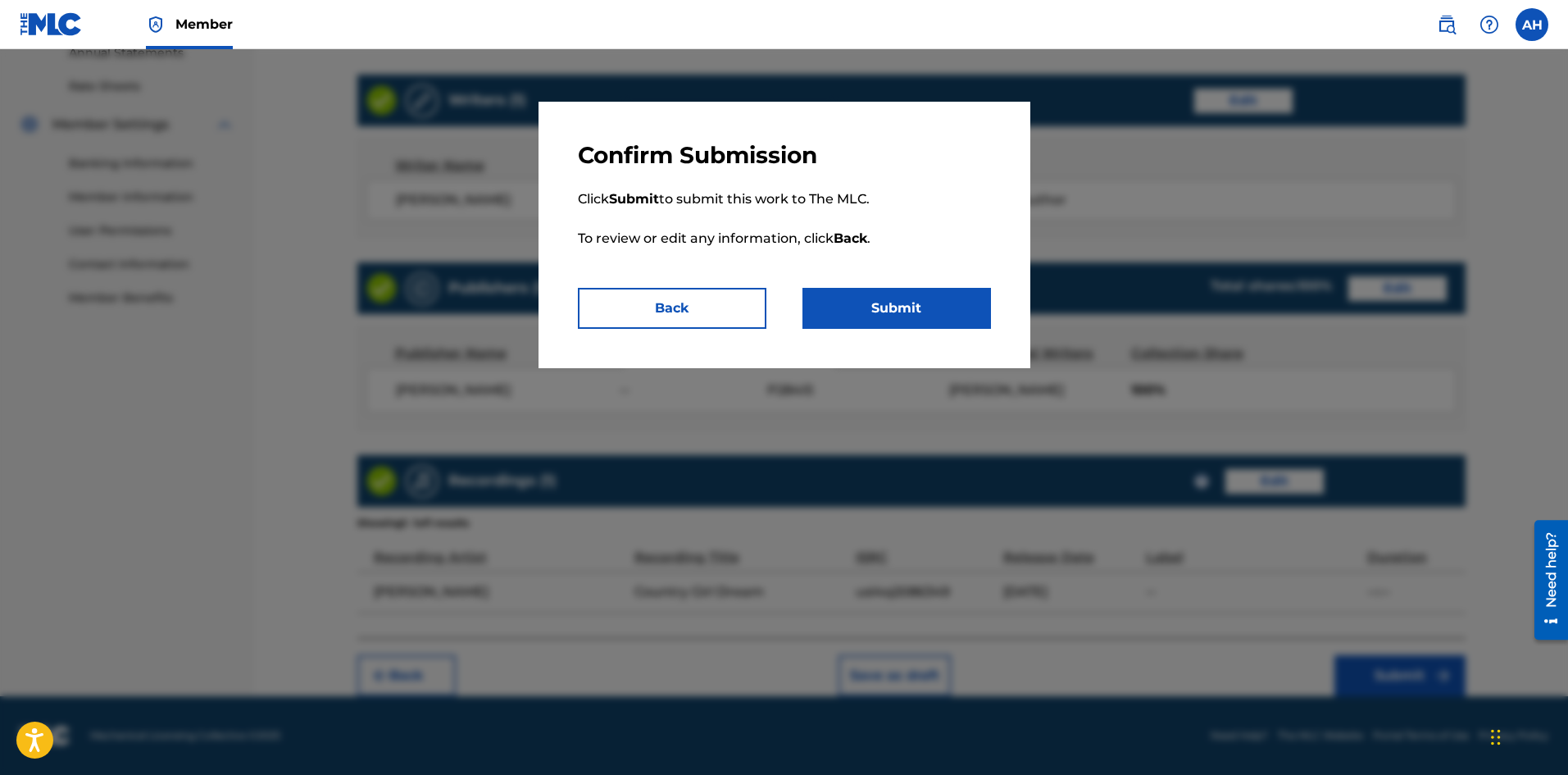
click at [848, 309] on button "Submit" at bounding box center [896, 308] width 188 height 41
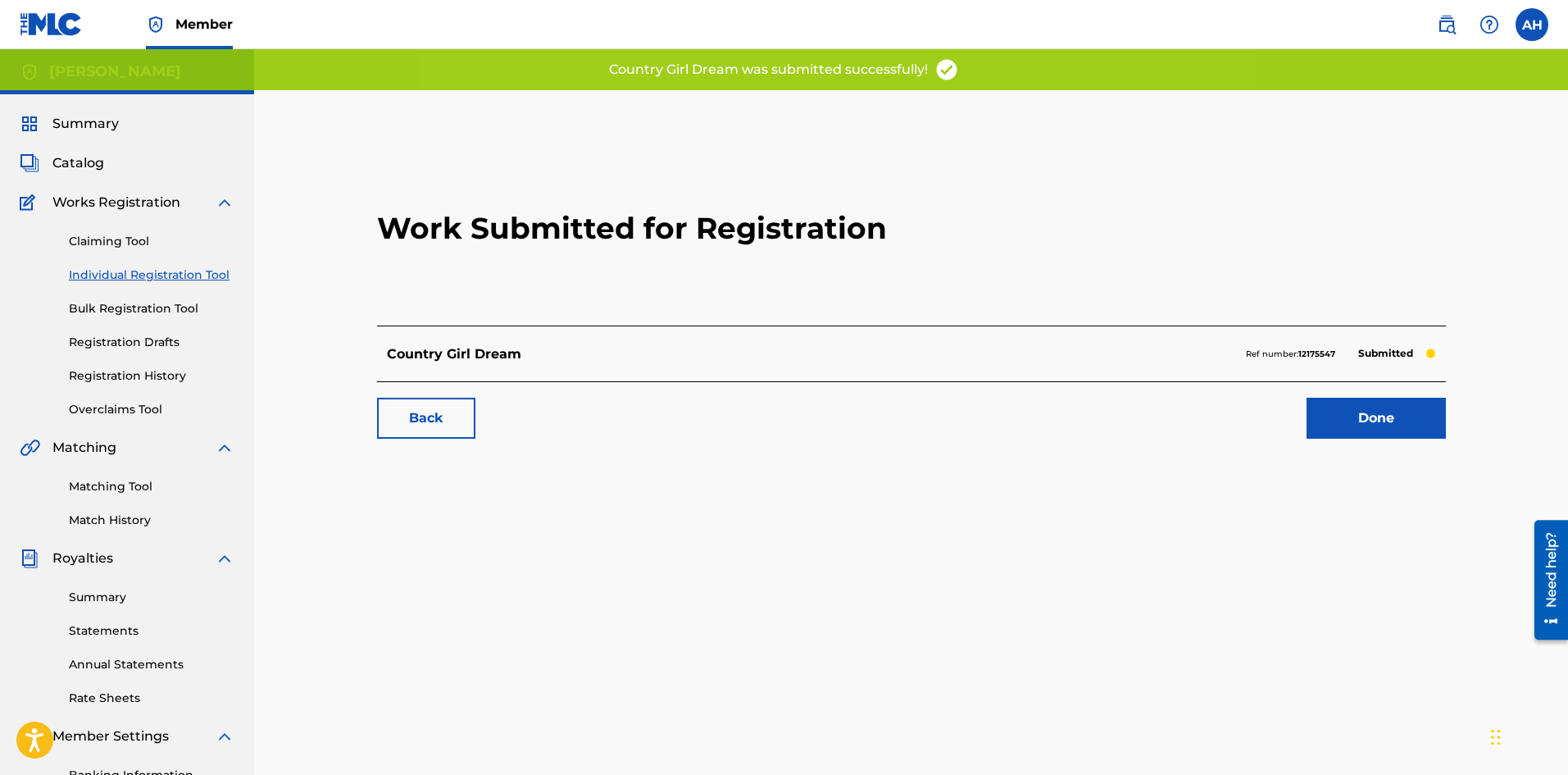
click at [1345, 426] on link "Done" at bounding box center [1376, 418] width 139 height 41
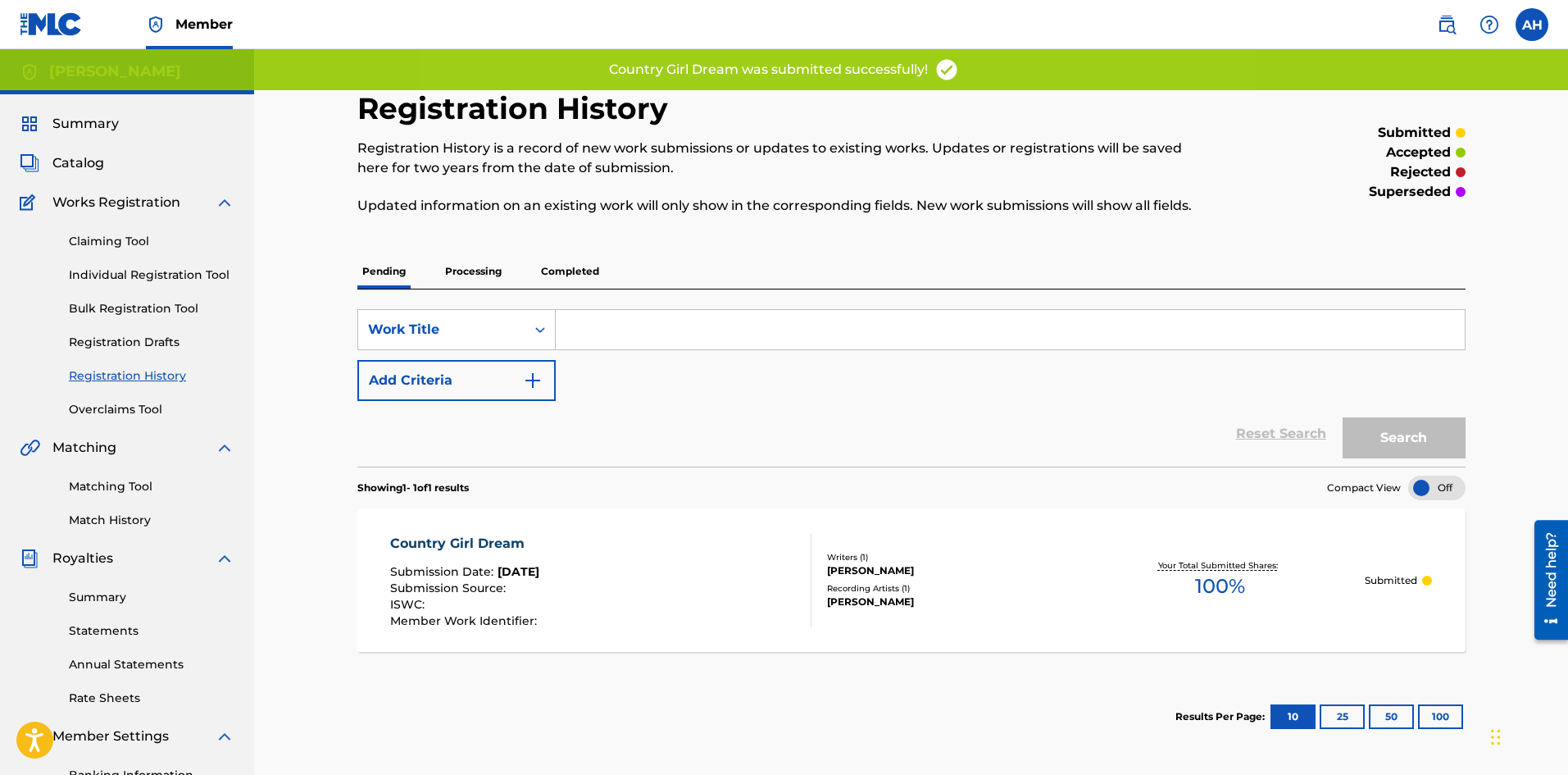
click at [706, 321] on input "Search Form" at bounding box center [1010, 329] width 909 height 39
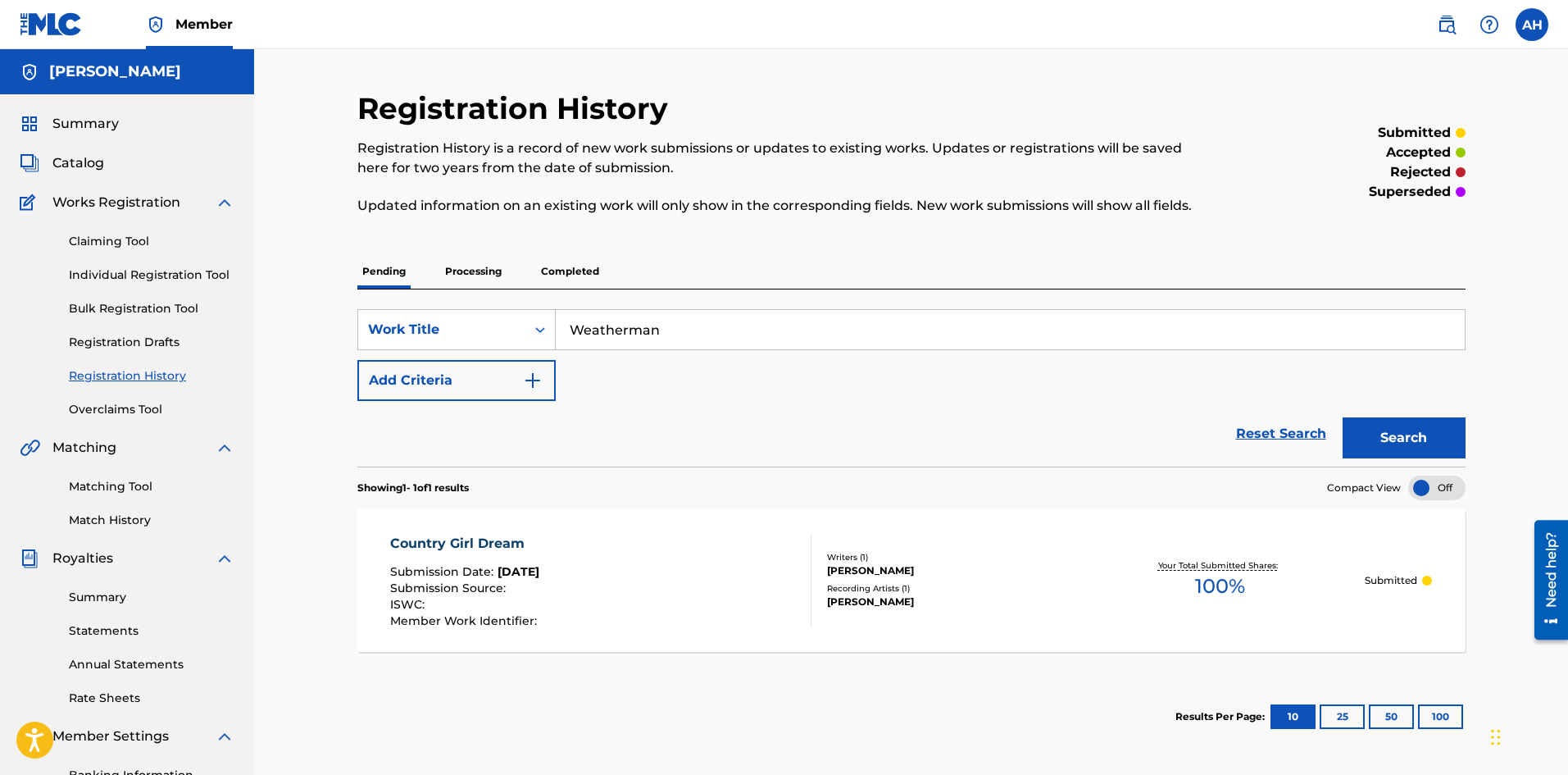
type input "Weatherman"
click at [1390, 440] on button "Search" at bounding box center [1404, 438] width 123 height 41
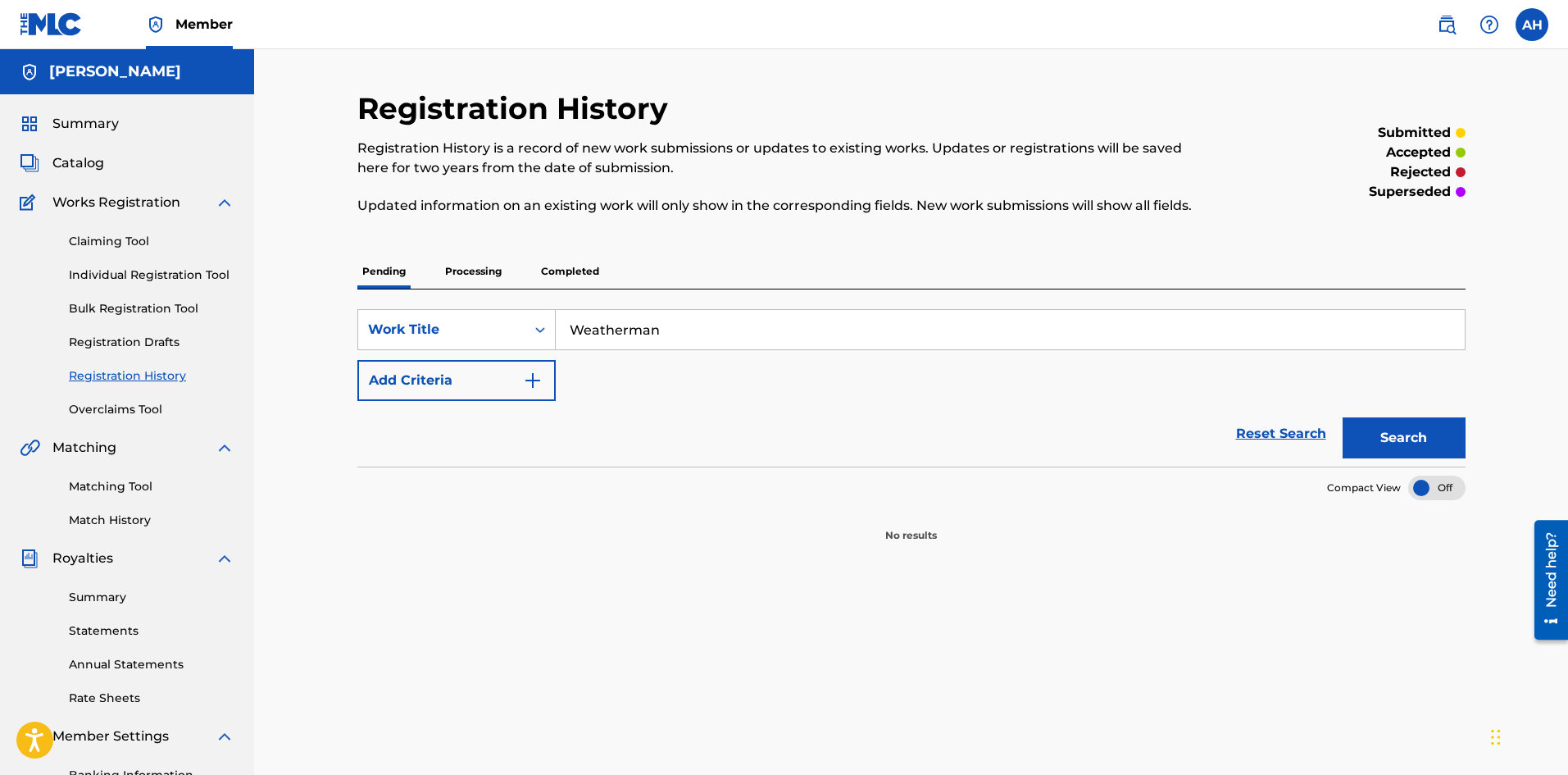
click at [134, 240] on link "Claiming Tool" at bounding box center [151, 241] width 165 height 18
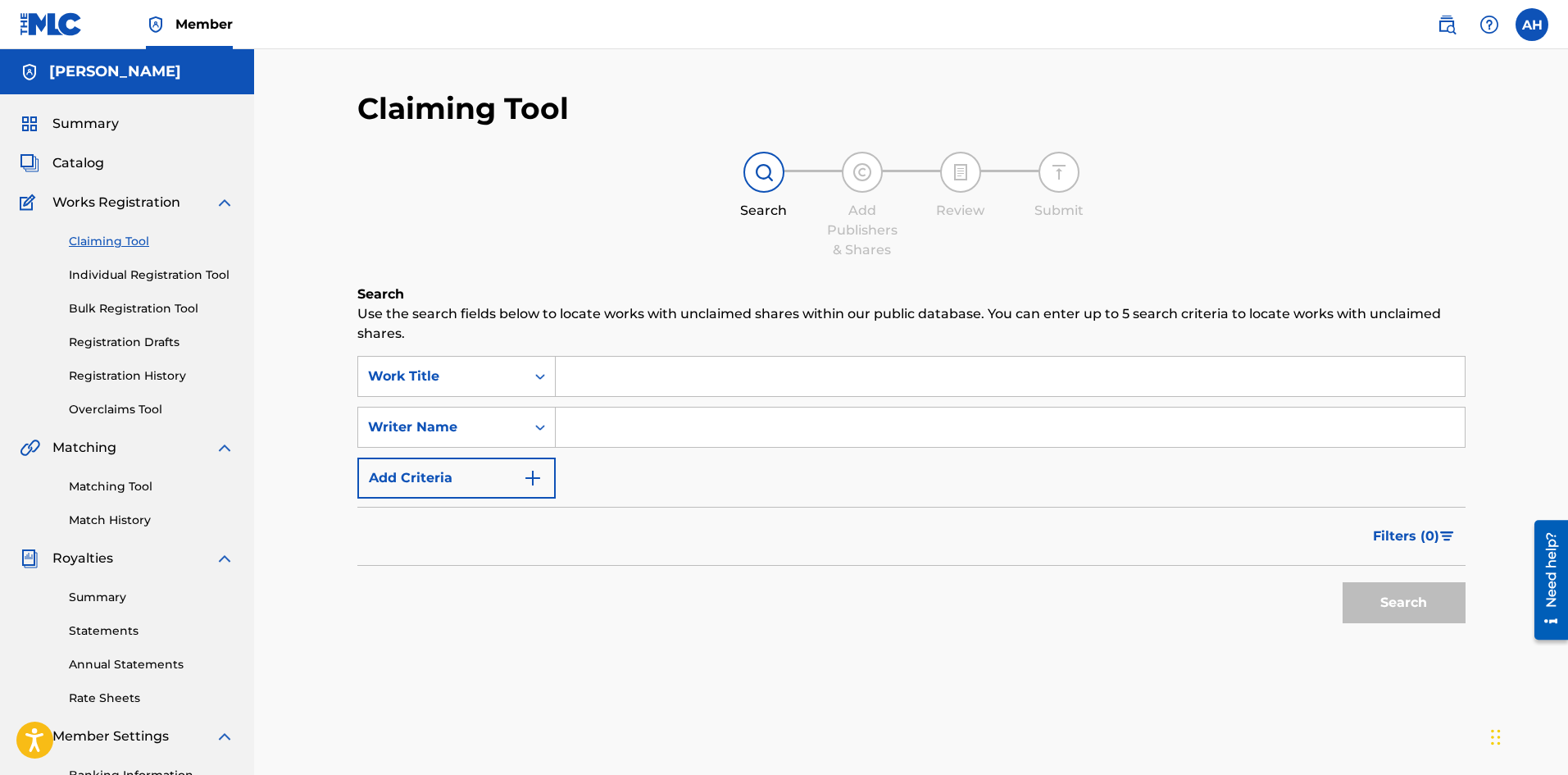
click at [664, 381] on input "Search Form" at bounding box center [1010, 376] width 909 height 39
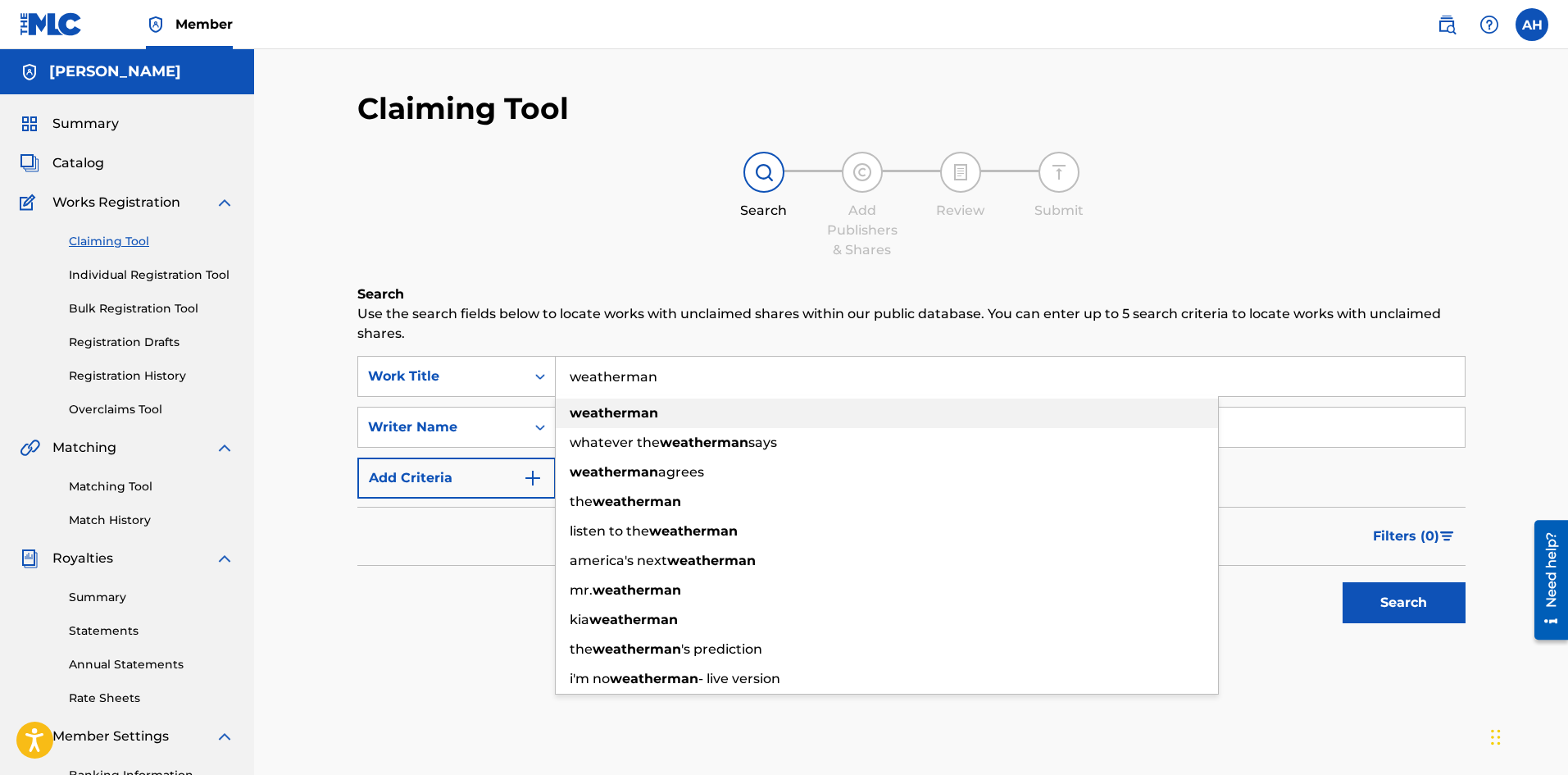
type input "weatherman"
click at [620, 413] on strong "weatherman" at bounding box center [613, 412] width 88 height 16
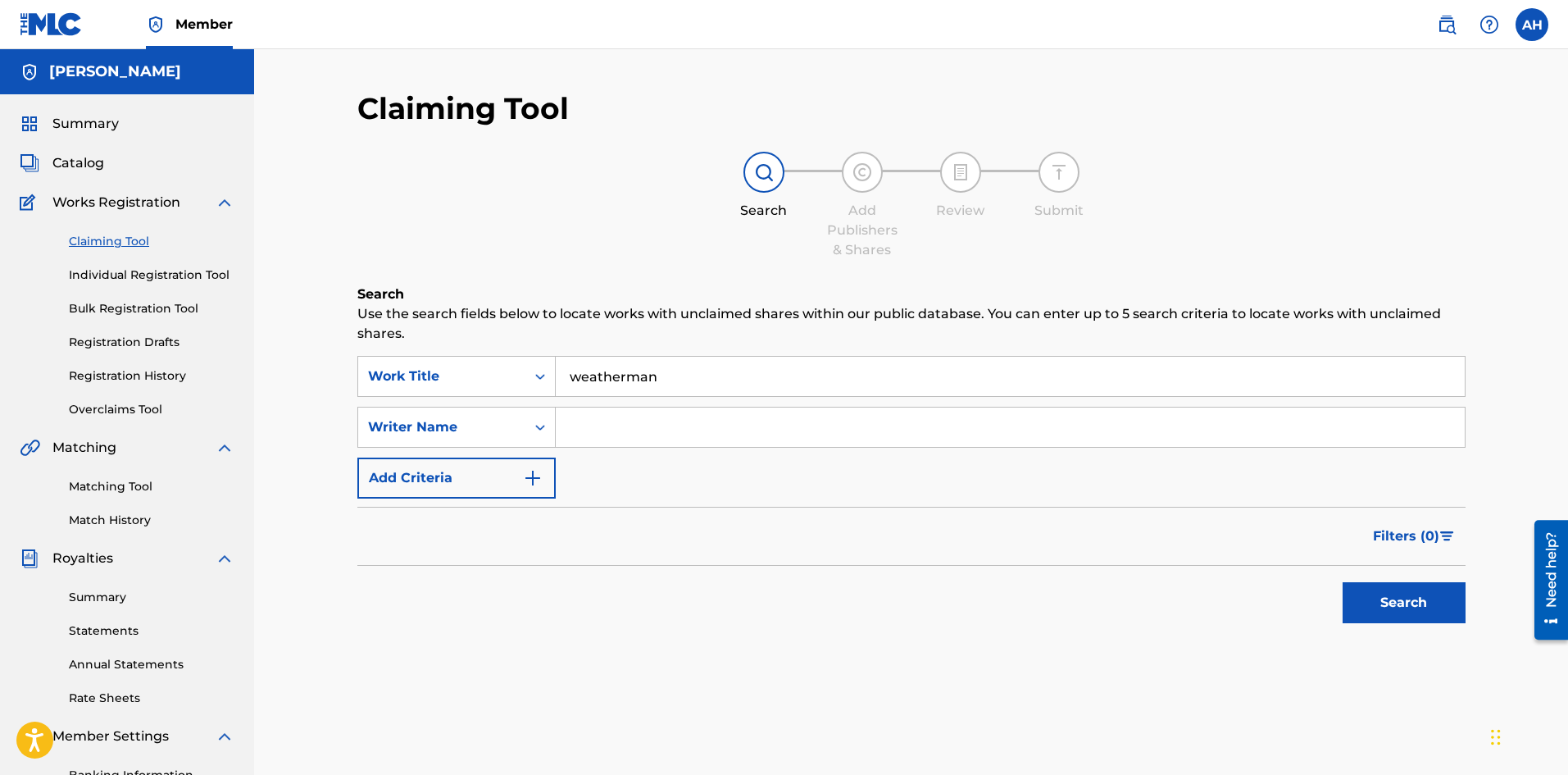
click at [626, 420] on input "Search Form" at bounding box center [1010, 427] width 909 height 39
type input "[PERSON_NAME]"
click at [1387, 614] on button "Search" at bounding box center [1404, 602] width 123 height 41
click at [158, 313] on link "Bulk Registration Tool" at bounding box center [151, 308] width 165 height 18
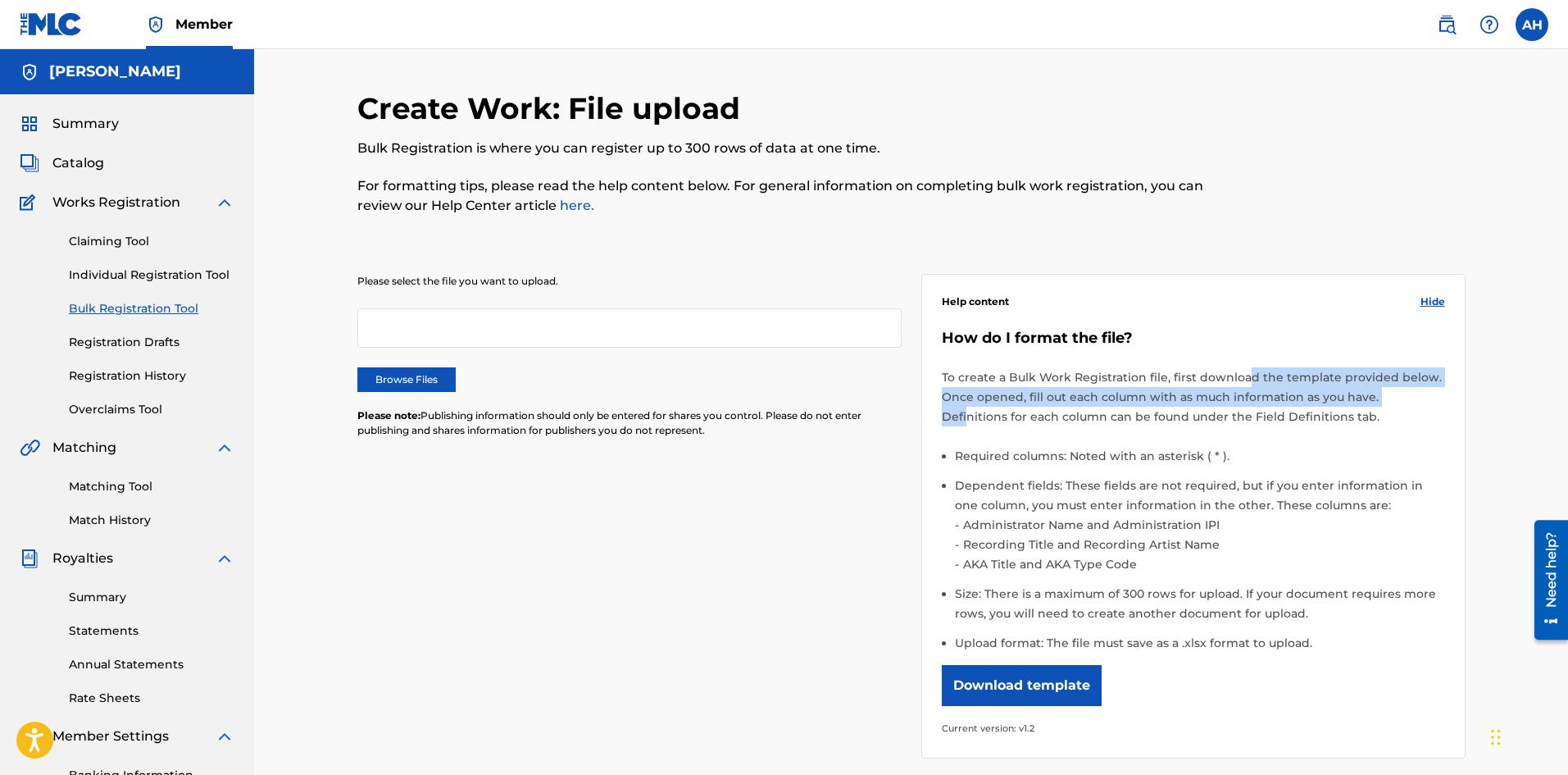
drag, startPoint x: 1241, startPoint y: 383, endPoint x: 1399, endPoint y: 397, distance: 158.6
click at [1399, 397] on p "To create a Bulk Work Registration file, first download the template provided b…" at bounding box center [1193, 397] width 503 height 59
click at [1053, 691] on button "Download template" at bounding box center [1022, 685] width 160 height 41
click at [162, 381] on link "Registration History" at bounding box center [151, 376] width 165 height 18
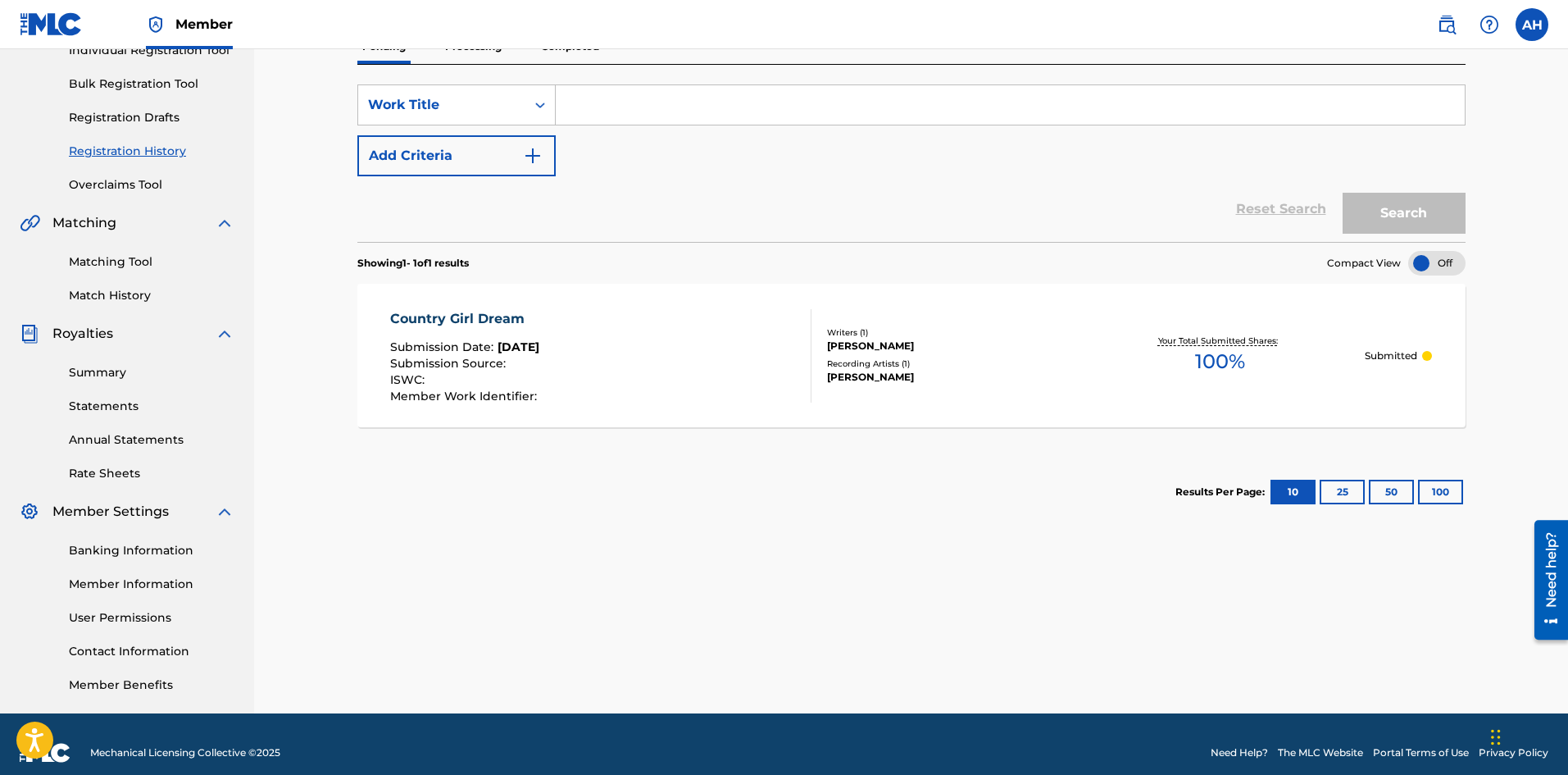
scroll to position [242, 0]
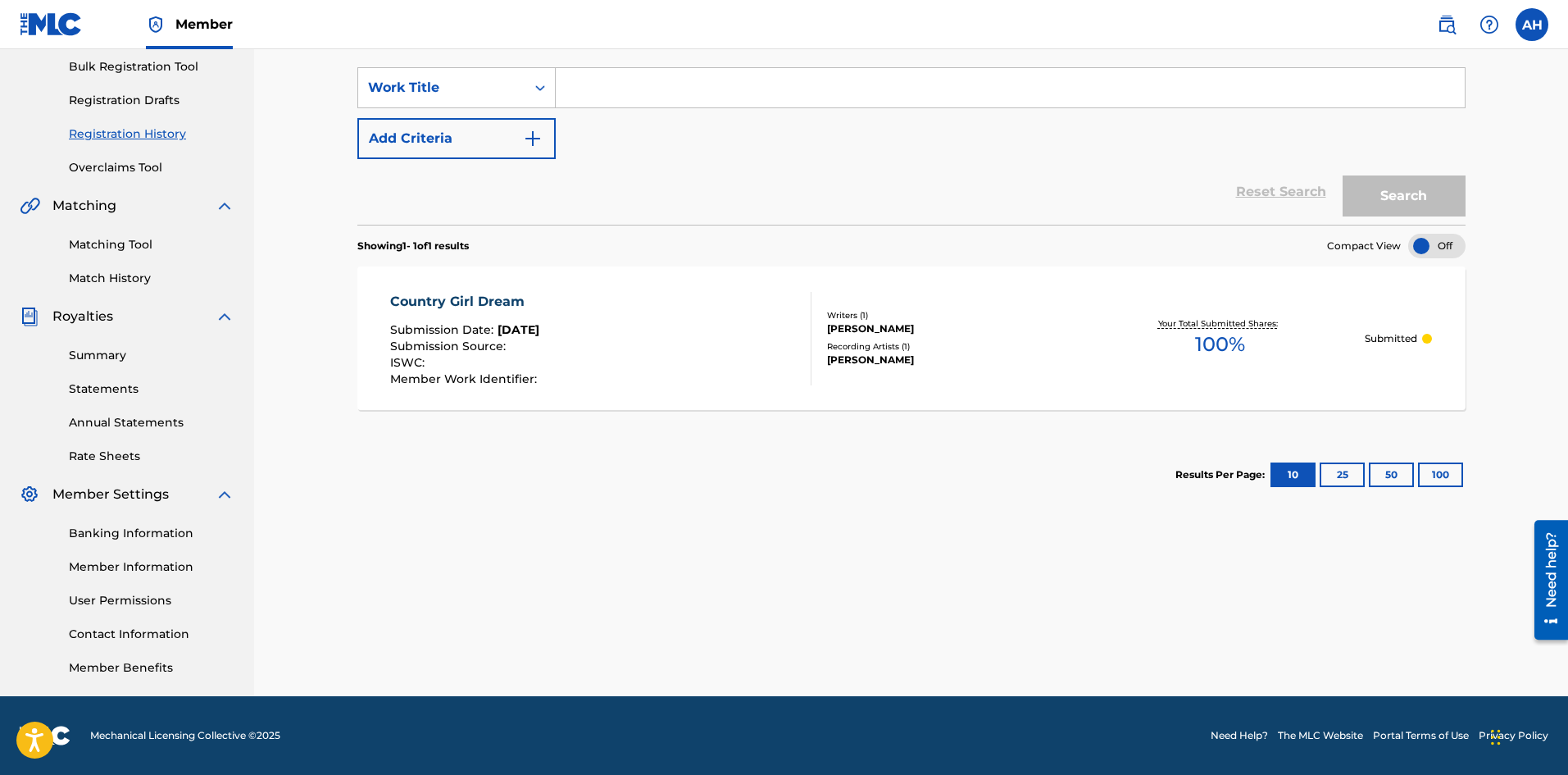
click at [106, 420] on link "Annual Statements" at bounding box center [151, 422] width 165 height 18
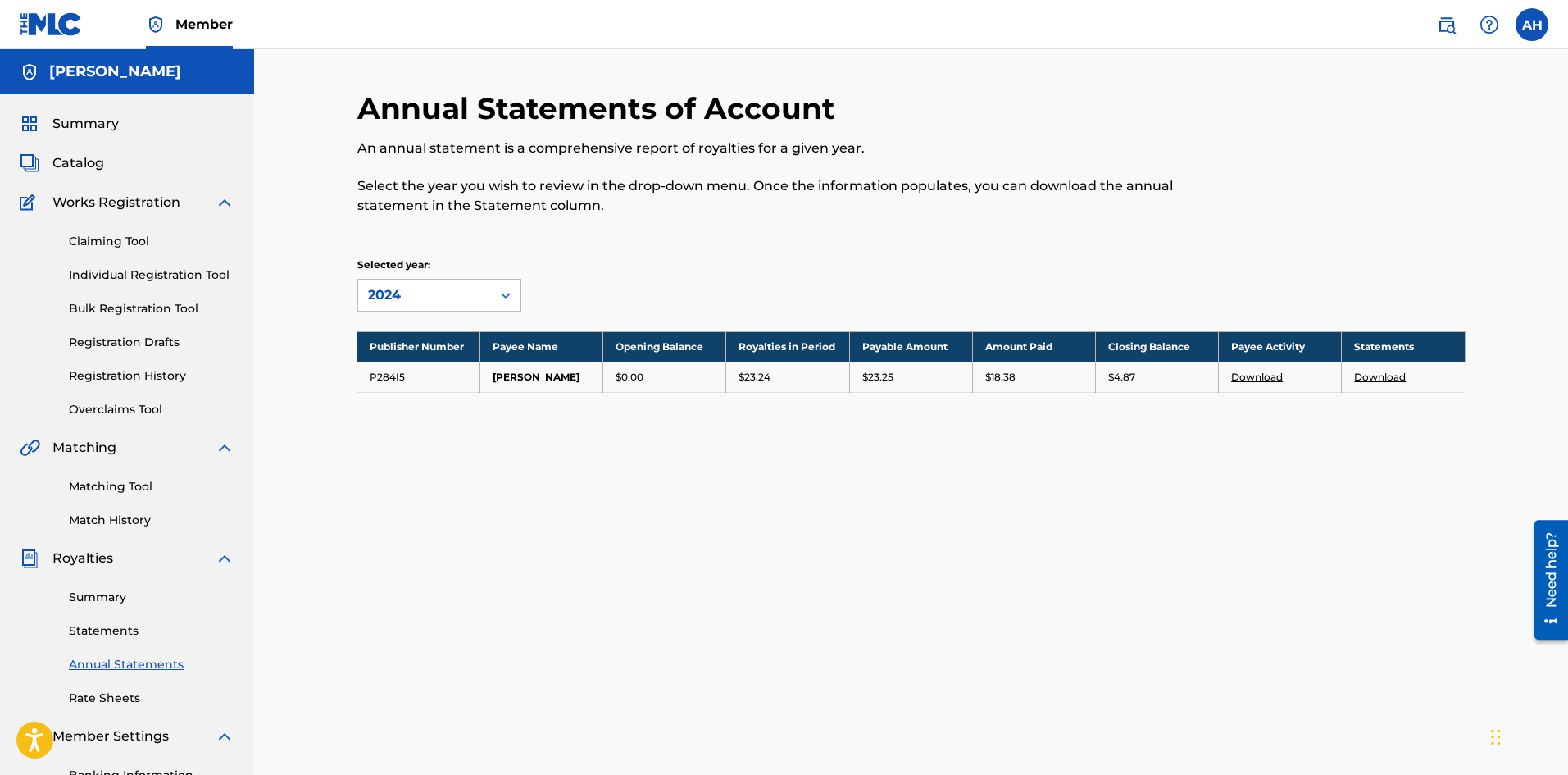
click at [93, 123] on span "Summary" at bounding box center [86, 123] width 67 height 19
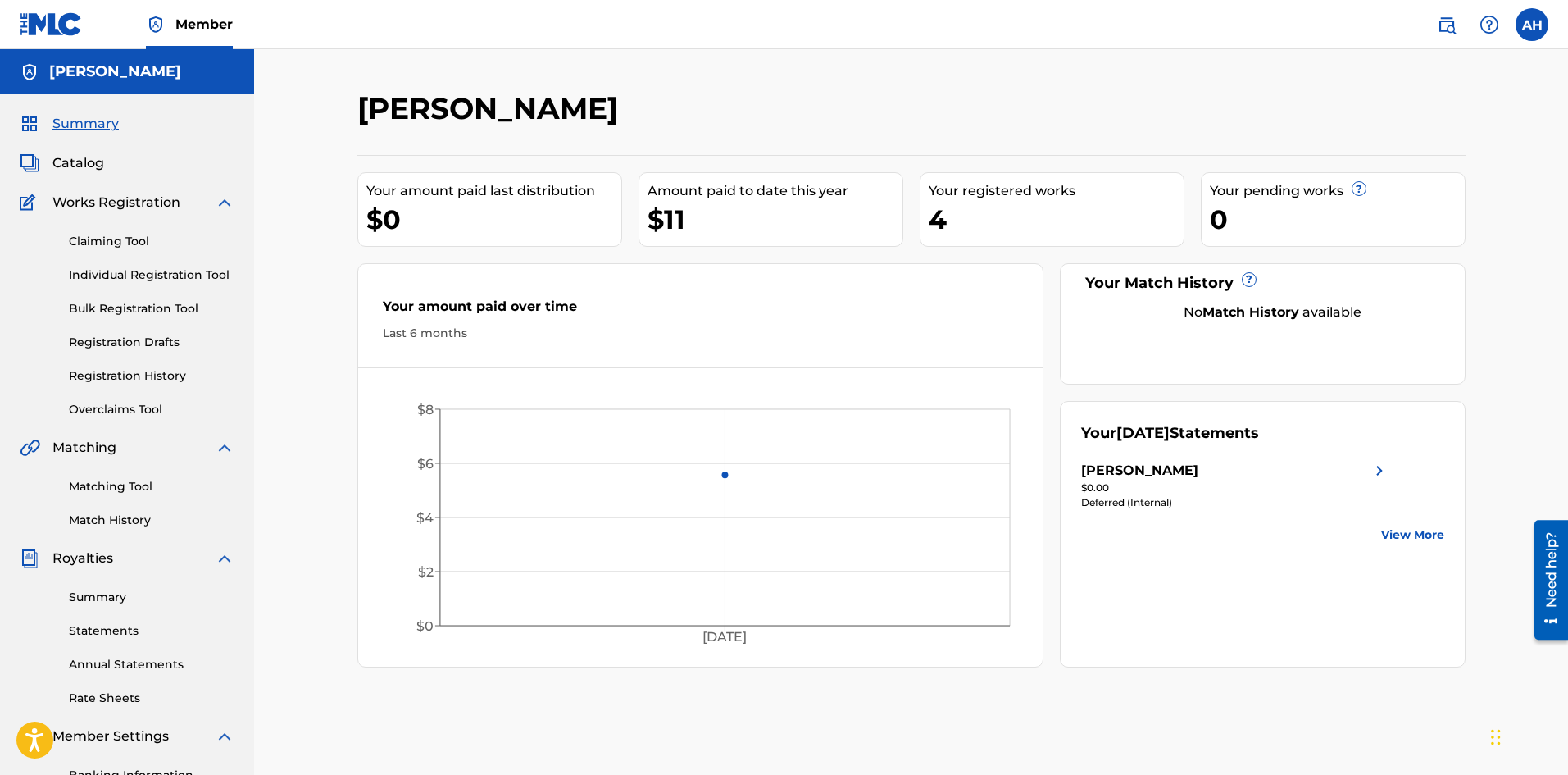
click at [71, 156] on span "Catalog" at bounding box center [79, 162] width 52 height 19
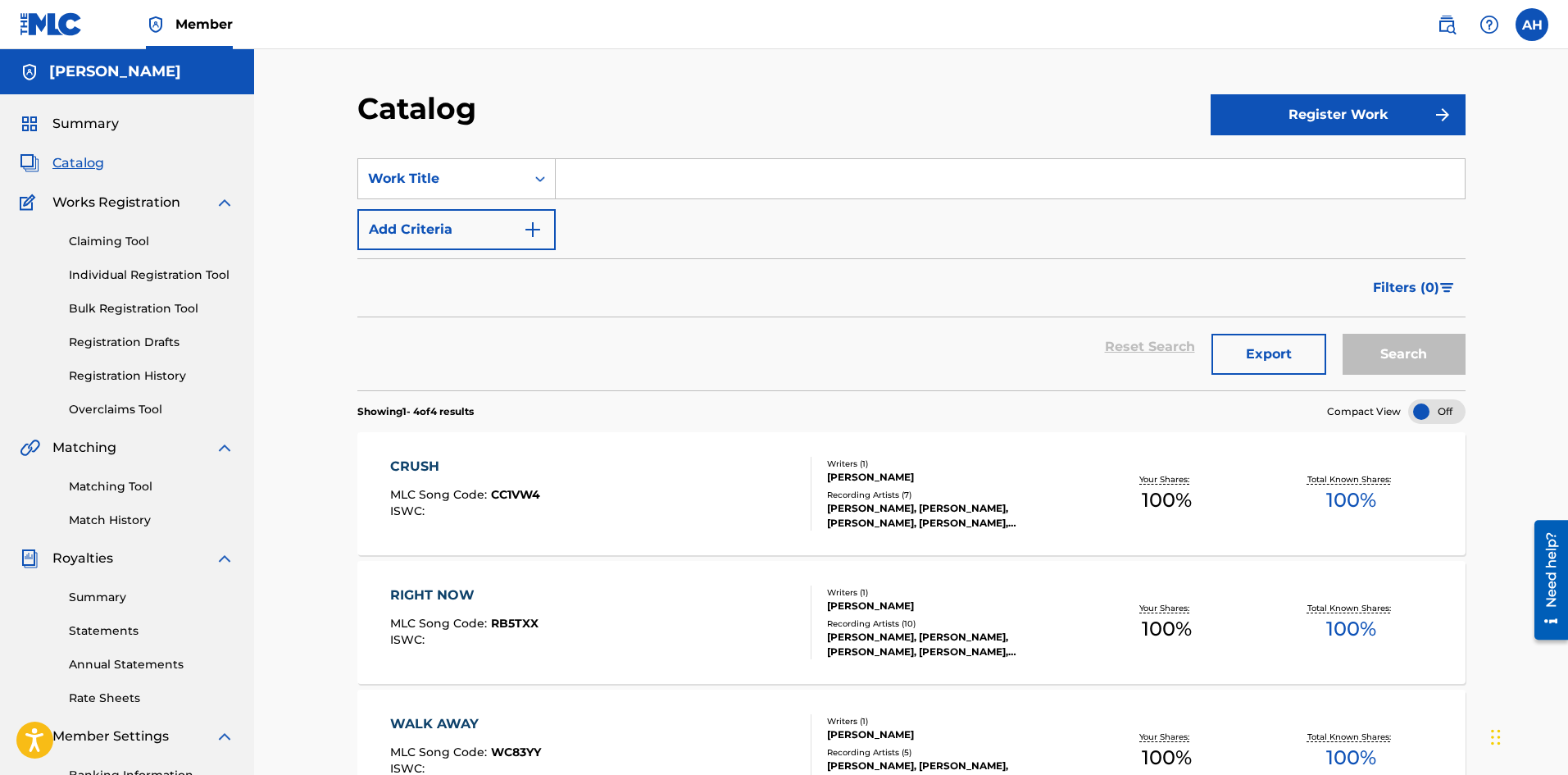
click at [876, 501] on div "[PERSON_NAME], [PERSON_NAME], [PERSON_NAME], [PERSON_NAME], [PERSON_NAME]" at bounding box center [950, 516] width 248 height 30
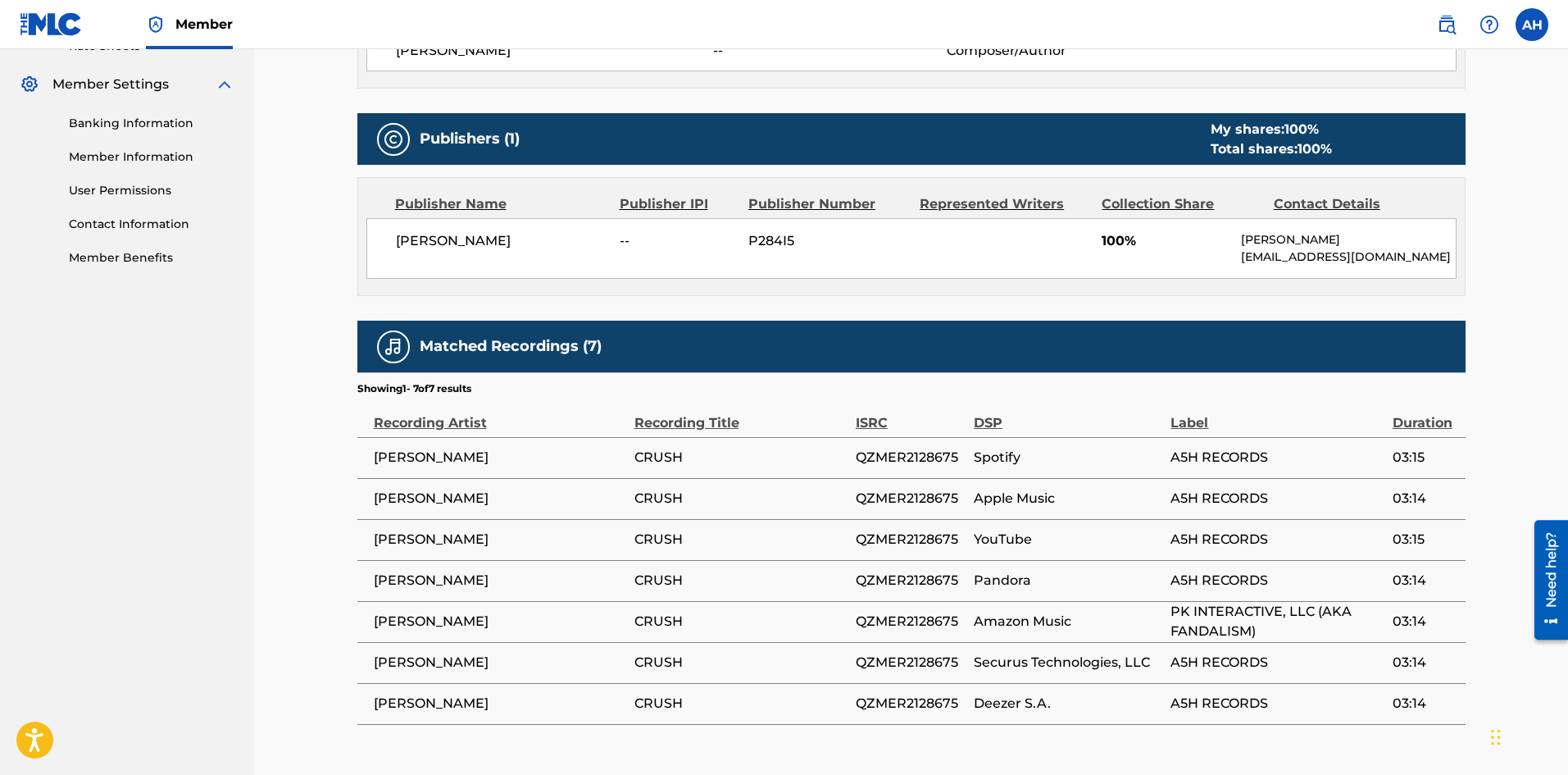
scroll to position [656, 0]
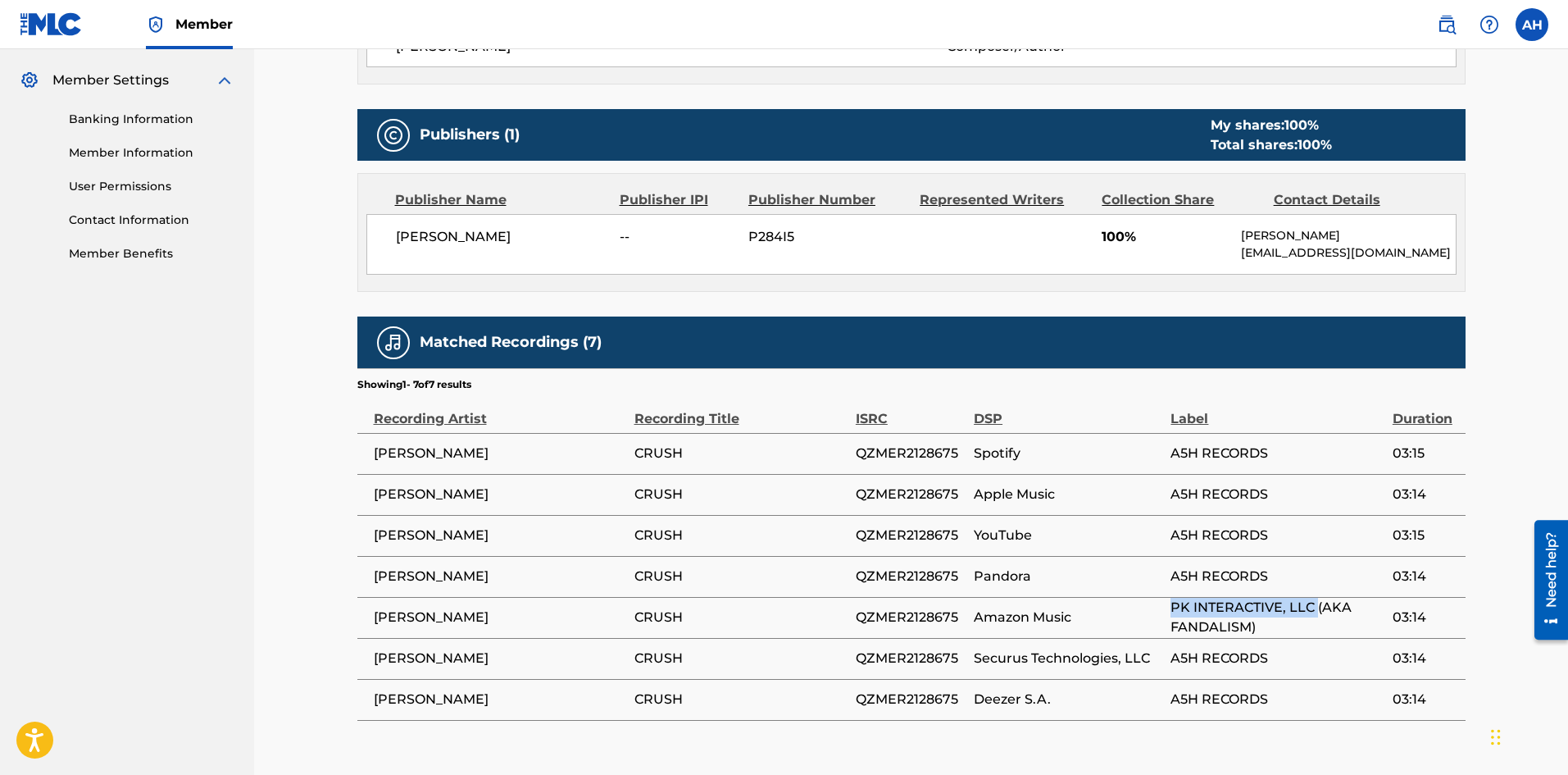
drag, startPoint x: 1172, startPoint y: 605, endPoint x: 1318, endPoint y: 605, distance: 146.0
click at [1318, 605] on span "PK INTERACTIVE, LLC (AKA FANDALISM)" at bounding box center [1278, 617] width 213 height 39
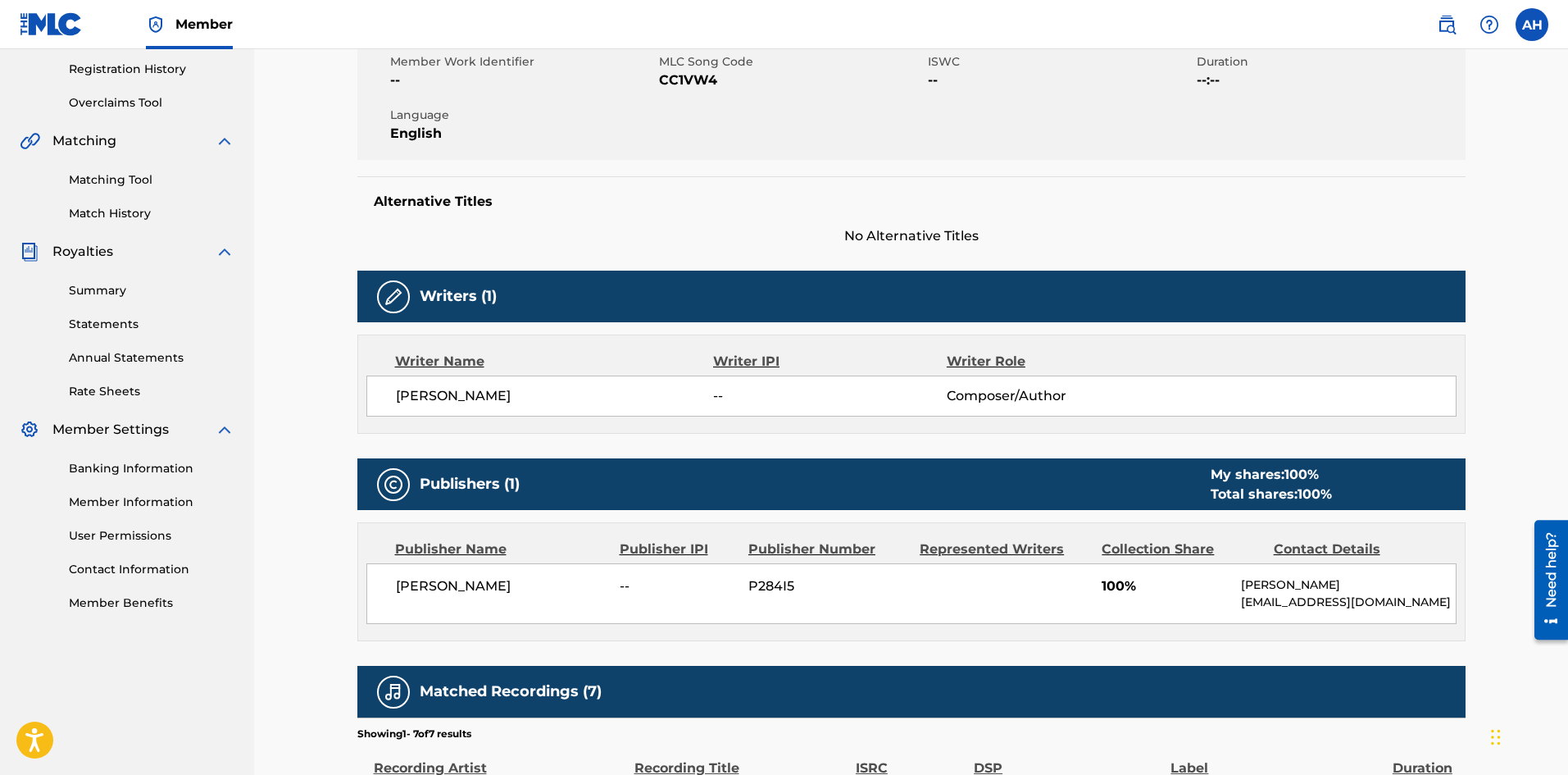
scroll to position [0, 0]
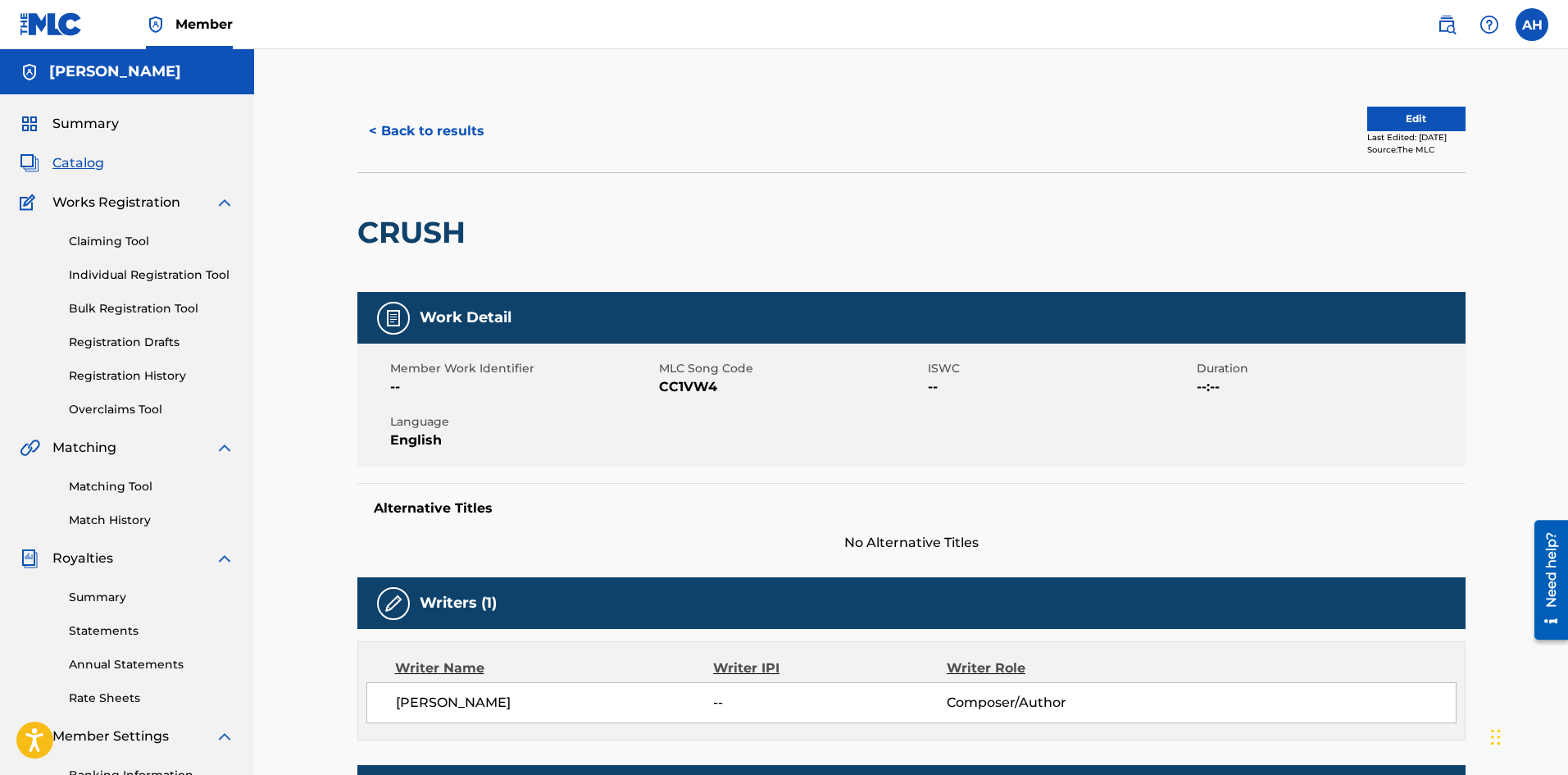
click at [28, 210] on img at bounding box center [30, 202] width 21 height 19
click at [26, 200] on img at bounding box center [30, 202] width 21 height 19
click at [141, 278] on link "Individual Registration Tool" at bounding box center [151, 275] width 165 height 18
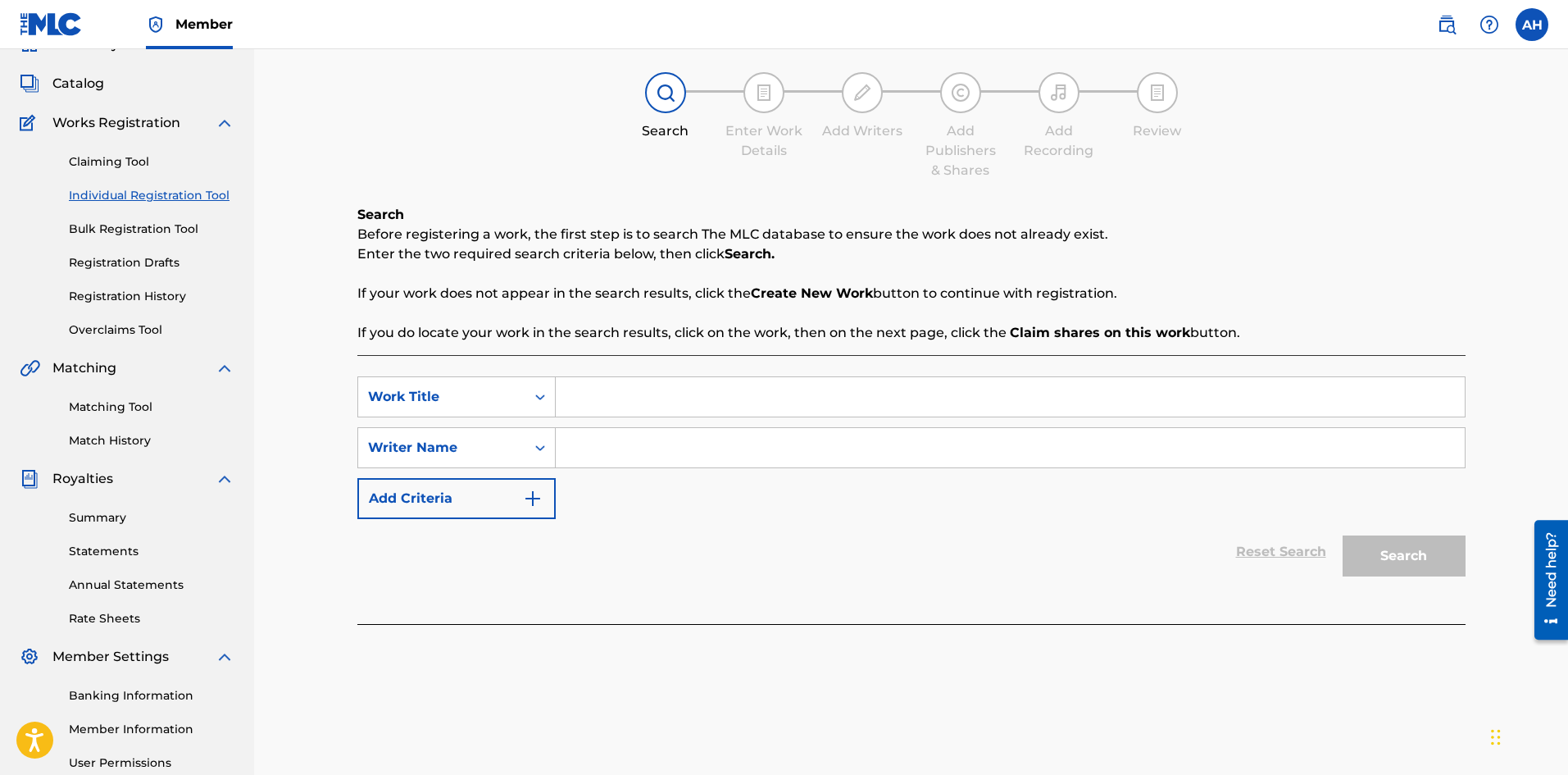
scroll to position [78, 0]
click at [562, 401] on input "Search Form" at bounding box center [1010, 398] width 909 height 39
paste input "Weatherman"
type input "Weatherman"
click at [609, 443] on input "Search Form" at bounding box center [1010, 449] width 909 height 39
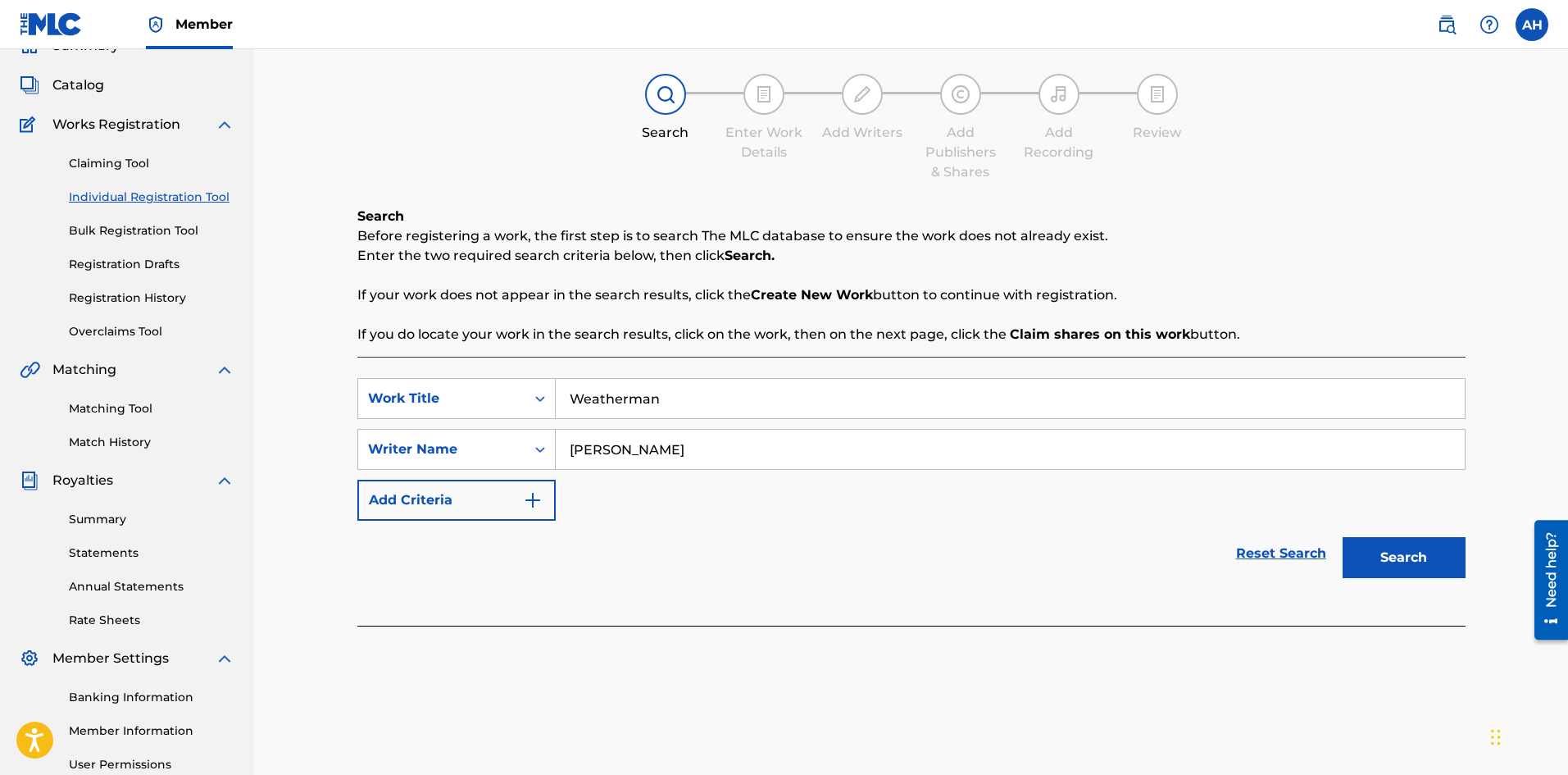
type input "[PERSON_NAME]"
click at [1372, 547] on button "Search" at bounding box center [1404, 558] width 123 height 41
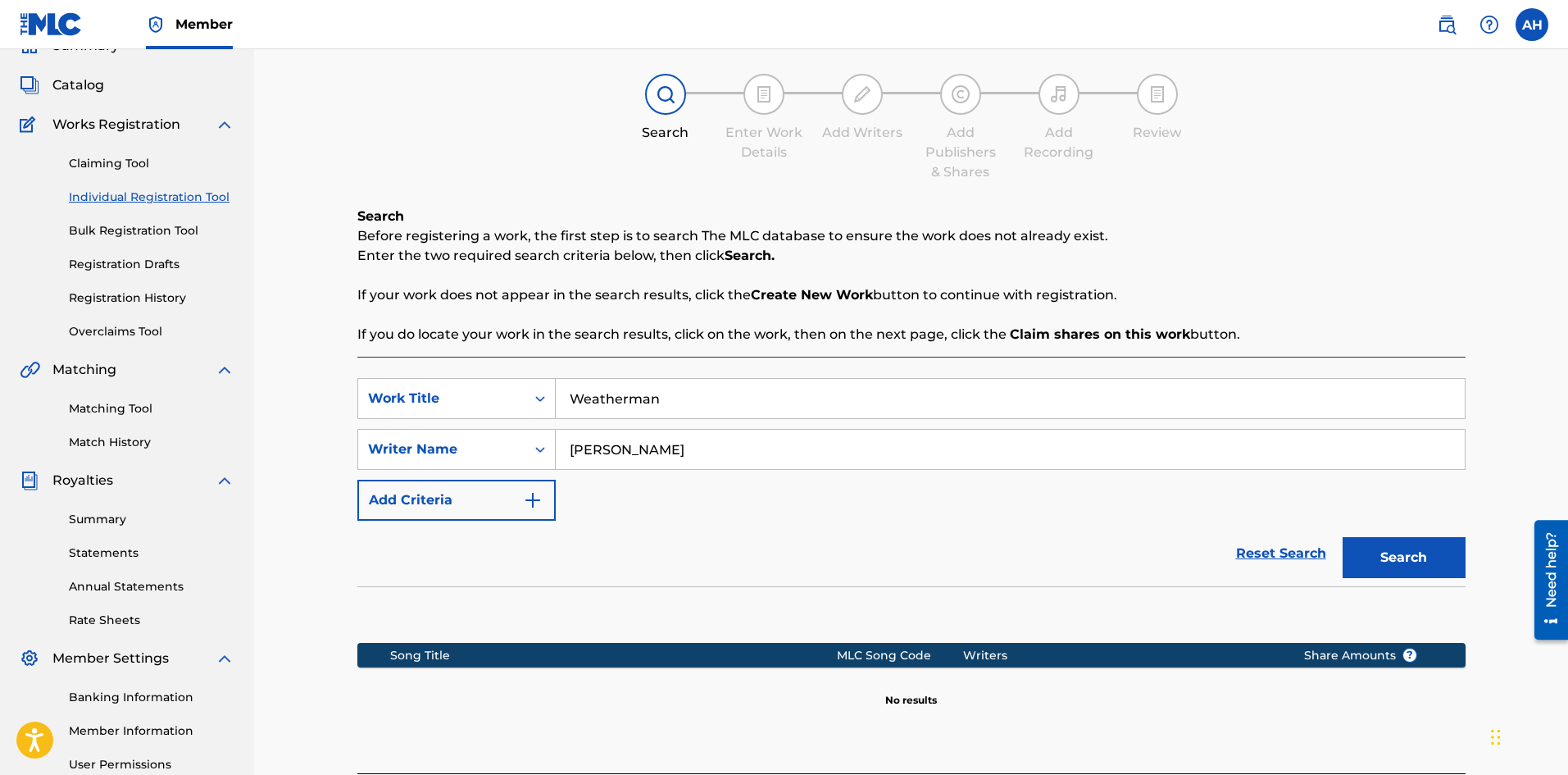
scroll to position [242, 0]
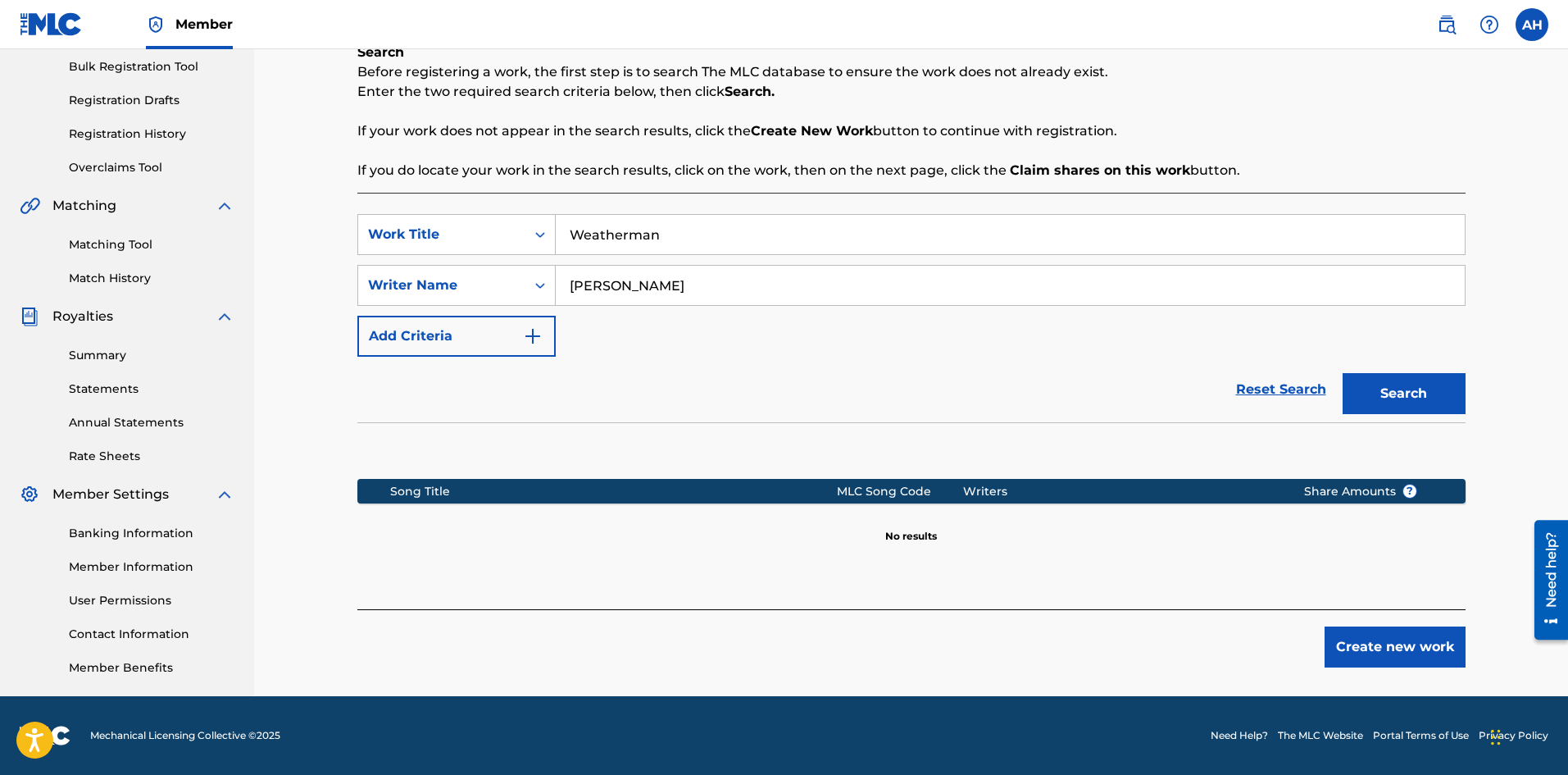
click at [1395, 639] on button "Create new work" at bounding box center [1395, 647] width 141 height 41
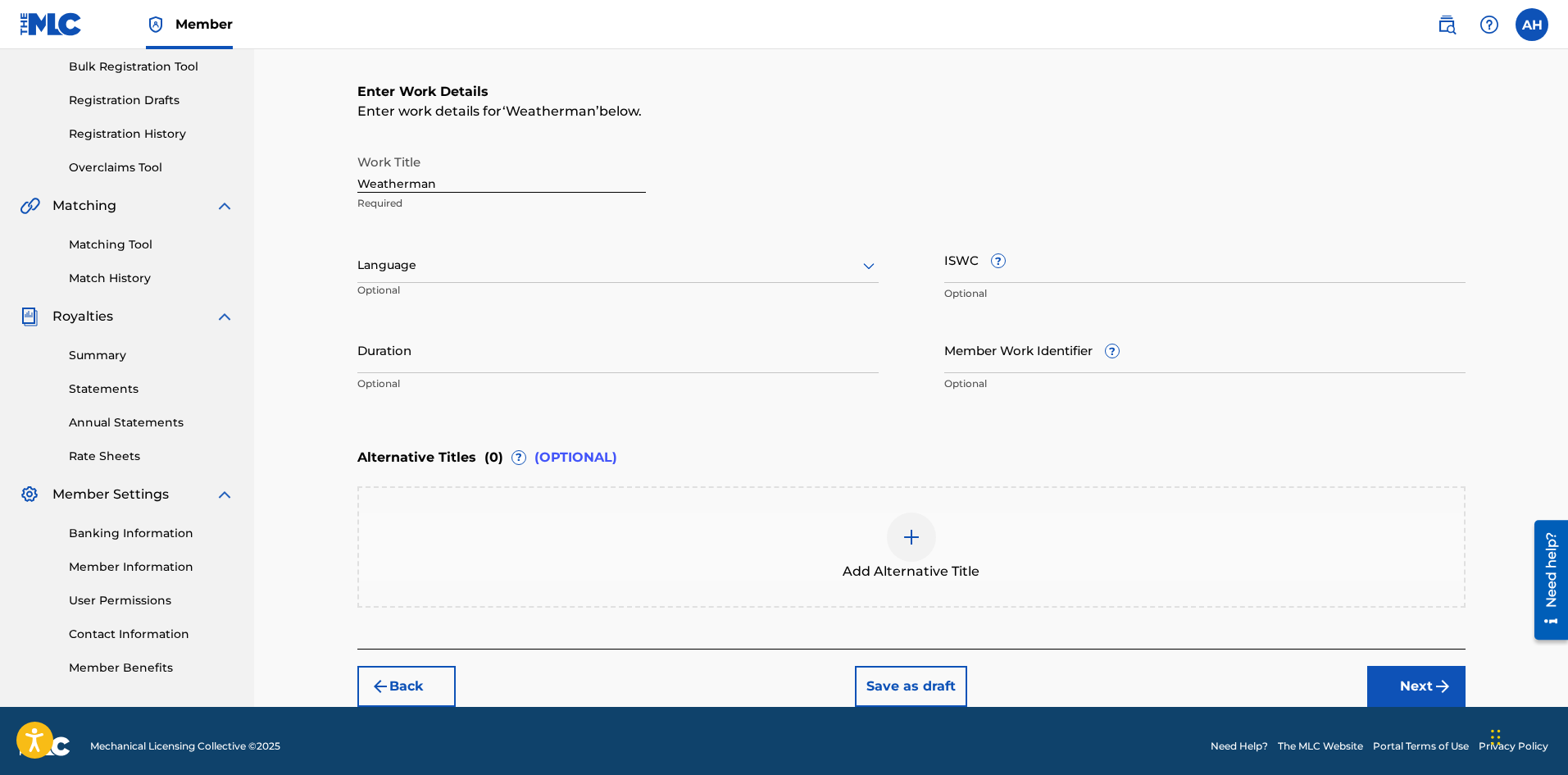
click at [495, 271] on div at bounding box center [618, 265] width 521 height 20
click at [484, 292] on div "English" at bounding box center [618, 302] width 520 height 37
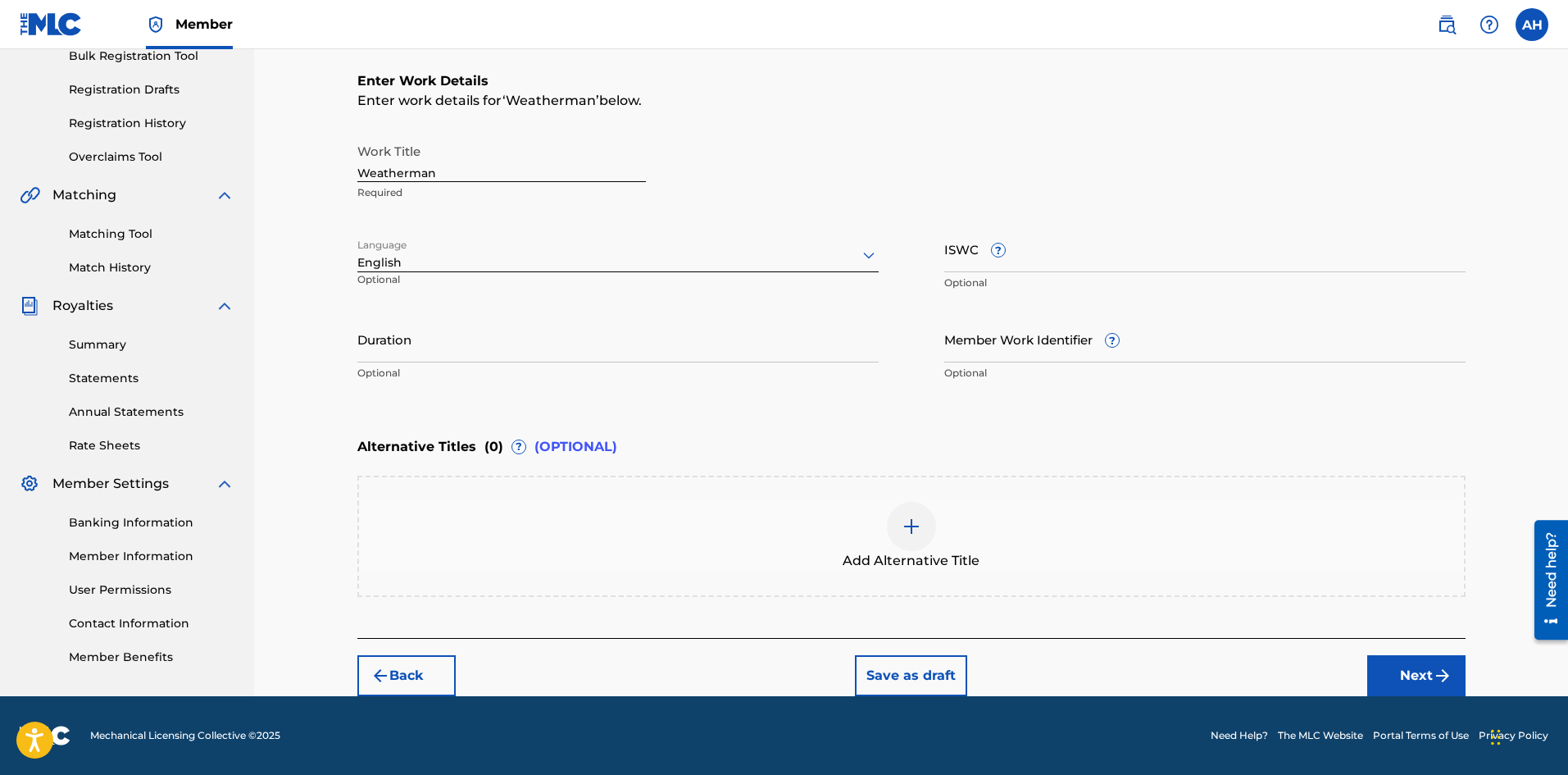
click at [1431, 670] on button "Next" at bounding box center [1417, 676] width 98 height 41
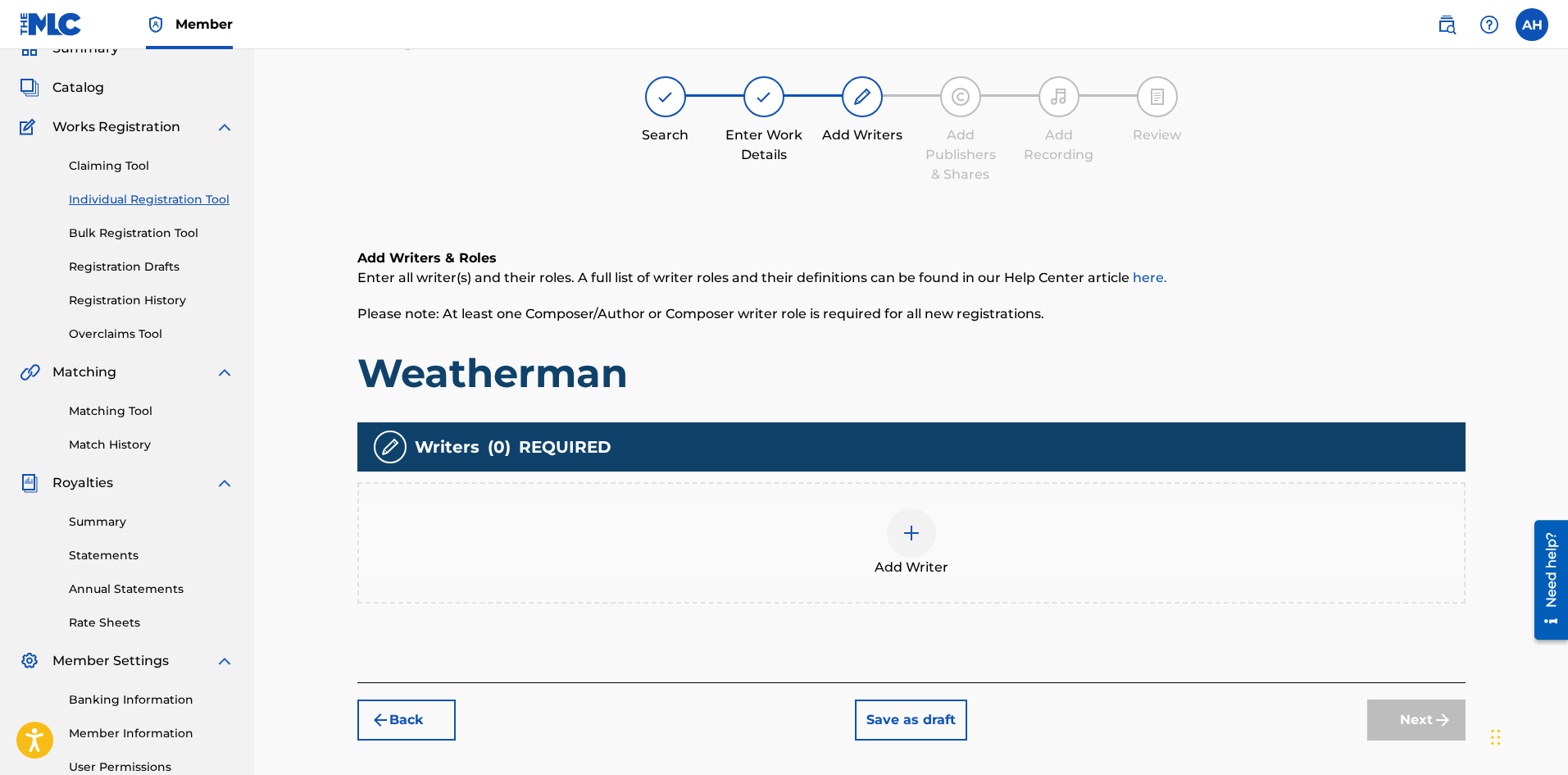
scroll to position [74, 0]
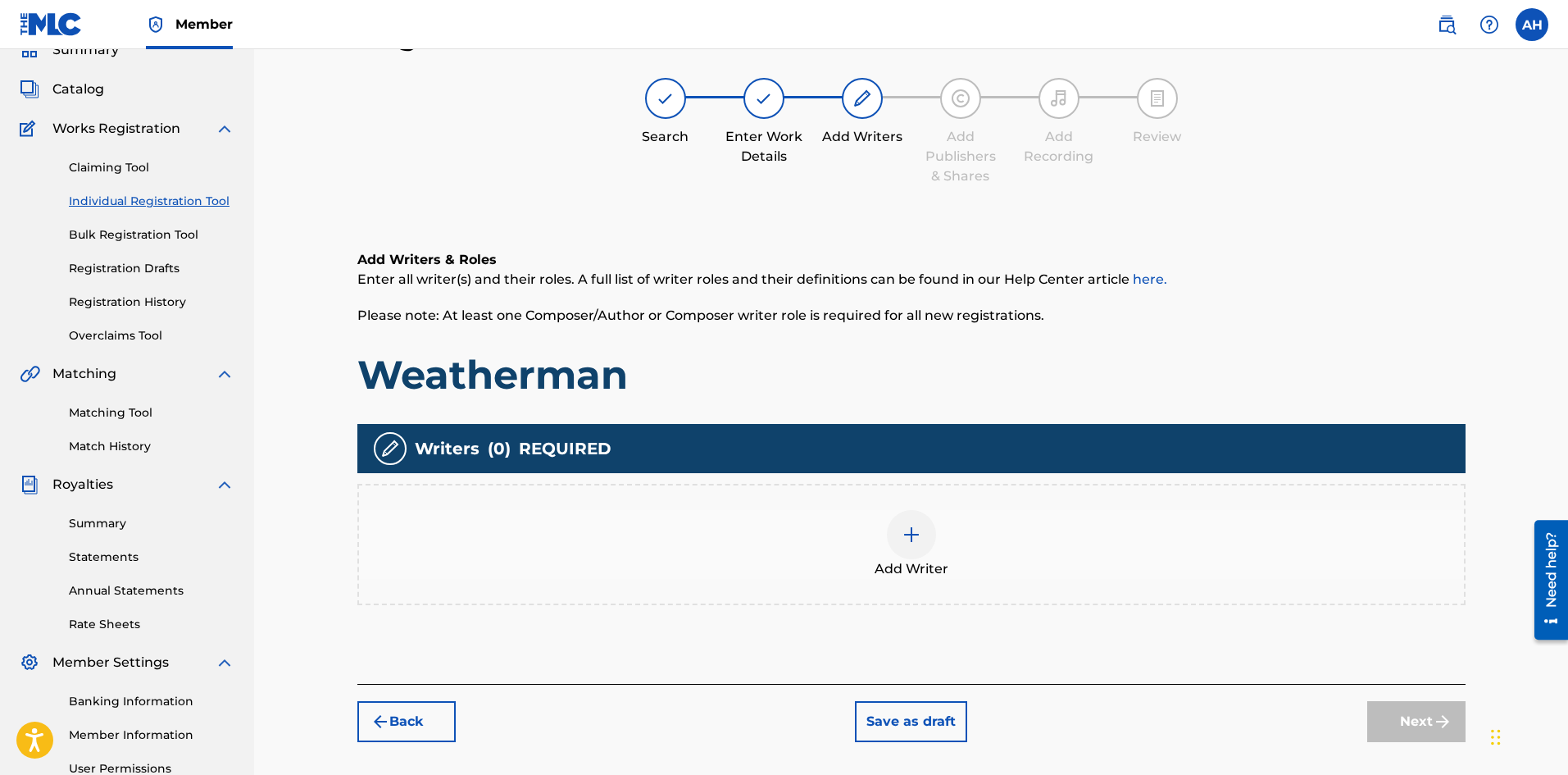
click at [915, 532] on img at bounding box center [911, 534] width 19 height 19
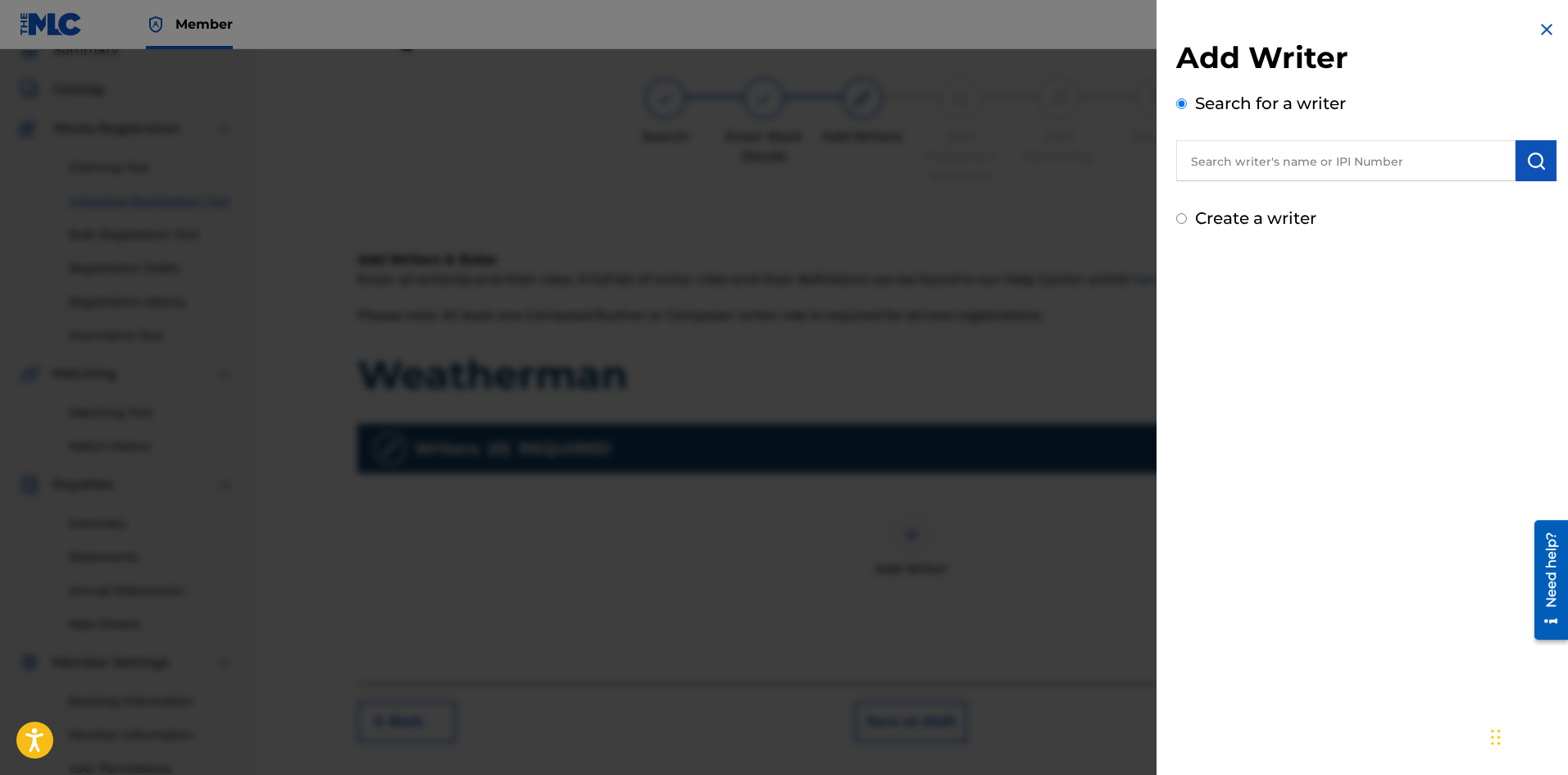
click at [1339, 152] on input "text" at bounding box center [1346, 161] width 340 height 41
click at [1284, 221] on label "Create a writer" at bounding box center [1255, 217] width 122 height 19
radio input "true"
click at [1187, 221] on input "Create a writer" at bounding box center [1181, 218] width 10 height 10
radio input "false"
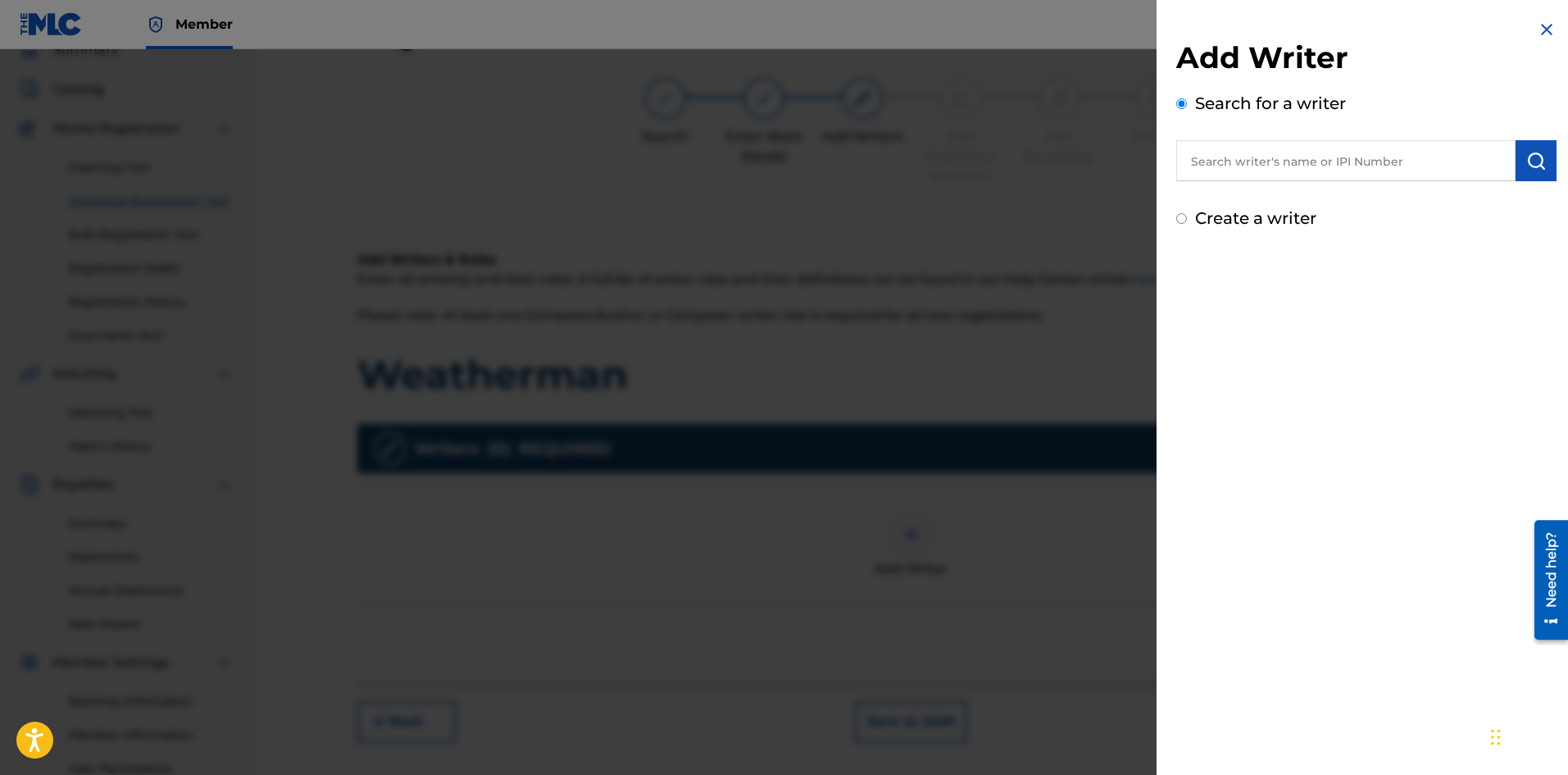
radio input "true"
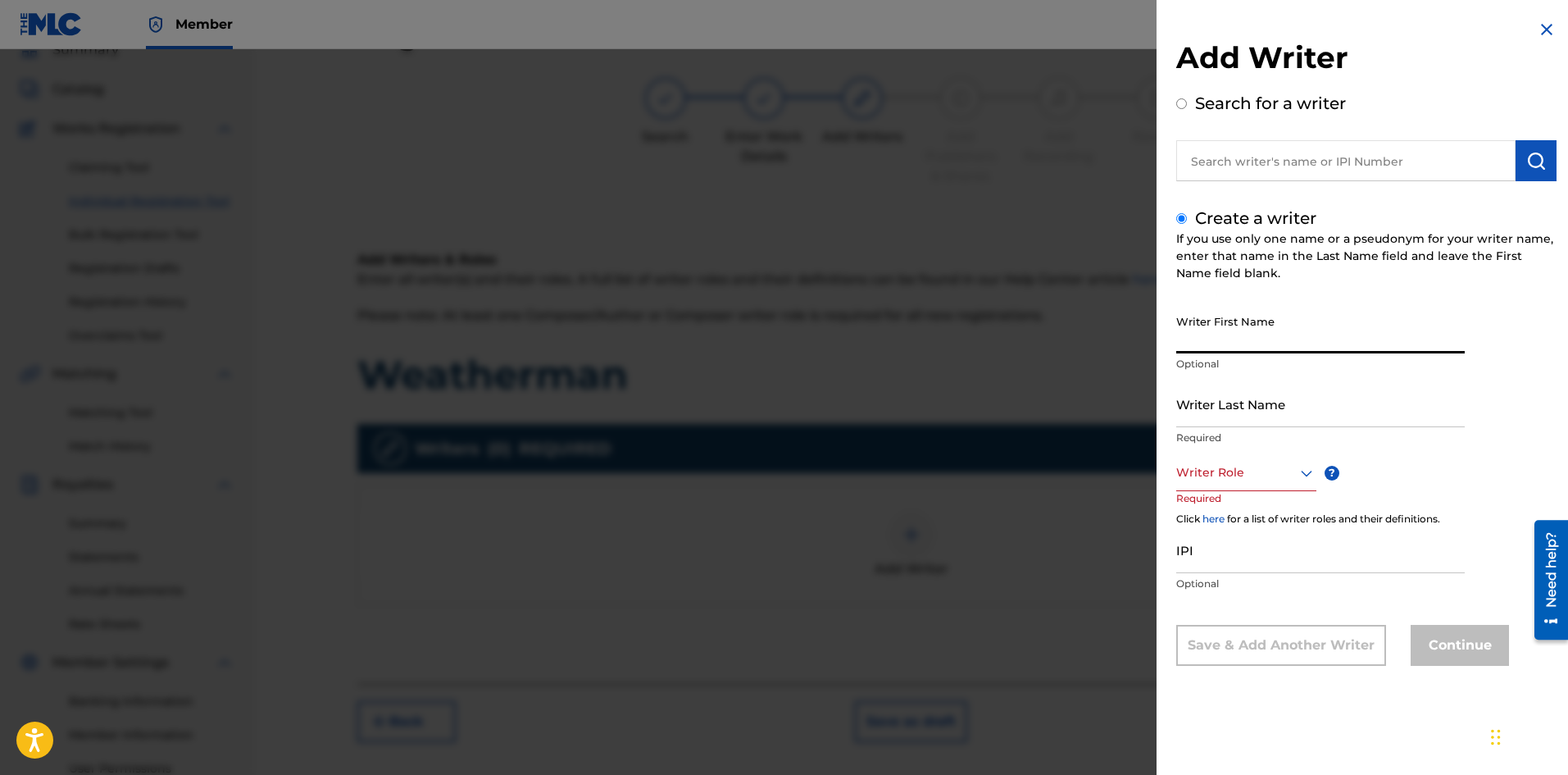
click at [1256, 336] on input "Writer First Name" at bounding box center [1320, 329] width 289 height 46
type input "Austin"
type input "[PERSON_NAME]"
click at [1244, 469] on div at bounding box center [1246, 472] width 140 height 20
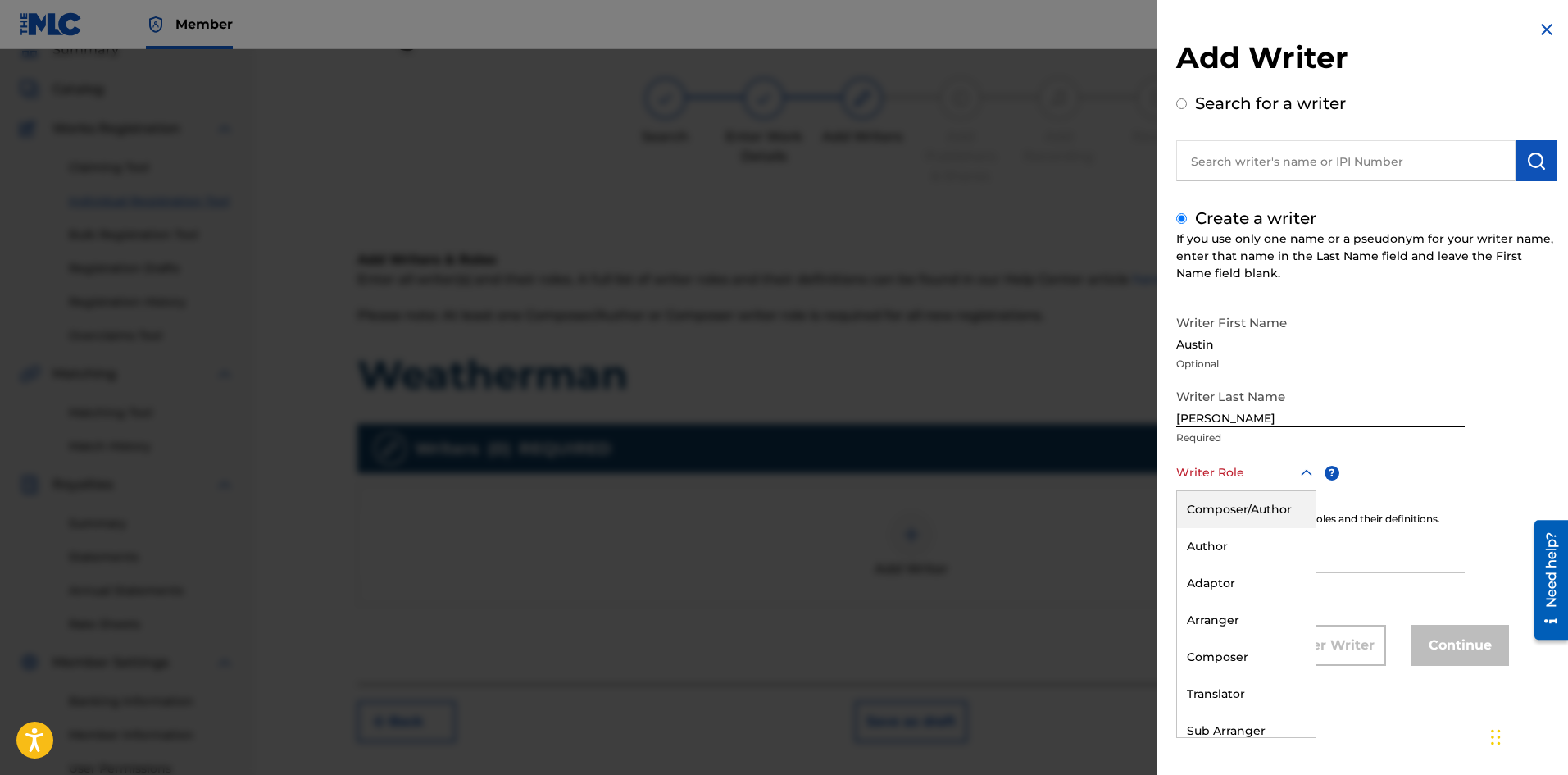
click at [1255, 503] on div "Composer/Author" at bounding box center [1246, 510] width 138 height 37
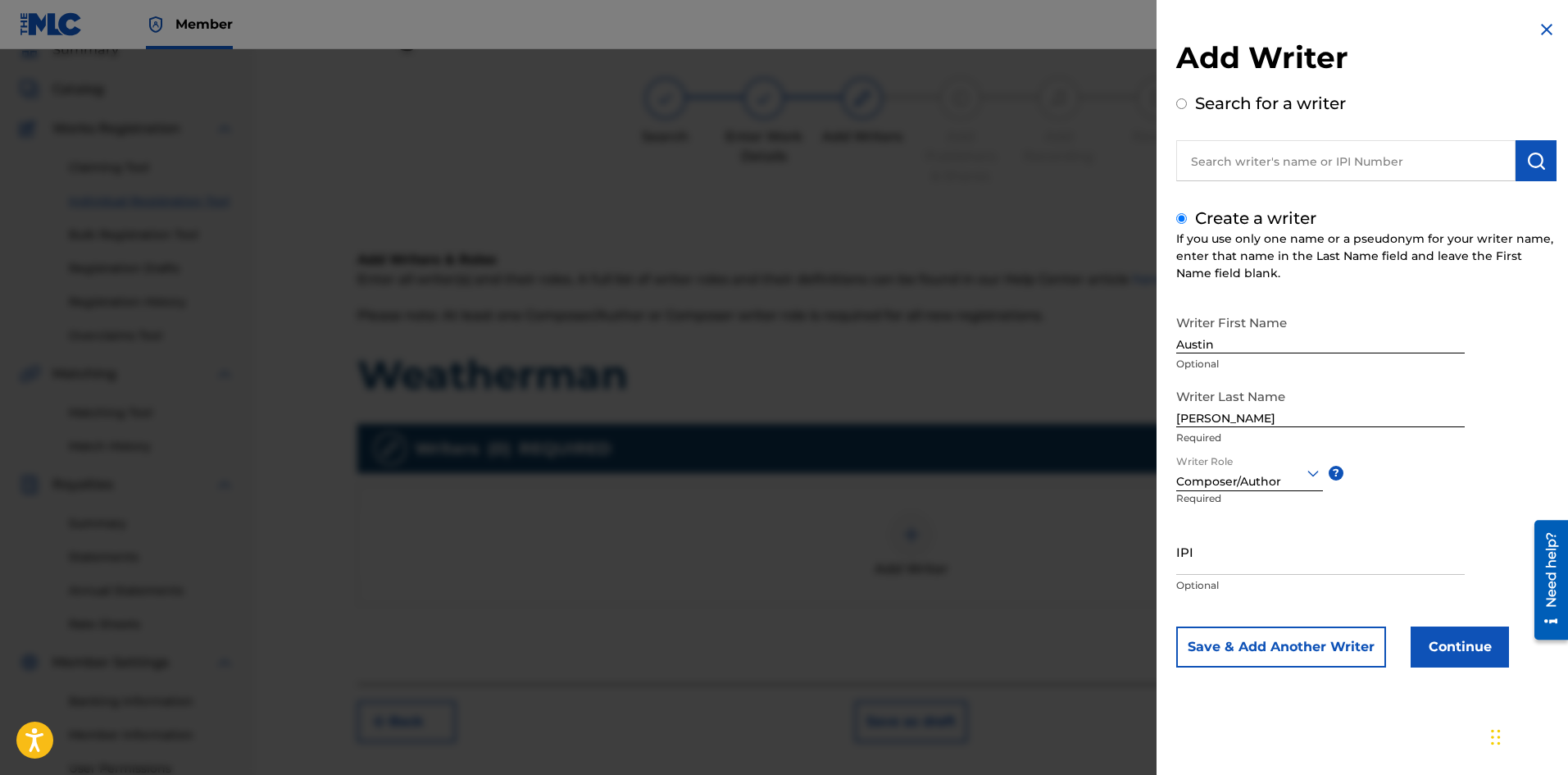
click at [1205, 566] on input "IPI" at bounding box center [1320, 551] width 289 height 46
paste input "00811179457"
type input "00811179457"
click at [1452, 652] on button "Continue" at bounding box center [1459, 647] width 98 height 41
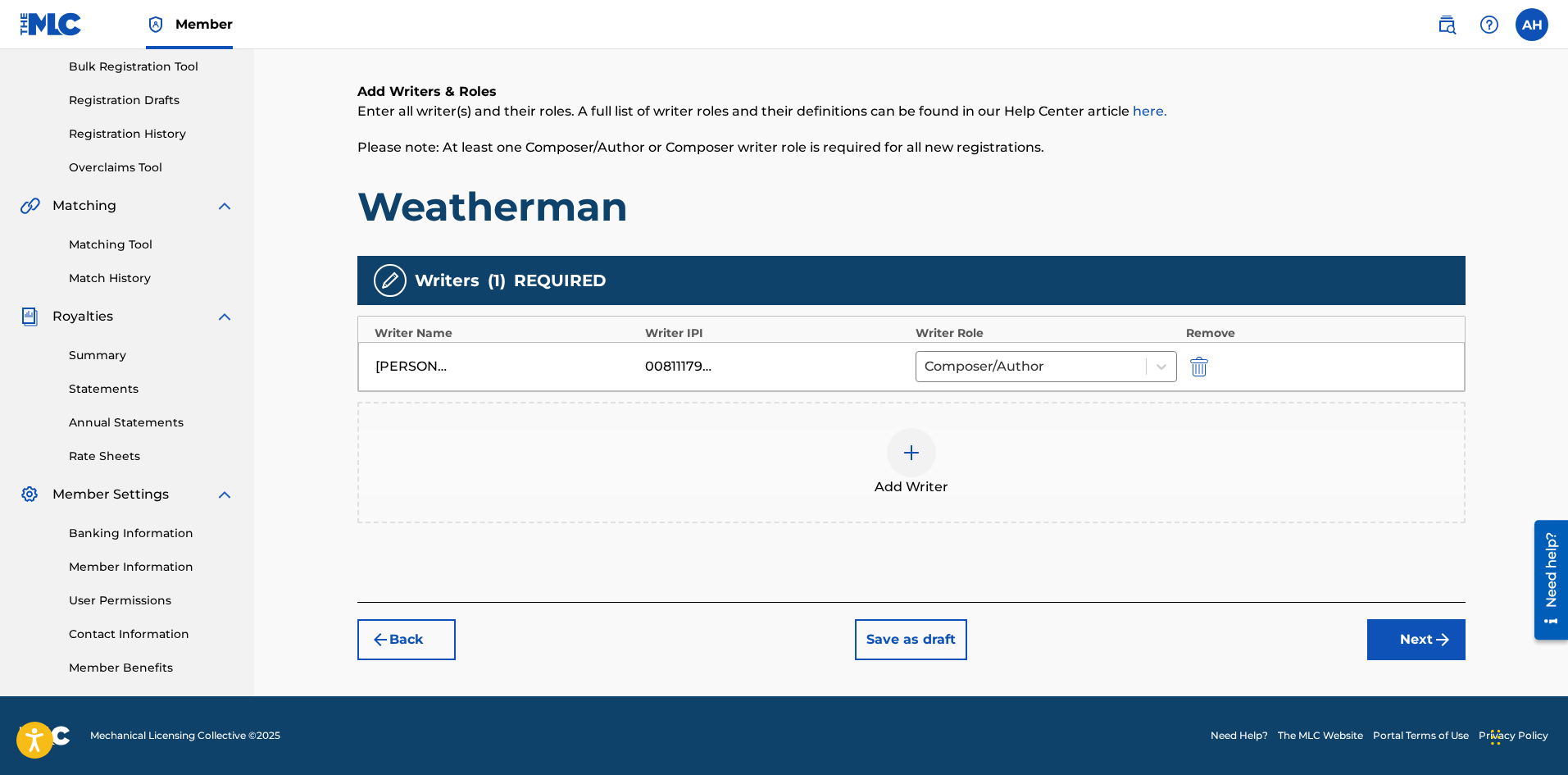
click at [1399, 646] on button "Next" at bounding box center [1417, 639] width 98 height 41
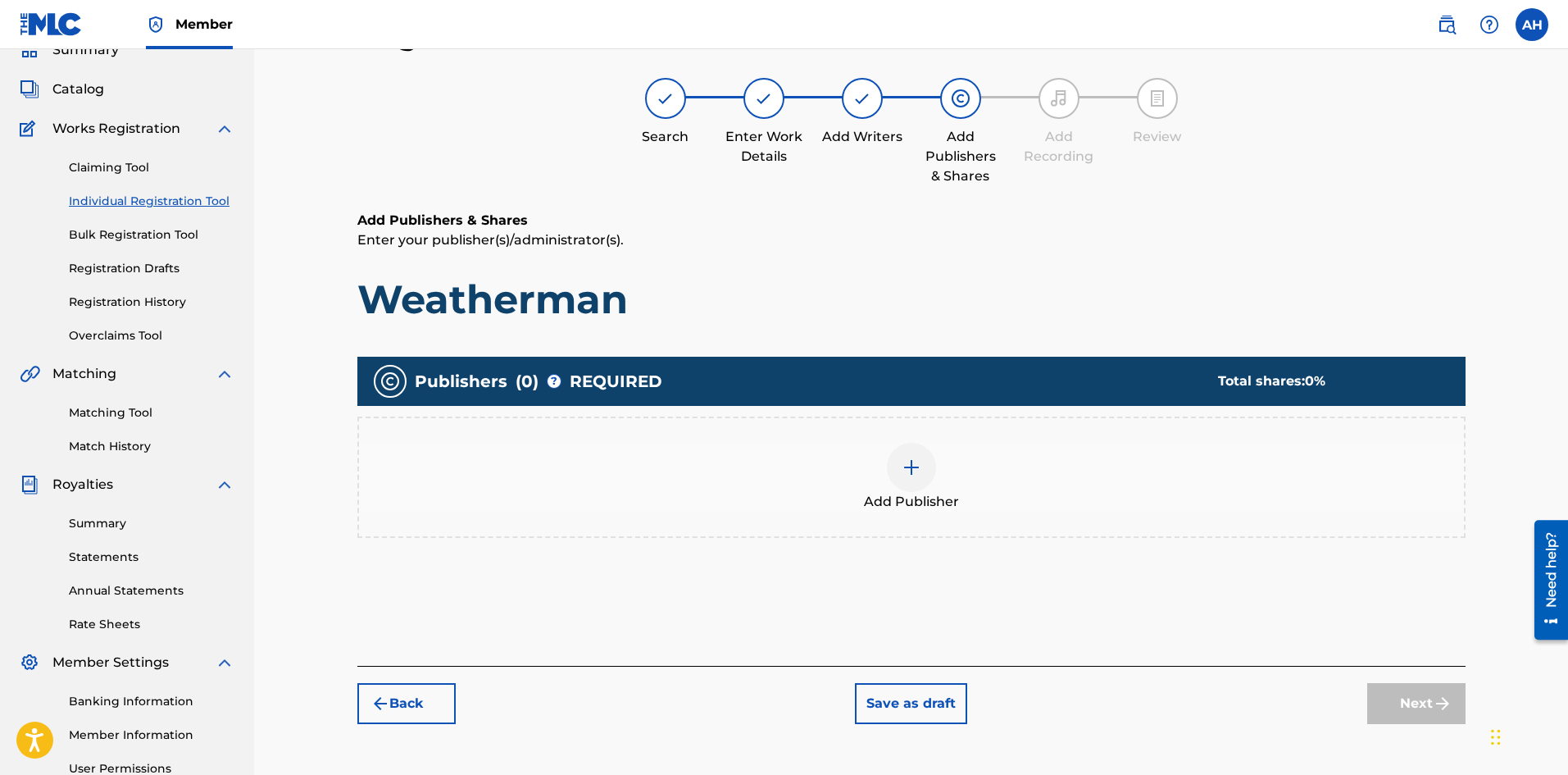
click at [974, 503] on div "Add Publisher" at bounding box center [911, 477] width 1105 height 69
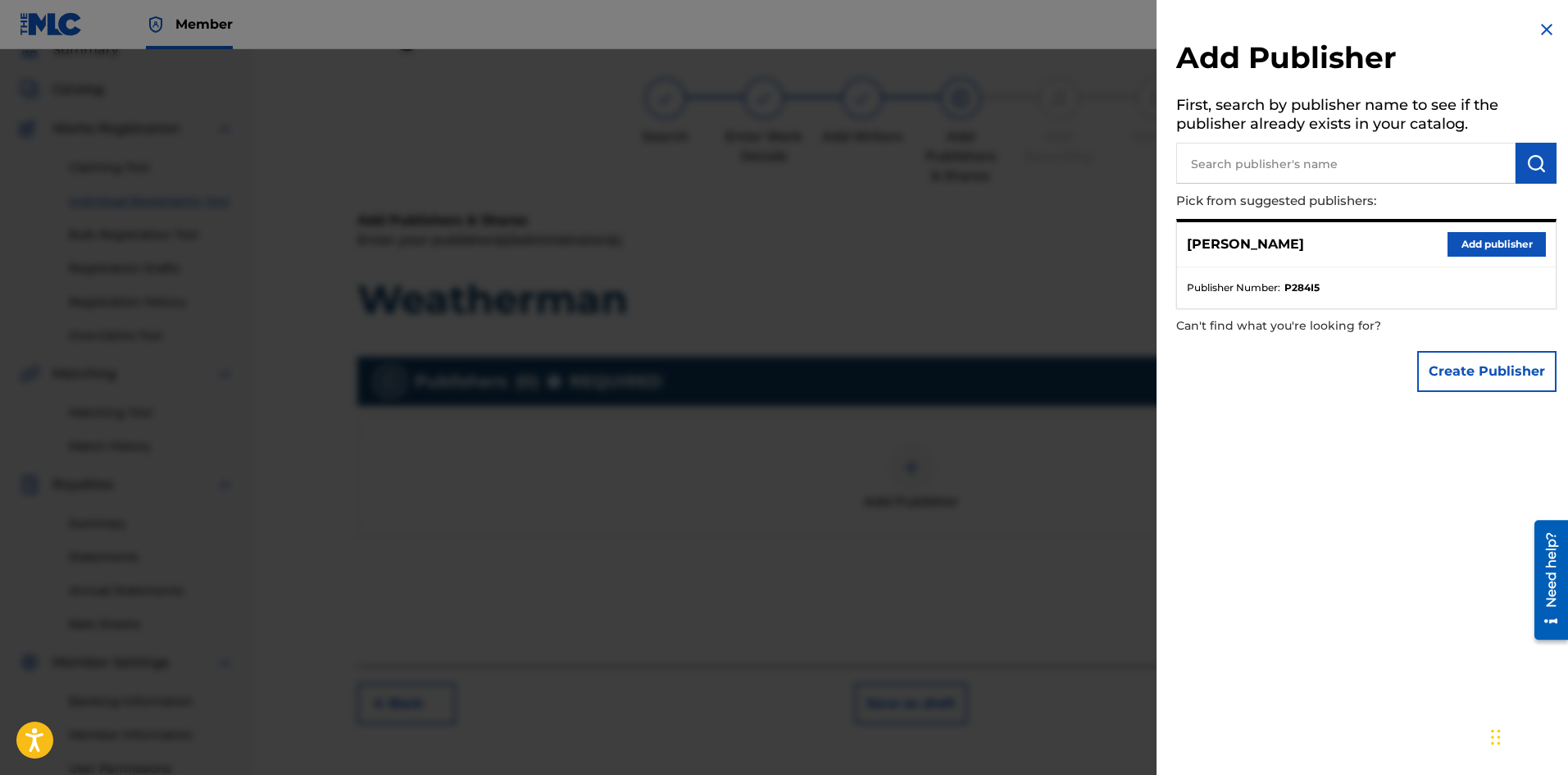
click at [1471, 245] on button "Add publisher" at bounding box center [1497, 244] width 98 height 25
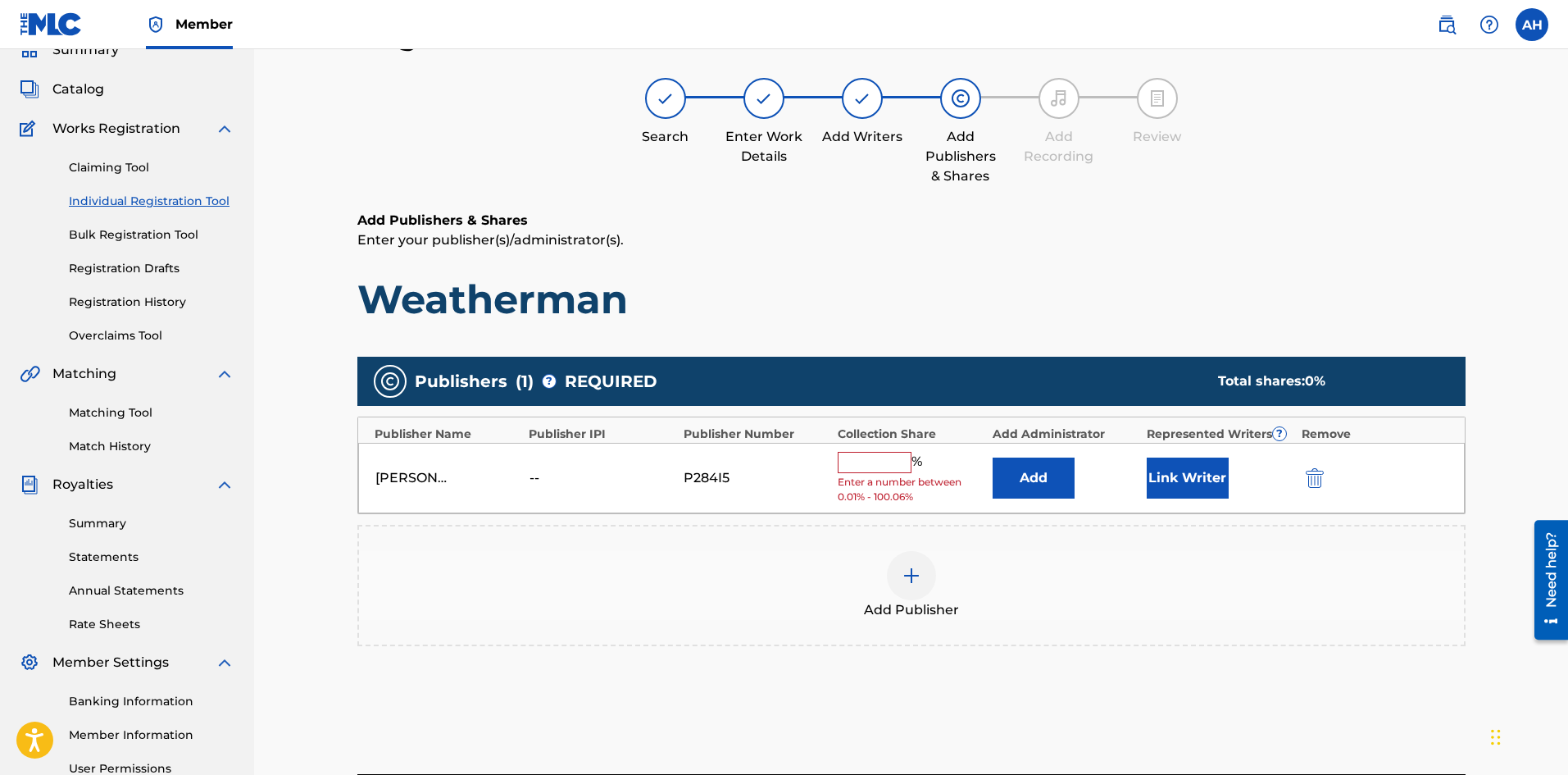
click at [861, 457] on input "text" at bounding box center [875, 462] width 74 height 21
type input "100"
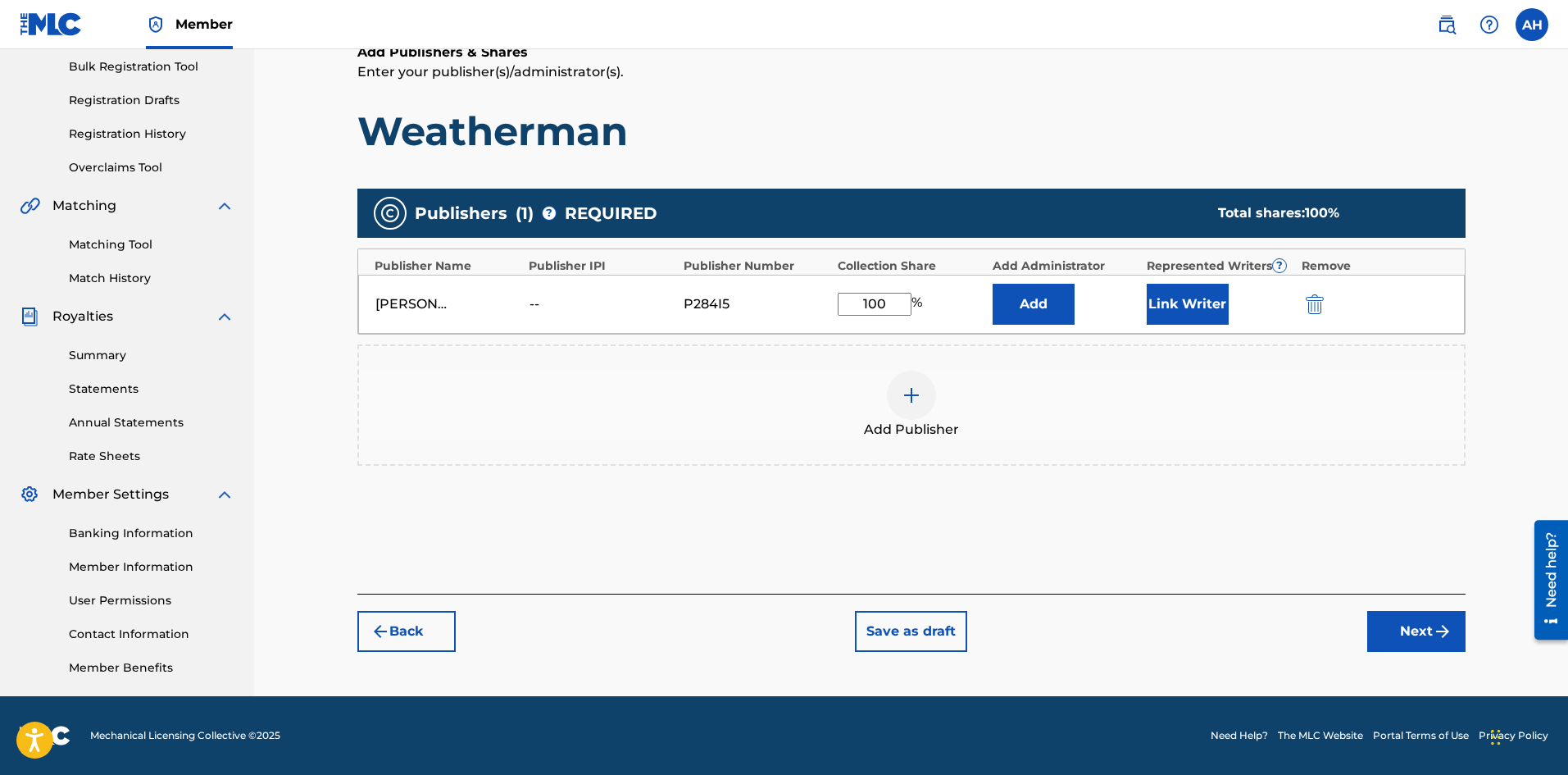
click at [1377, 634] on button "Next" at bounding box center [1417, 631] width 98 height 41
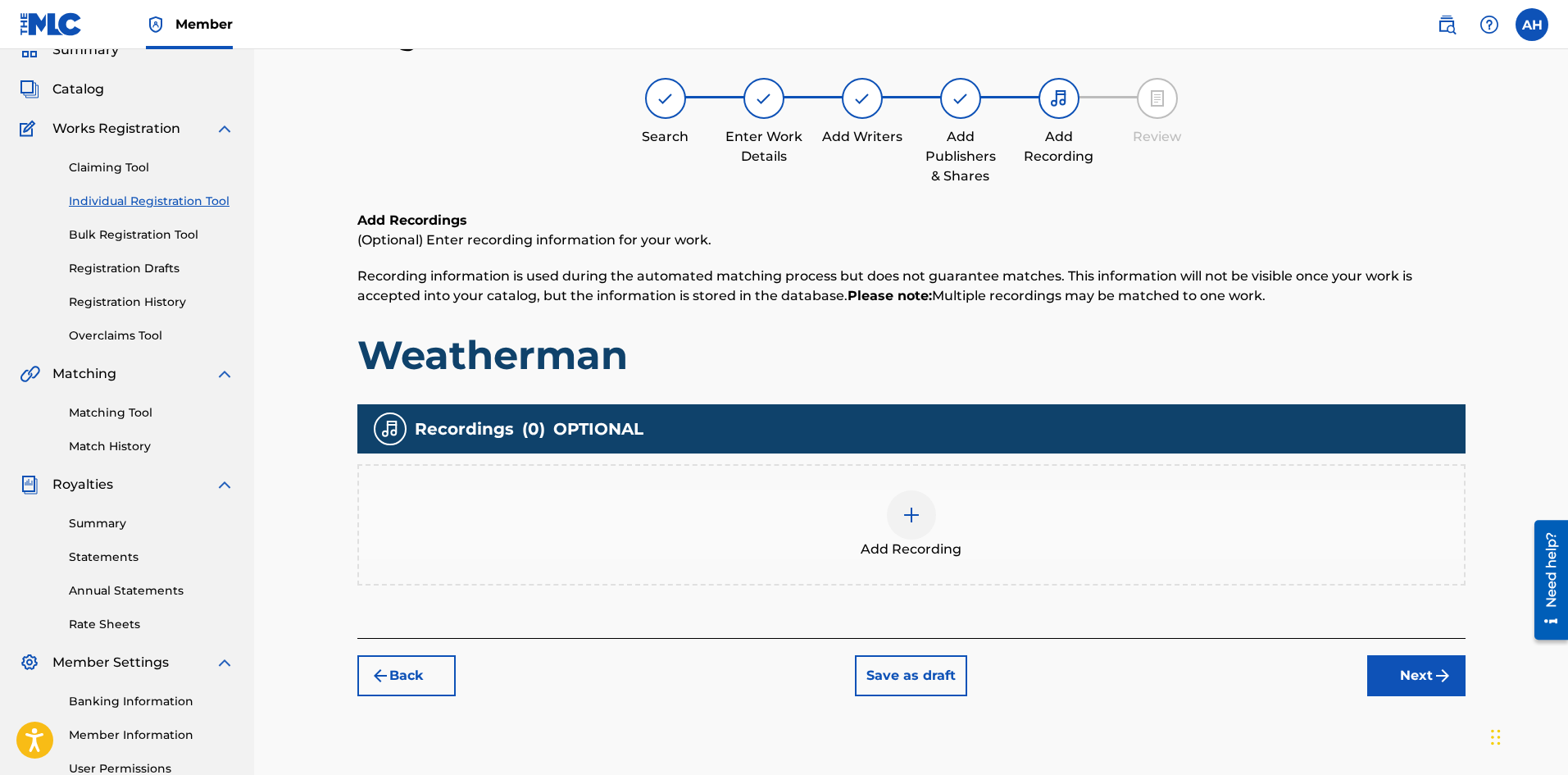
click at [868, 518] on div "Add Recording" at bounding box center [911, 524] width 1105 height 69
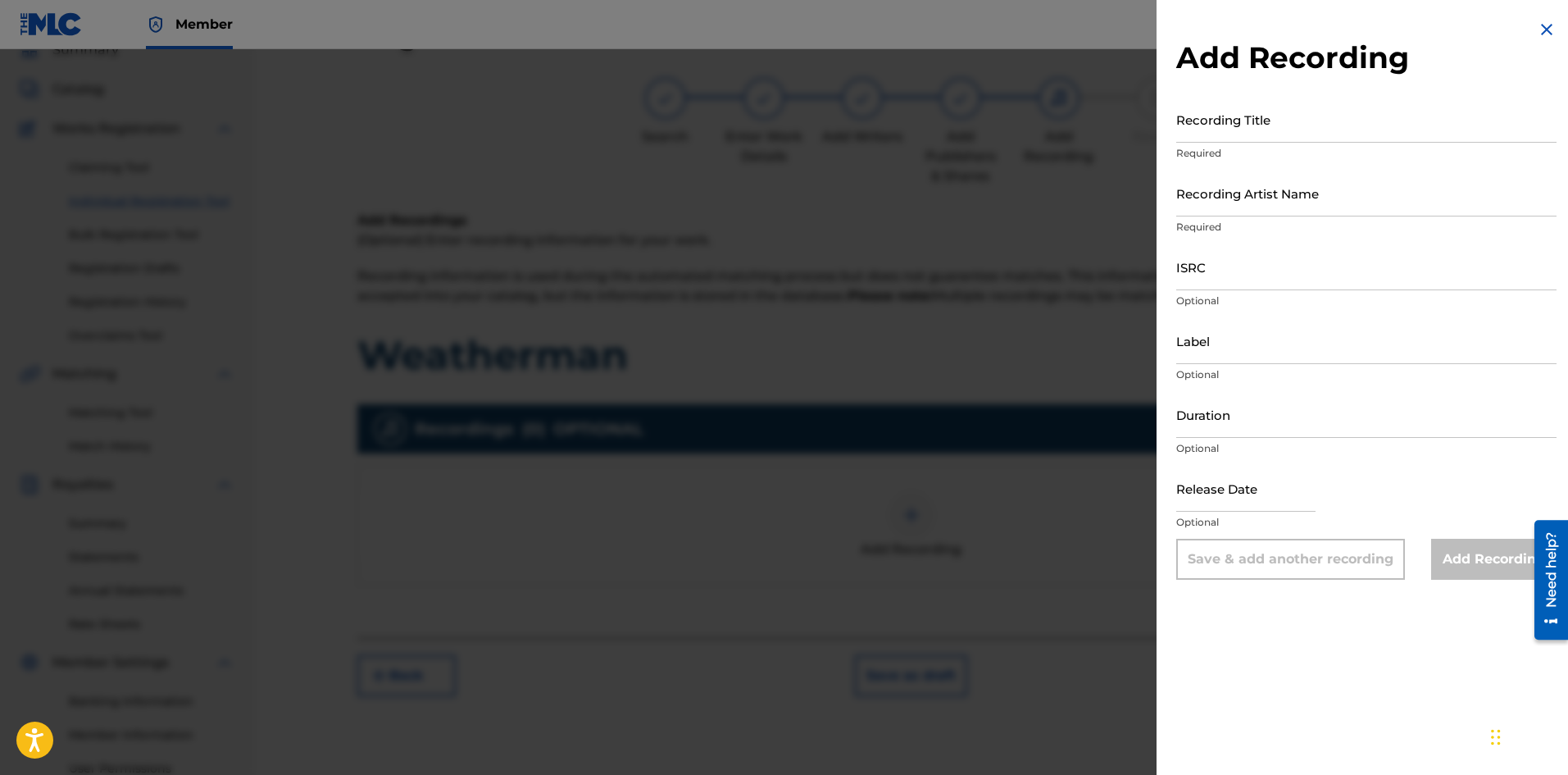
click at [1221, 135] on input "Recording Title" at bounding box center [1367, 119] width 380 height 46
click at [1203, 134] on input "Recording Title" at bounding box center [1367, 119] width 380 height 46
paste input "Weatherman"
type input "Weatherman"
click at [1240, 198] on input "Recording Artist Name" at bounding box center [1367, 193] width 380 height 46
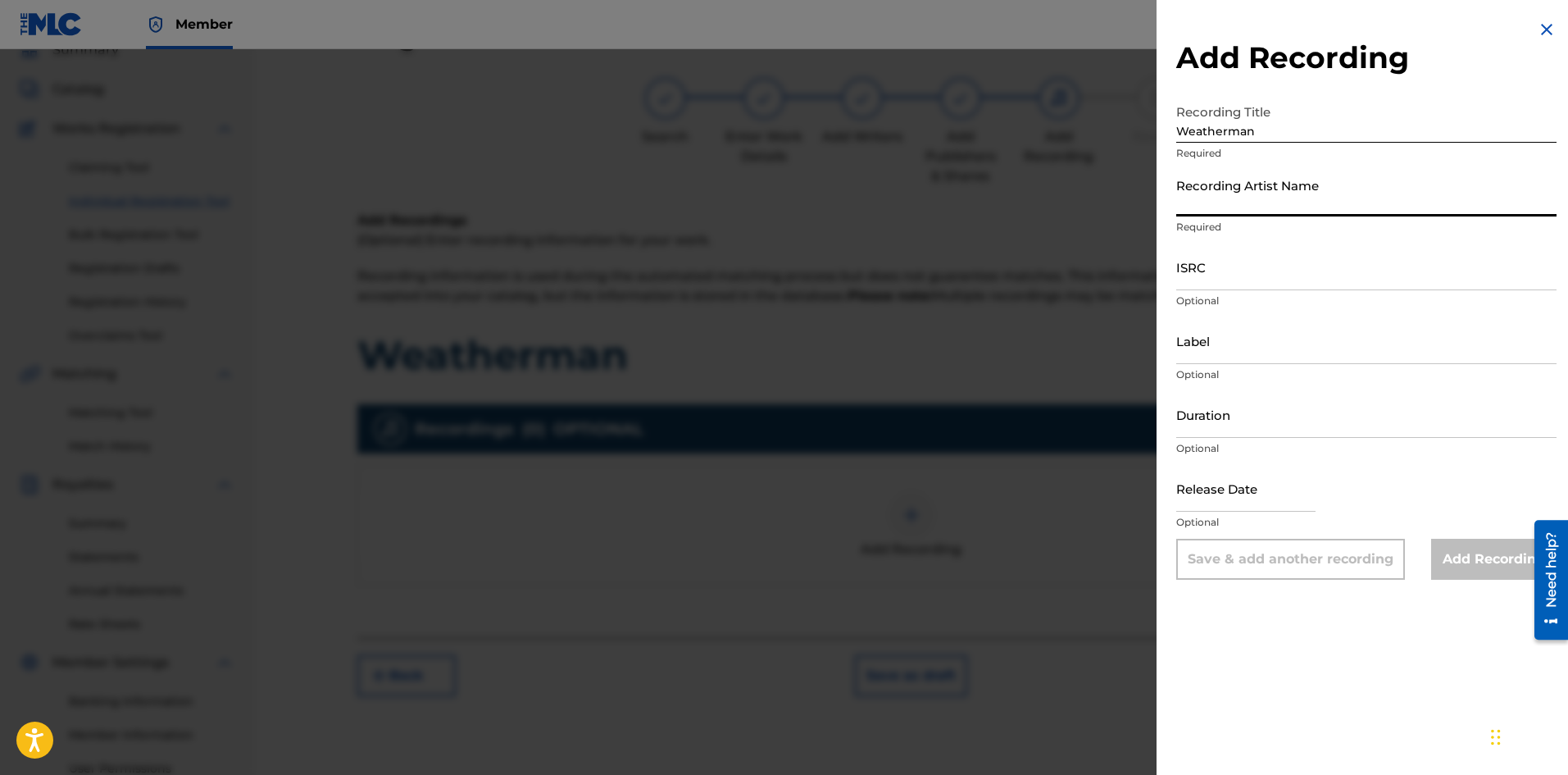
type input "[PERSON_NAME]"
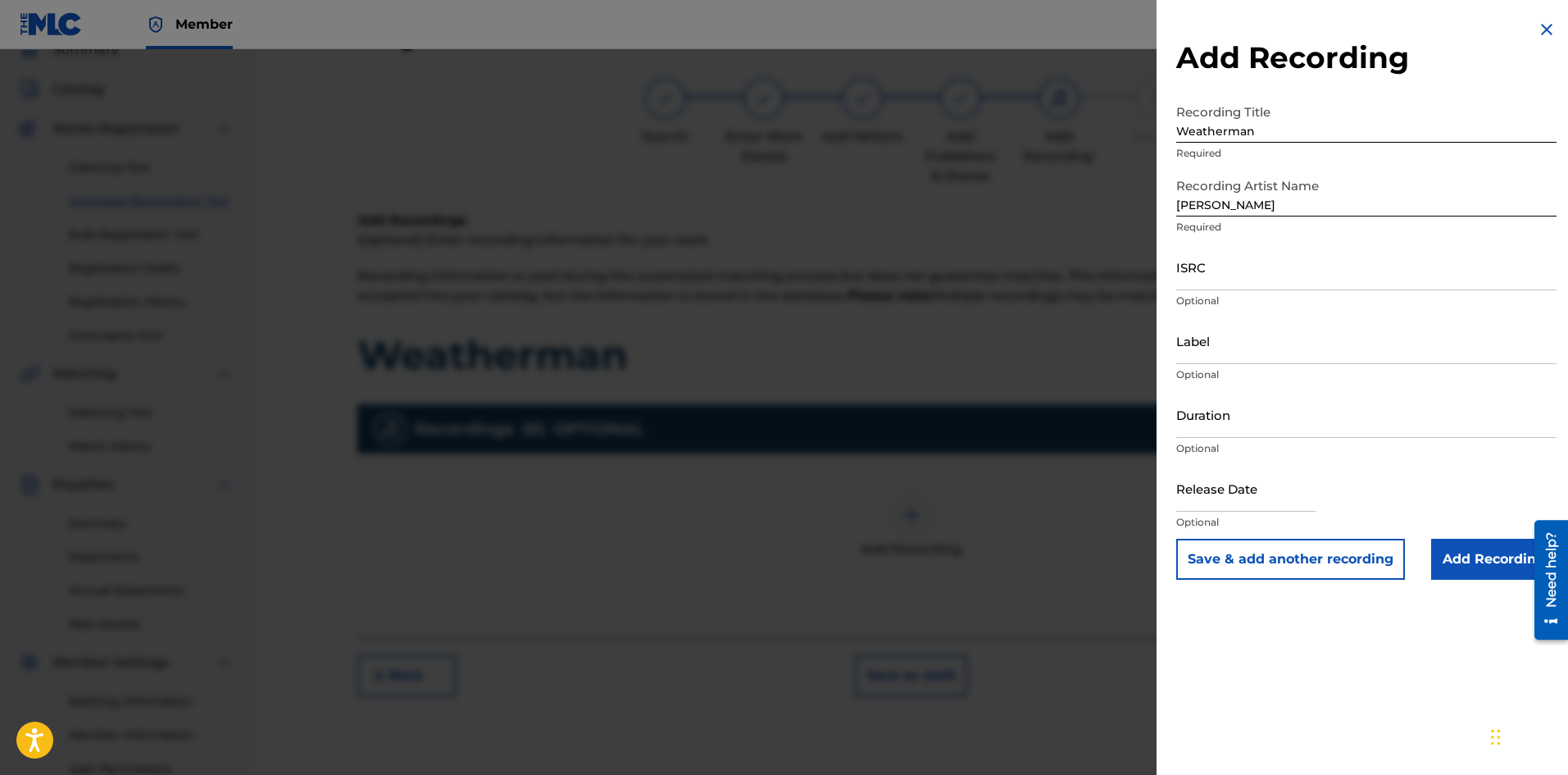
click at [1251, 278] on input "ISRC" at bounding box center [1367, 266] width 380 height 46
paste input "uscgh2076762"
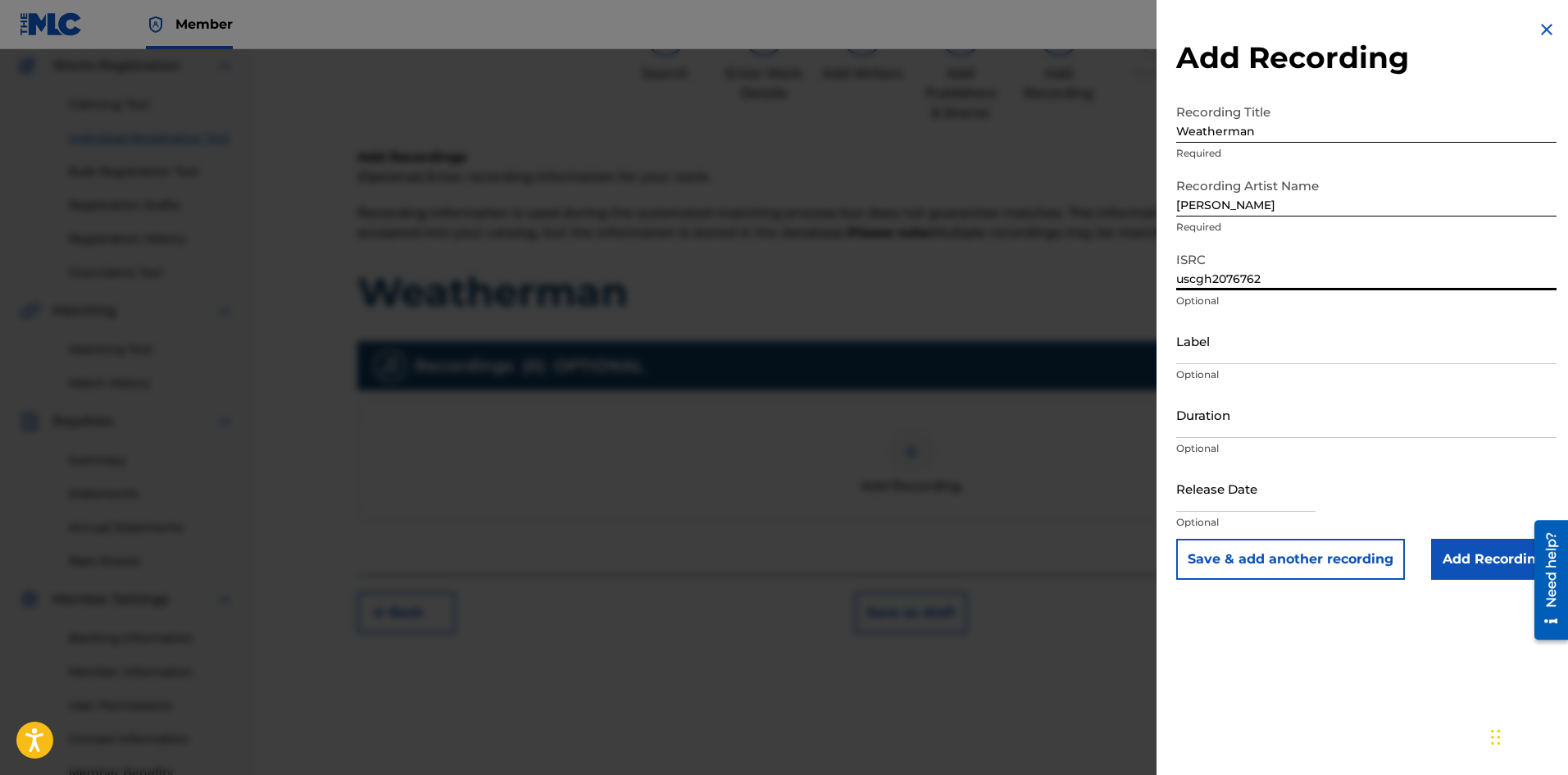
scroll to position [156, 0]
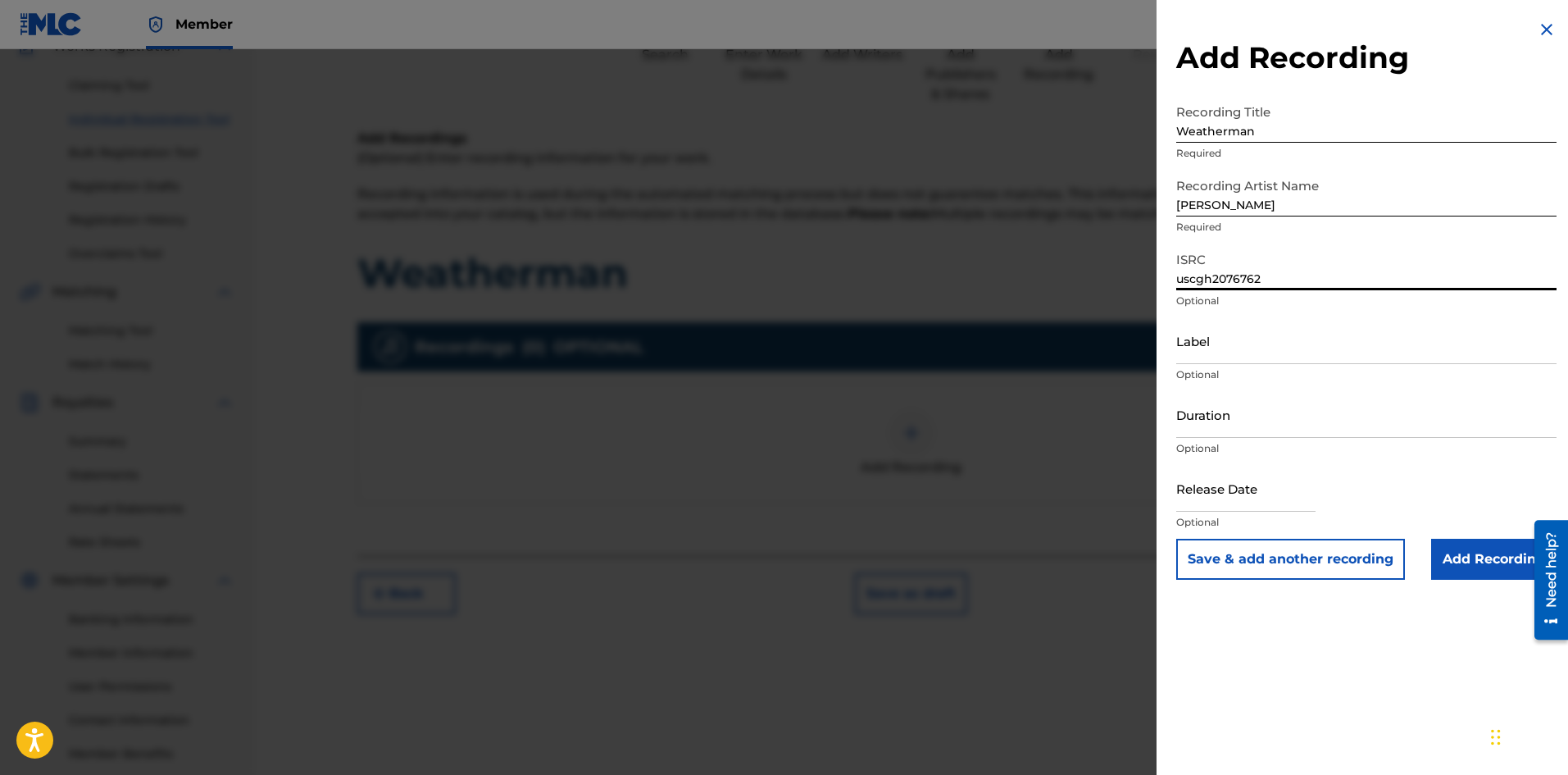
type input "uscgh2076762"
select select "8"
select select "2025"
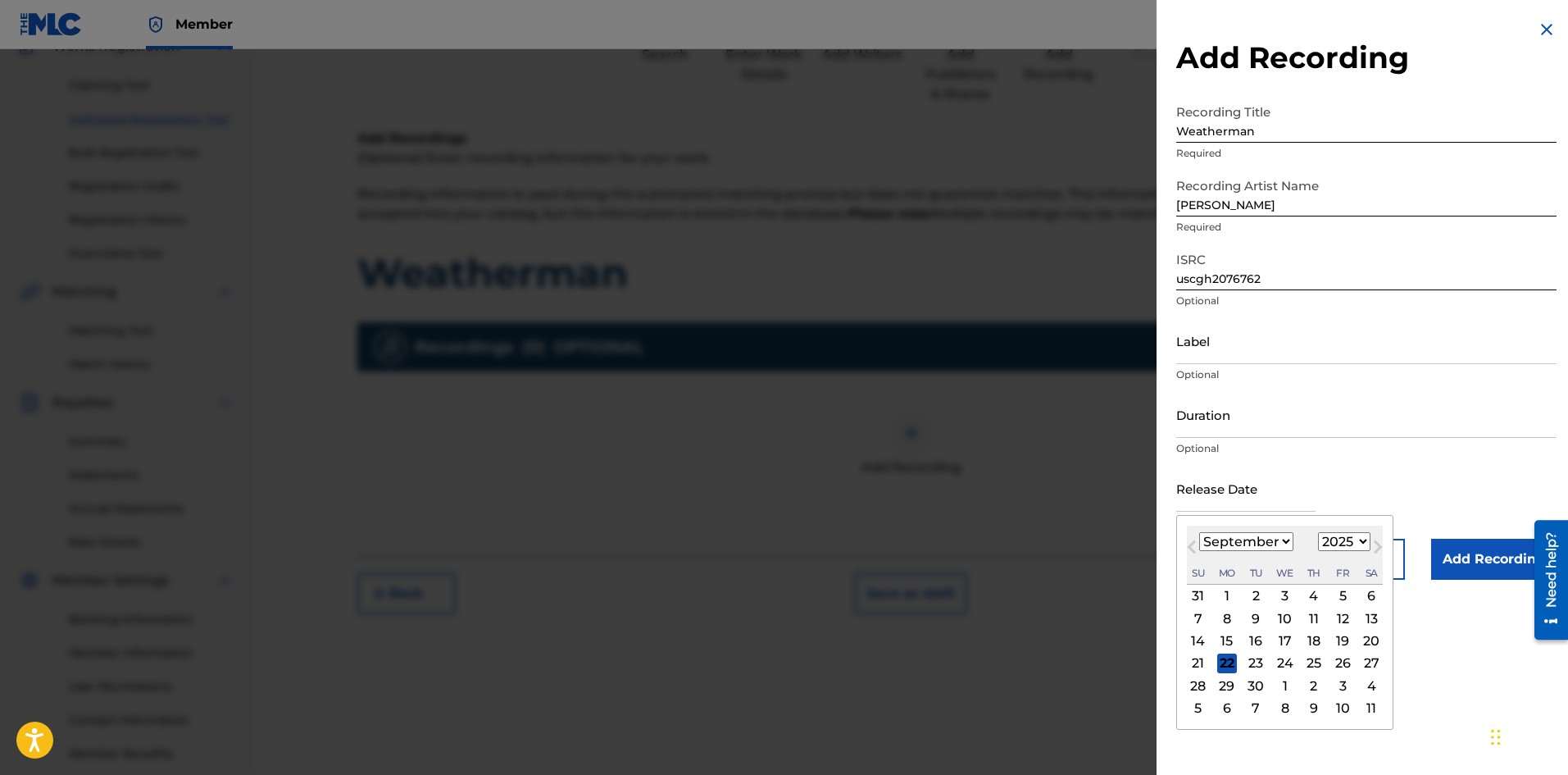
click at [1210, 492] on input "text" at bounding box center [1246, 488] width 139 height 46
click at [1365, 546] on button "Next Month" at bounding box center [1378, 550] width 26 height 26
select select "9"
click at [1361, 545] on select "1899 1900 1901 1902 1903 1904 1905 1906 1907 1908 1909 1910 1911 1912 1913 1914…" at bounding box center [1344, 541] width 53 height 19
select select "2020"
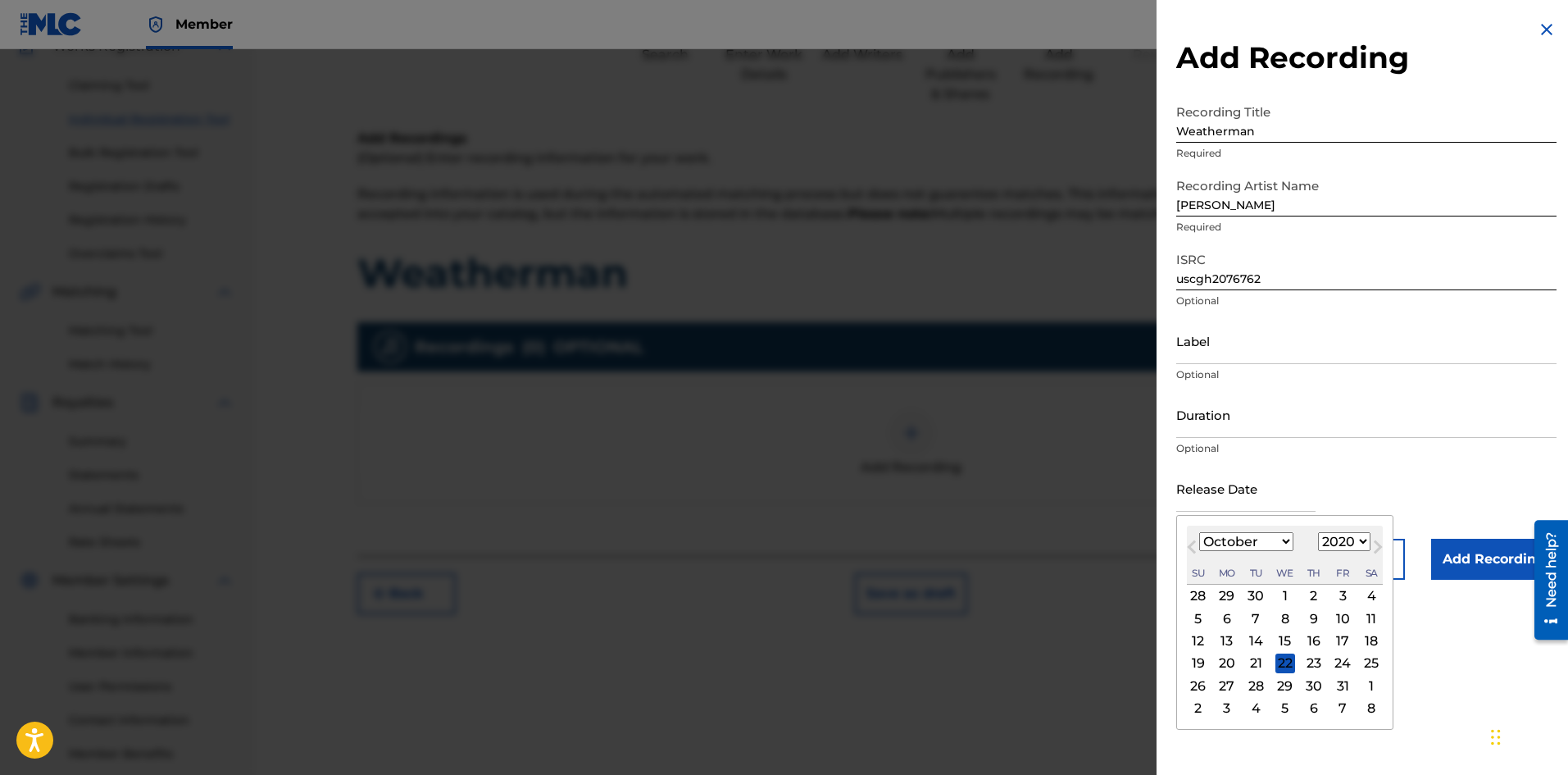
click at [1318, 532] on select "1899 1900 1901 1902 1903 1904 1905 1906 1907 1908 1909 1910 1911 1912 1913 1914…" at bounding box center [1344, 541] width 53 height 19
click at [1266, 534] on select "January February March April May June July August September October November De…" at bounding box center [1247, 541] width 95 height 19
select select "2"
click at [1200, 532] on select "January February March April May June July August September October November De…" at bounding box center [1247, 541] width 95 height 19
click at [1338, 589] on div "6" at bounding box center [1343, 596] width 19 height 19
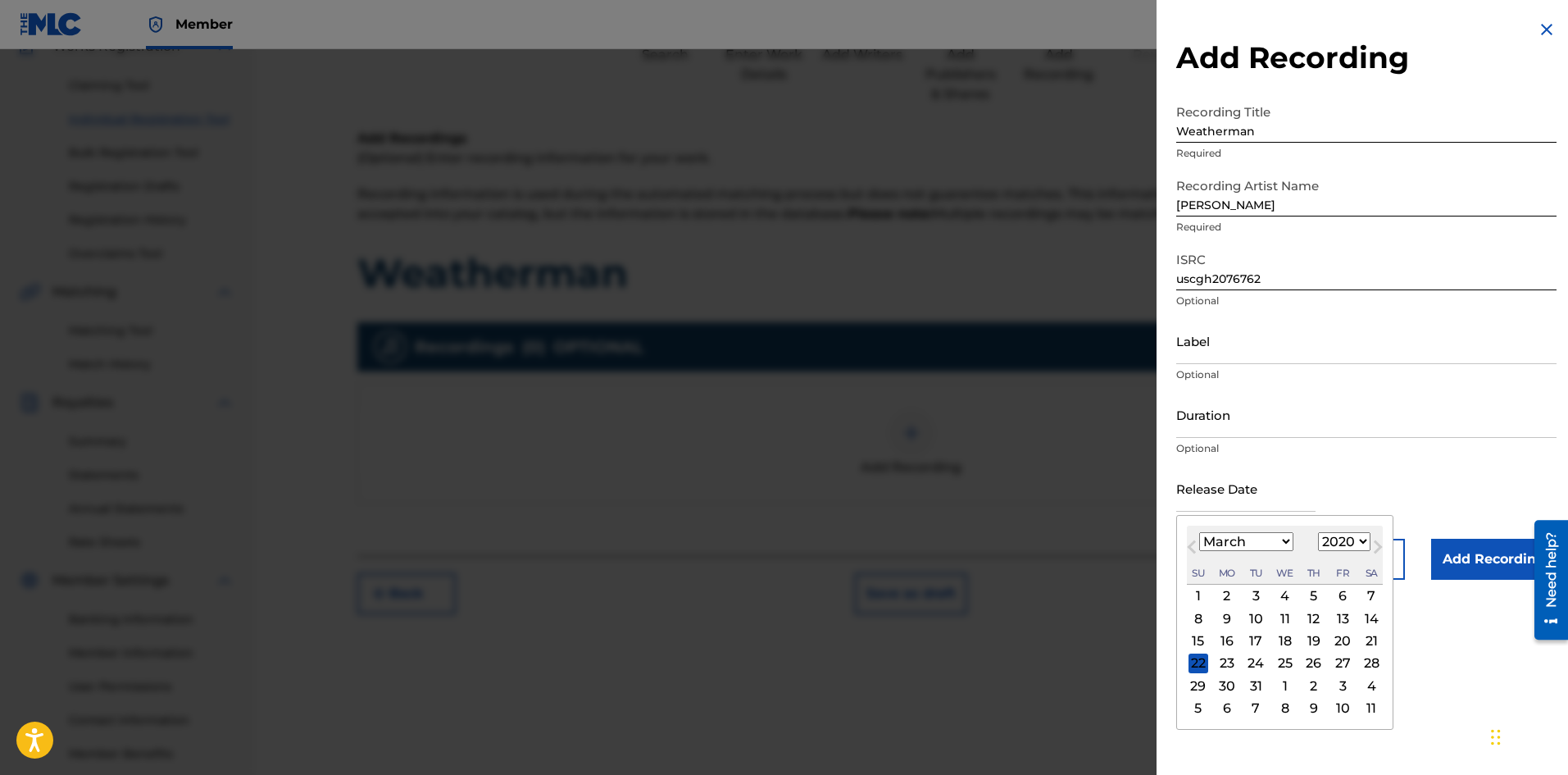
type input "[DATE]"
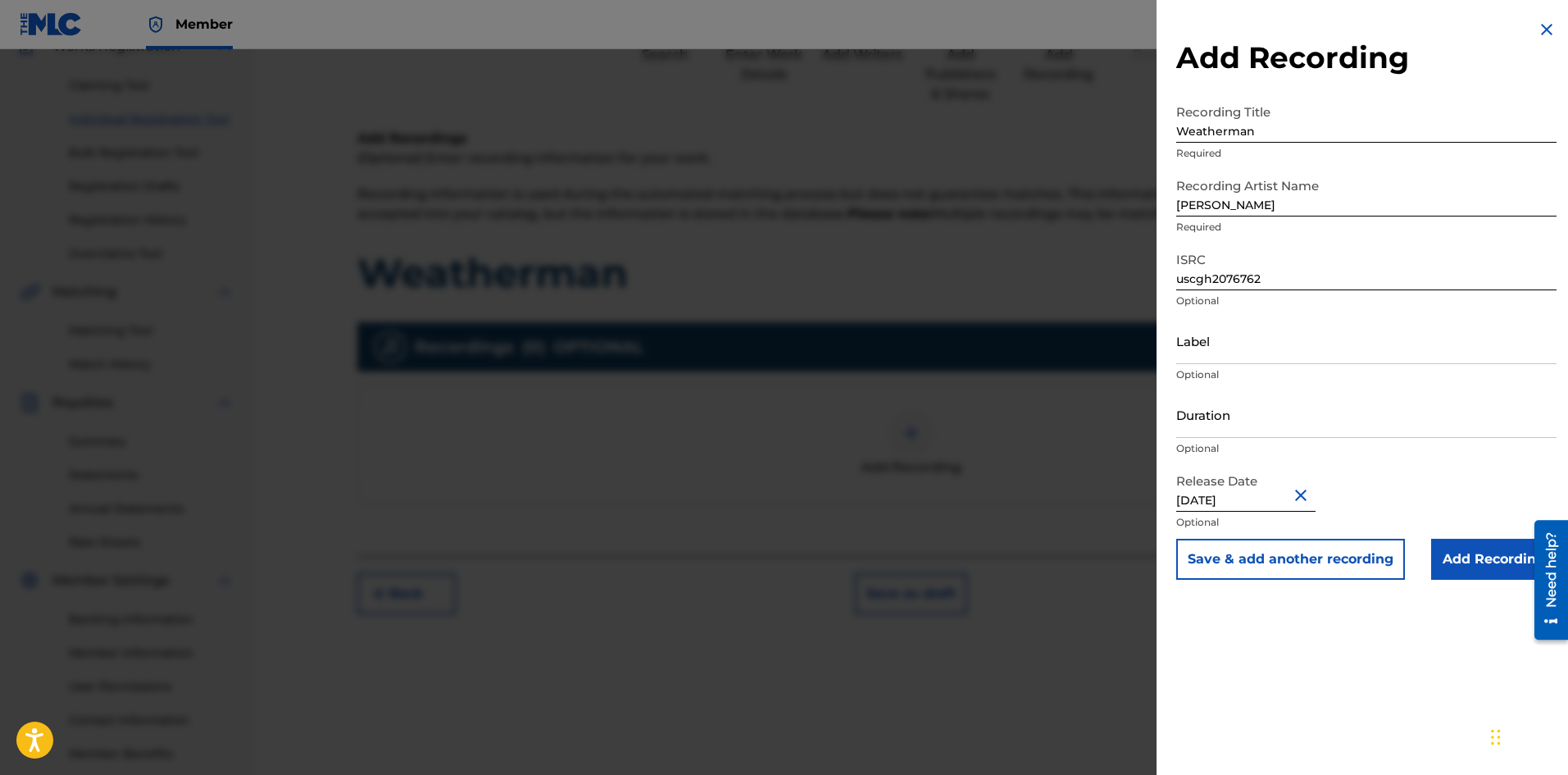
click at [1500, 560] on input "Add Recording" at bounding box center [1494, 559] width 125 height 41
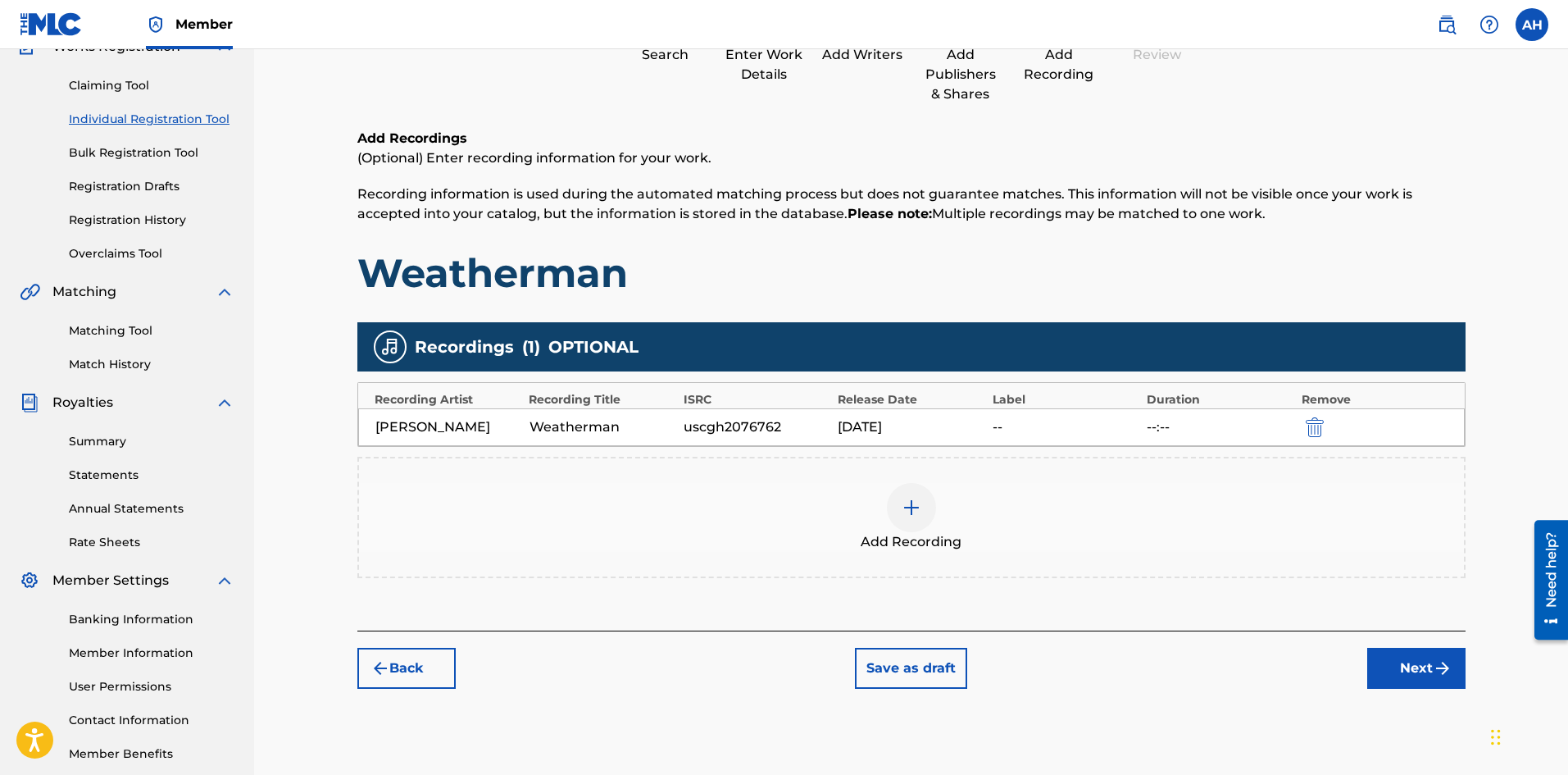
click at [1396, 670] on button "Next" at bounding box center [1417, 668] width 98 height 41
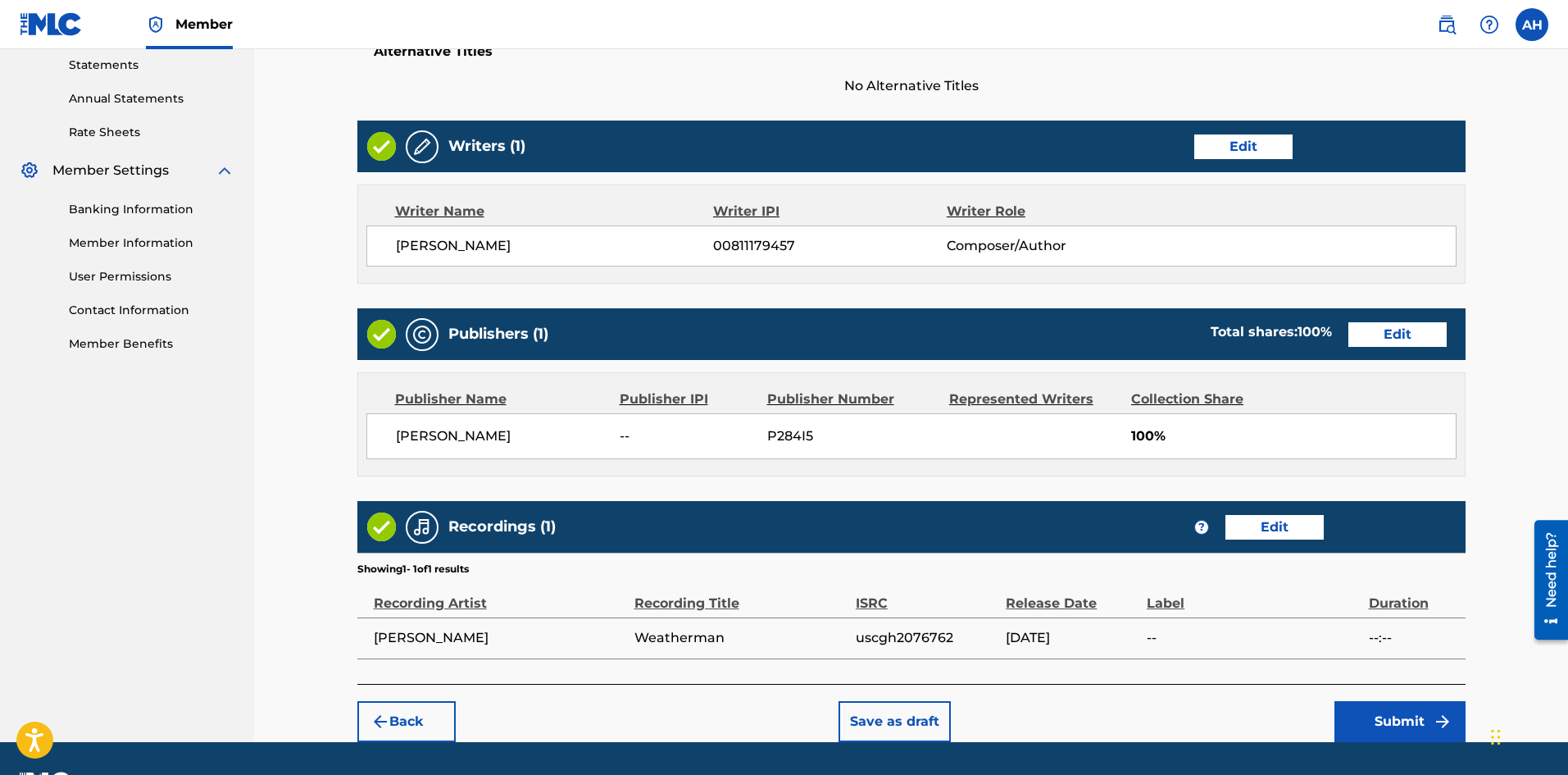
scroll to position [612, 0]
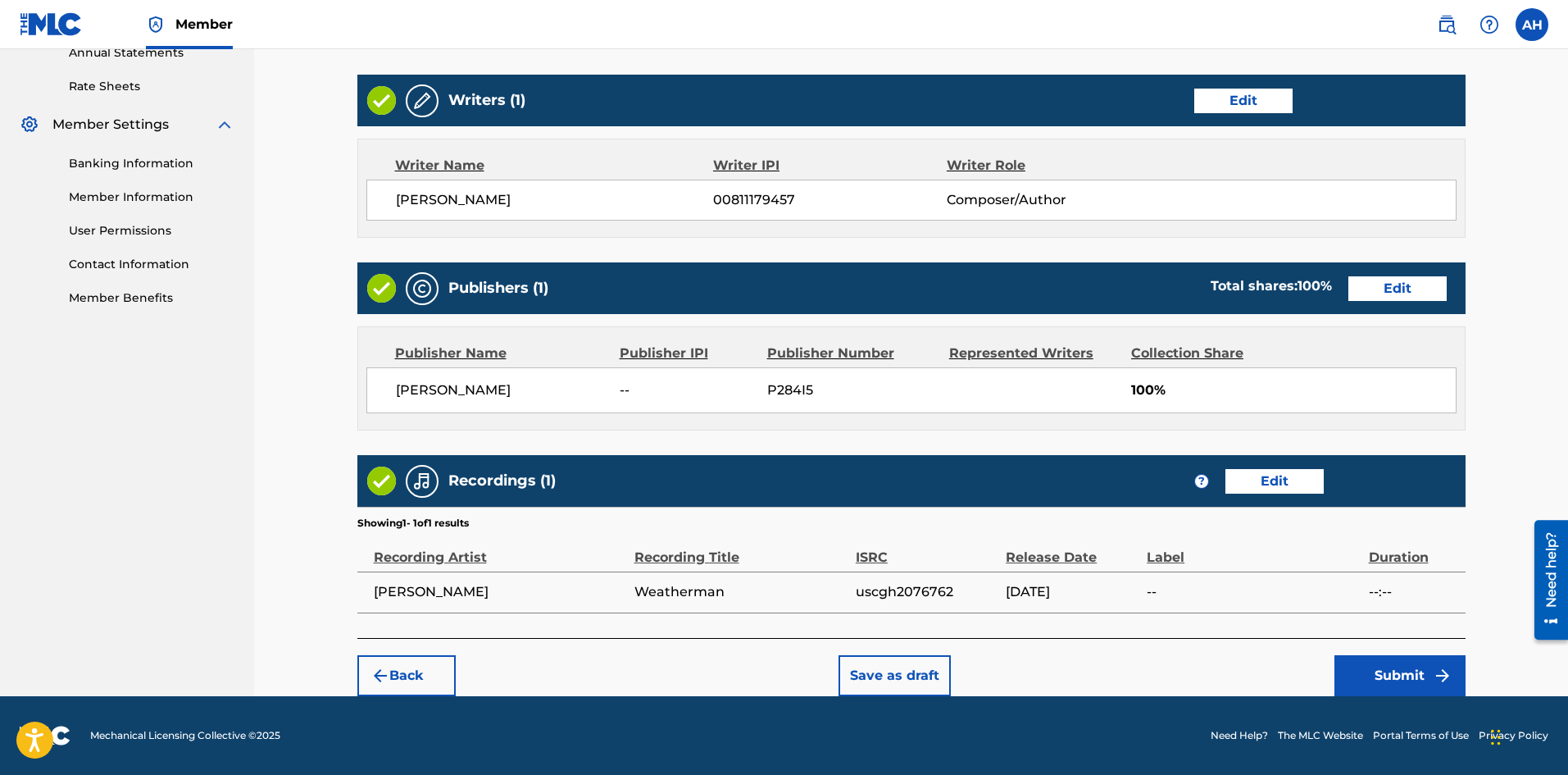
click at [1365, 663] on button "Submit" at bounding box center [1399, 676] width 131 height 41
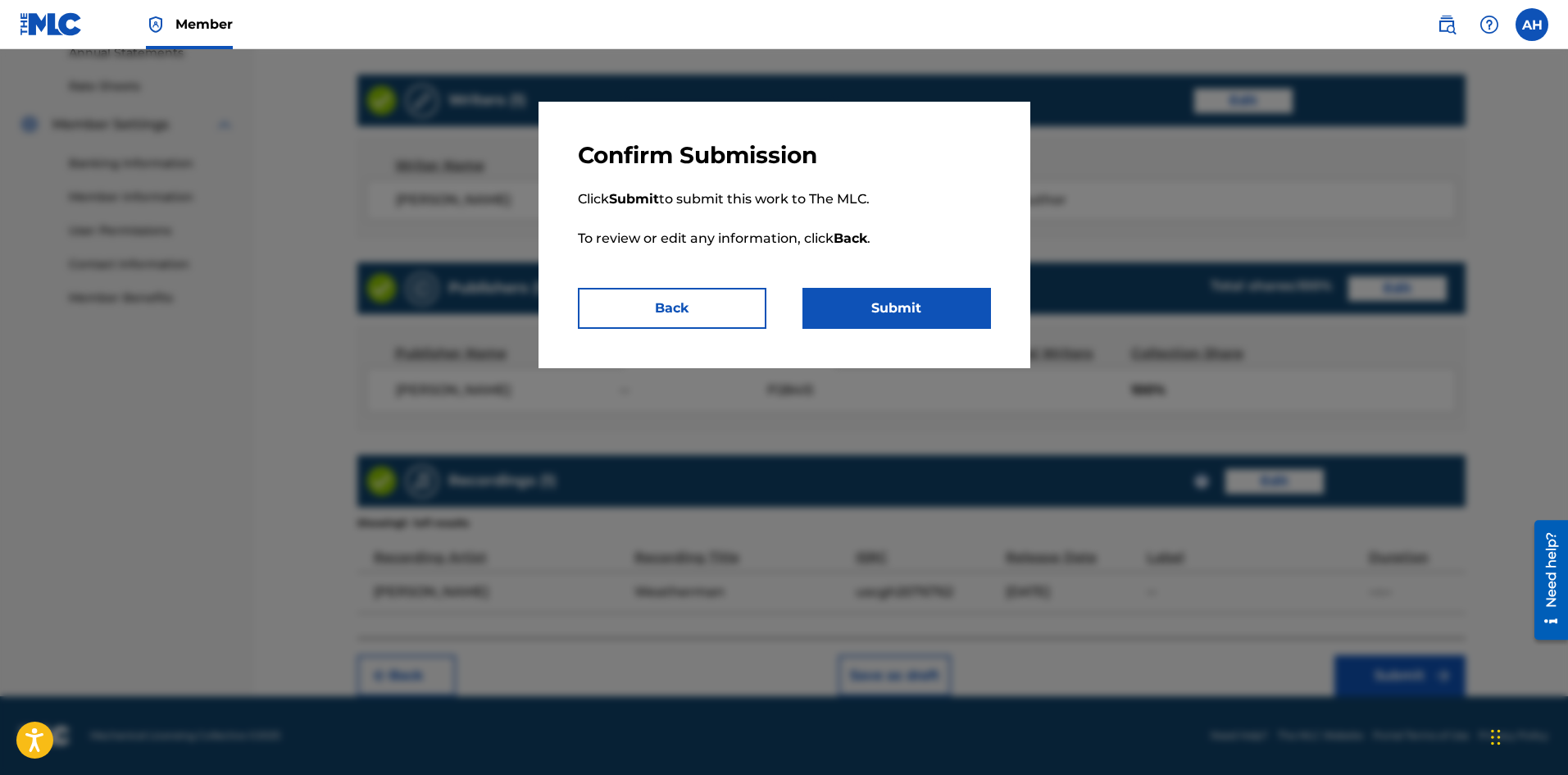
click at [872, 304] on button "Submit" at bounding box center [896, 308] width 188 height 41
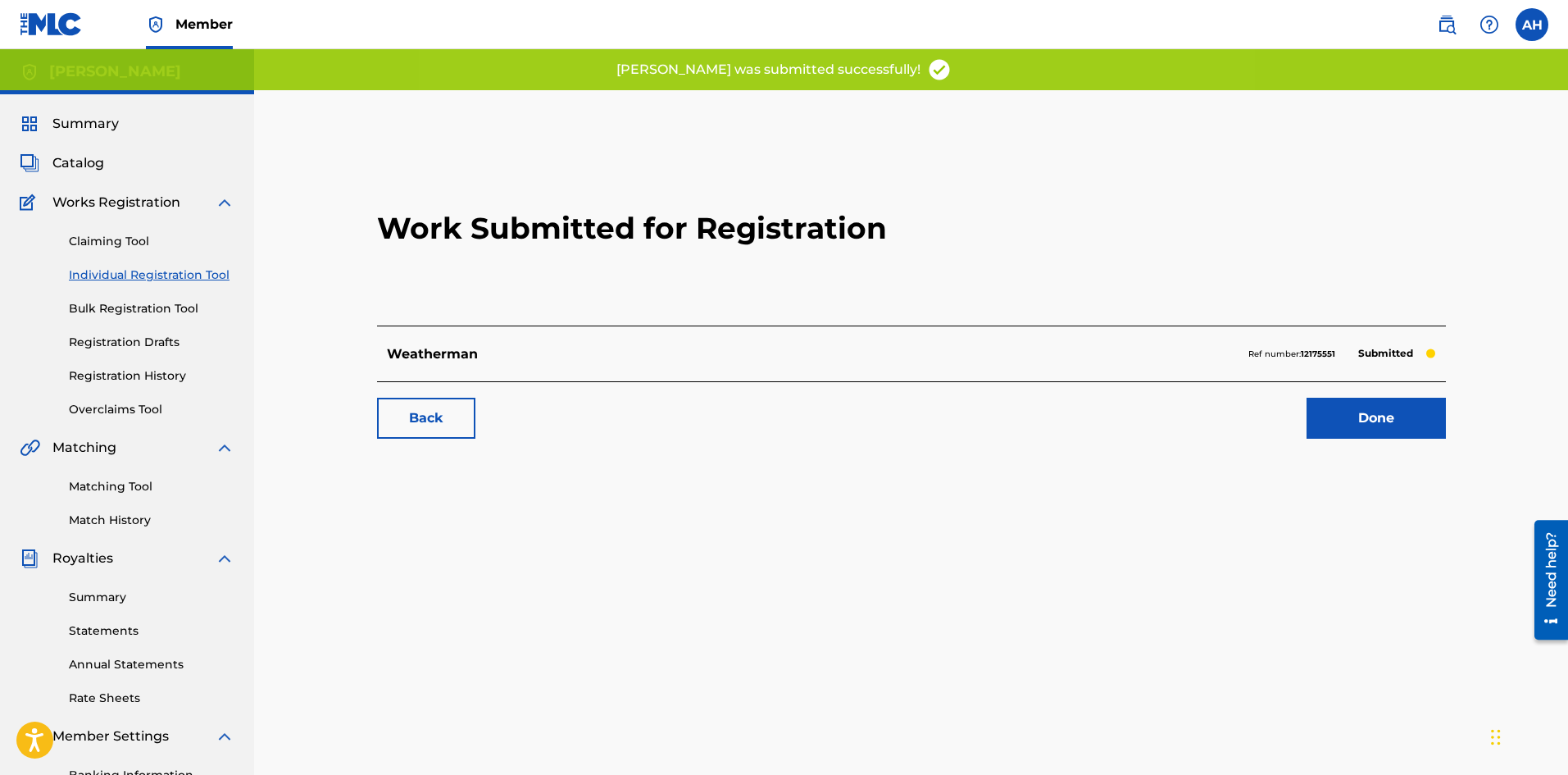
click at [1383, 412] on link "Done" at bounding box center [1376, 418] width 139 height 41
